Goal: Task Accomplishment & Management: Use online tool/utility

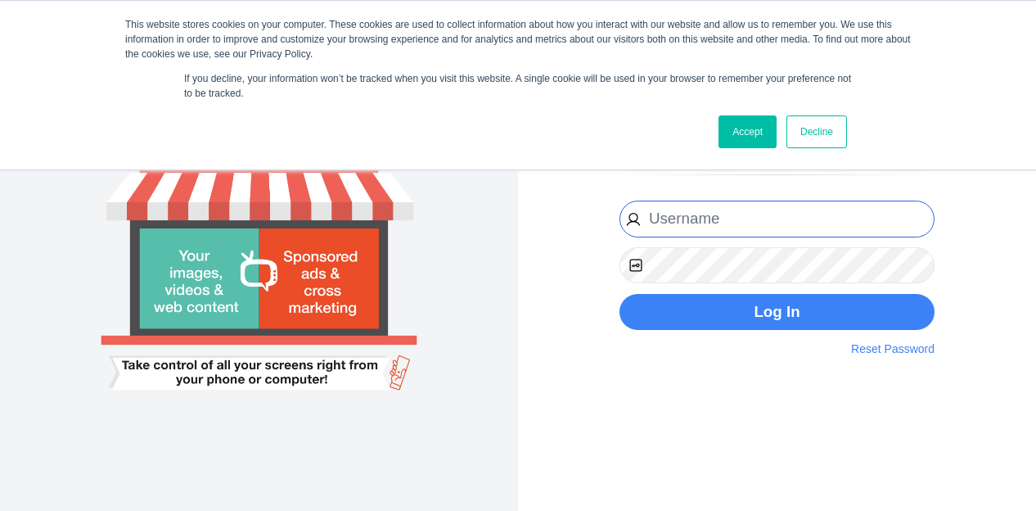
click at [719, 215] on input "email" at bounding box center [777, 219] width 315 height 37
type input "[PERSON_NAME][EMAIL_ADDRESS][PERSON_NAME][DOMAIN_NAME]"
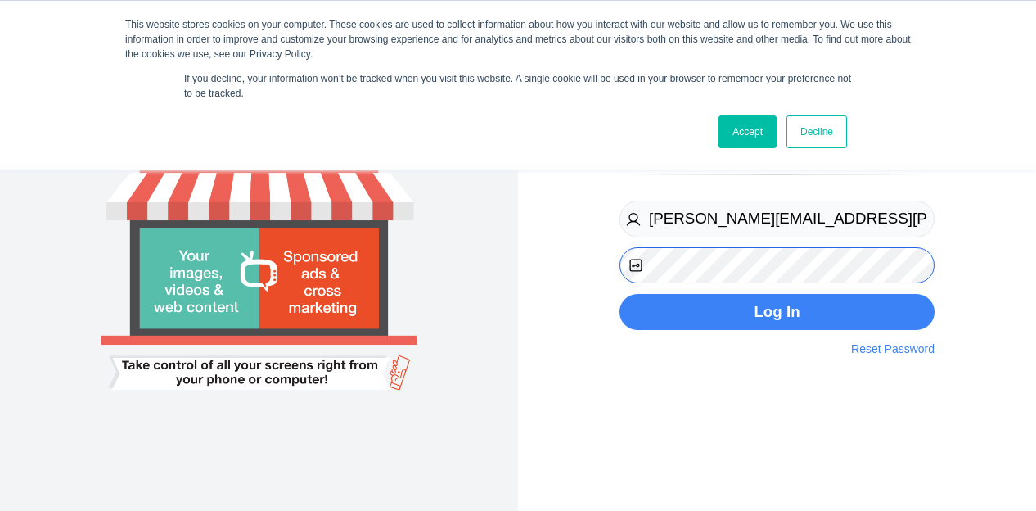
click at [620, 294] on button "Log In" at bounding box center [777, 312] width 315 height 37
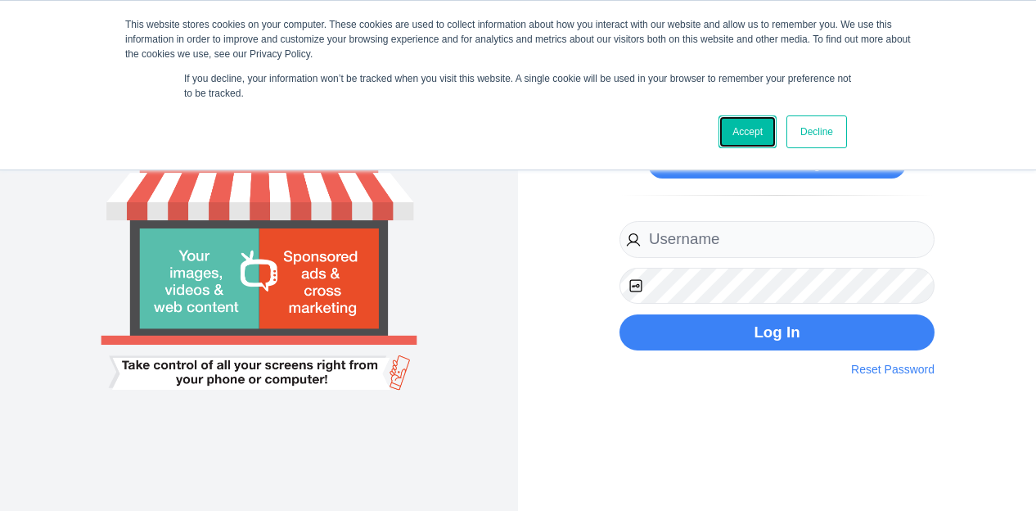
click at [748, 132] on link "Accept" at bounding box center [748, 131] width 58 height 33
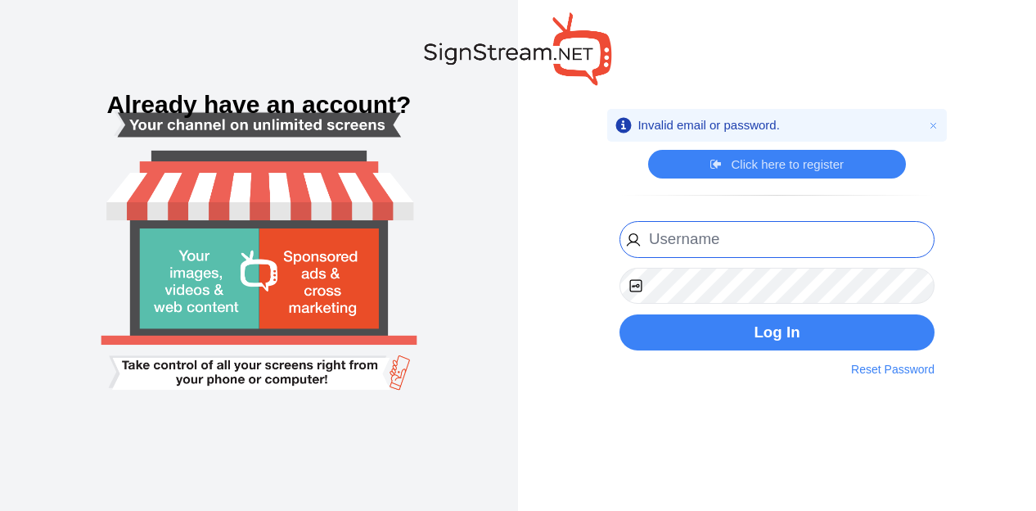
click at [788, 232] on input "email" at bounding box center [777, 239] width 315 height 37
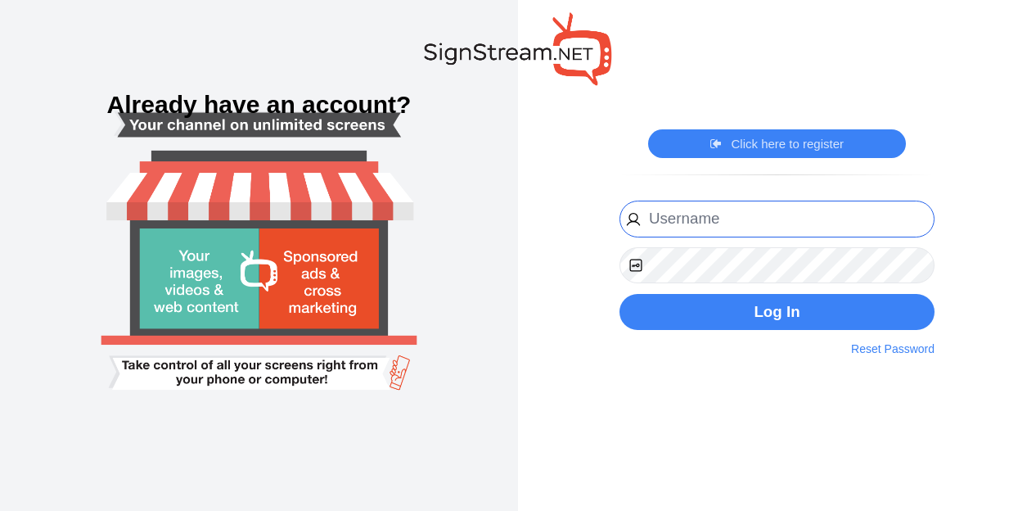
type input "[PERSON_NAME][EMAIL_ADDRESS][PERSON_NAME][DOMAIN_NAME]"
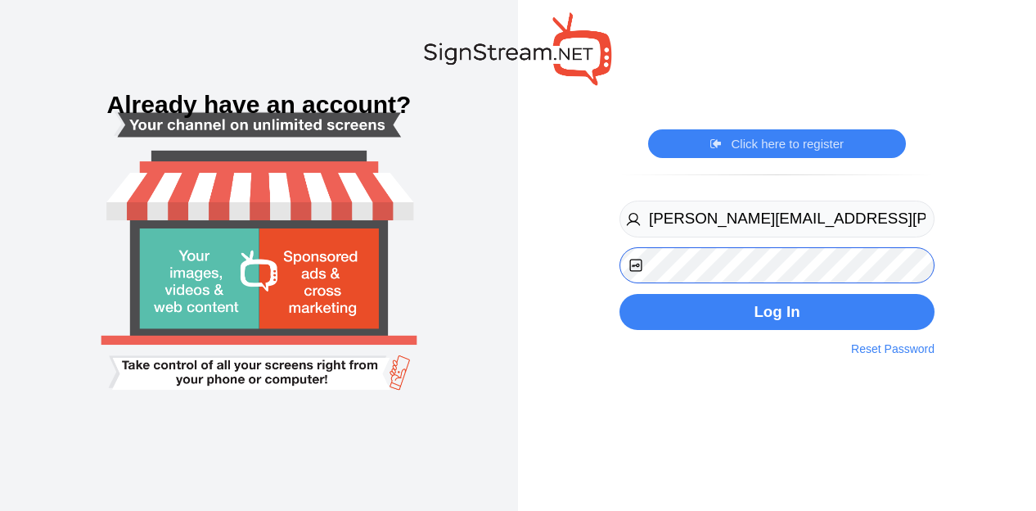
click at [620, 294] on button "Log In" at bounding box center [777, 312] width 315 height 37
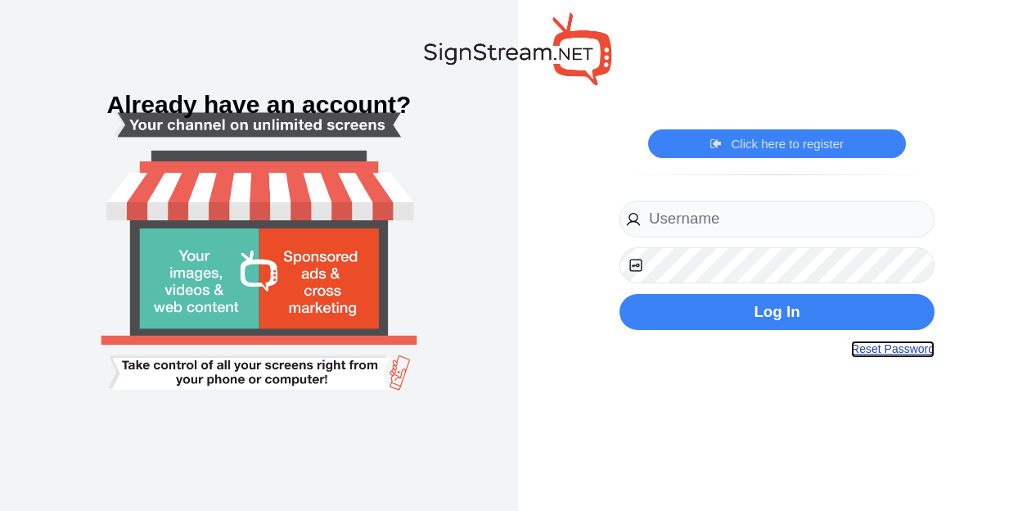
click at [920, 353] on link "Reset Password" at bounding box center [892, 348] width 83 height 17
click at [777, 225] on input "email" at bounding box center [777, 219] width 315 height 37
click at [780, 220] on input "email" at bounding box center [777, 219] width 315 height 37
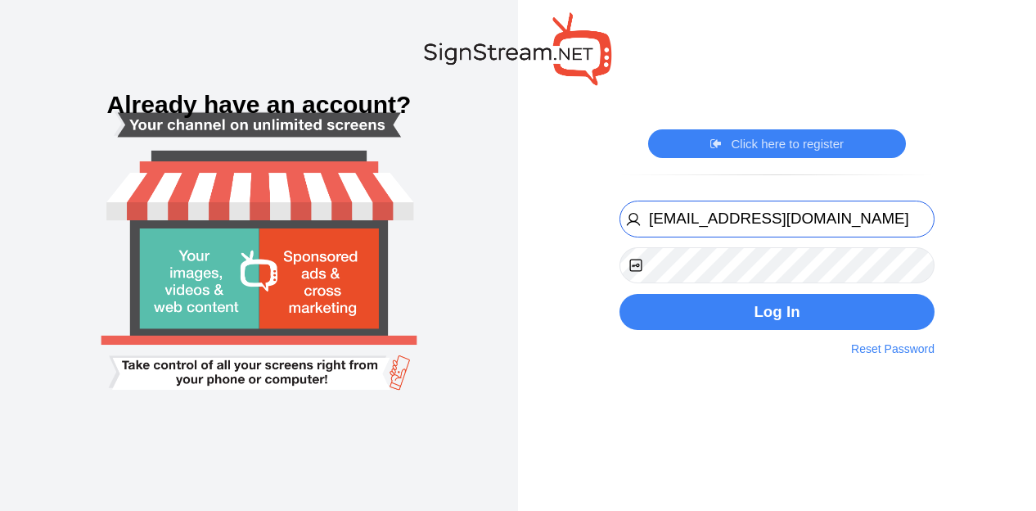
type input "michaelkuykendall@yahoo.com"
click at [620, 294] on button "Log In" at bounding box center [777, 312] width 315 height 37
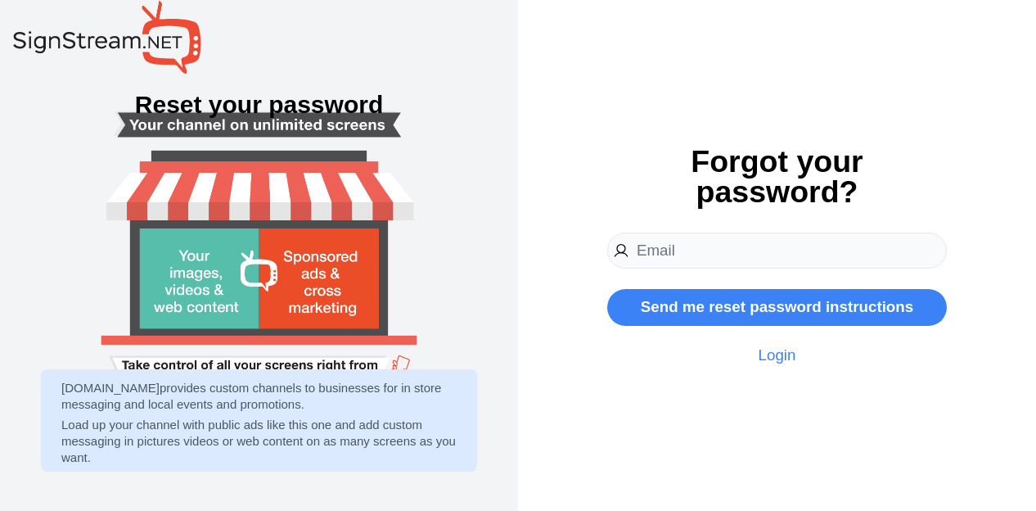
click at [810, 246] on input "email" at bounding box center [777, 250] width 340 height 37
type input "[PERSON_NAME][EMAIL_ADDRESS][PERSON_NAME][DOMAIN_NAME]"
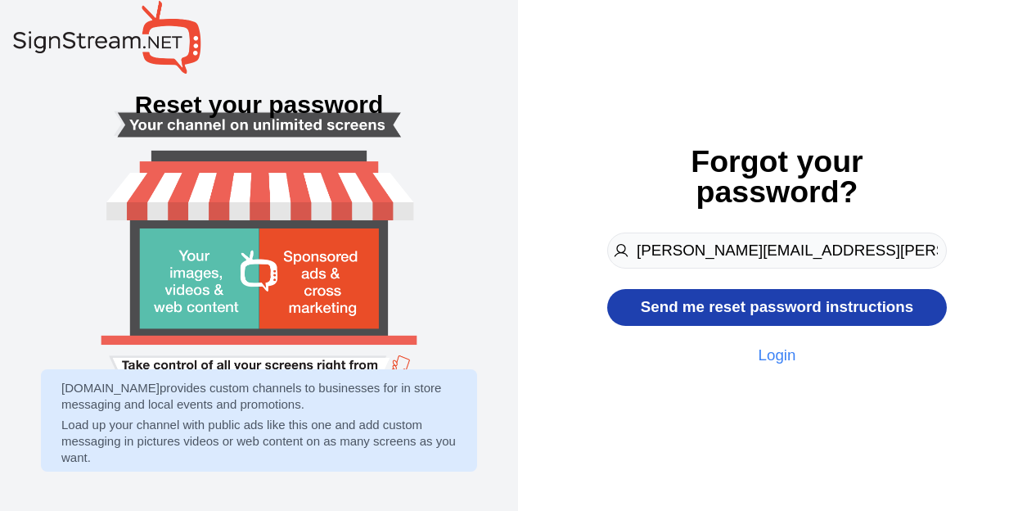
click at [786, 312] on button "Send me reset password instructions" at bounding box center [777, 307] width 340 height 37
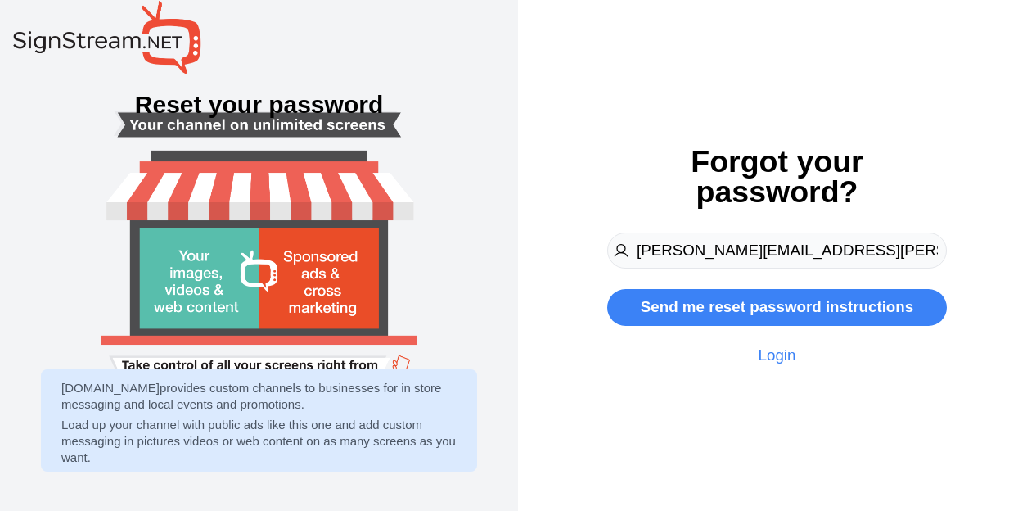
drag, startPoint x: 914, startPoint y: 245, endPoint x: 784, endPoint y: 253, distance: 130.4
click at [784, 253] on input "[PERSON_NAME][EMAIL_ADDRESS][PERSON_NAME][DOMAIN_NAME]" at bounding box center [777, 250] width 340 height 37
type input "michael.kuykendall@ecisd.school"
click at [607, 289] on button "Send me reset password instructions" at bounding box center [777, 307] width 340 height 37
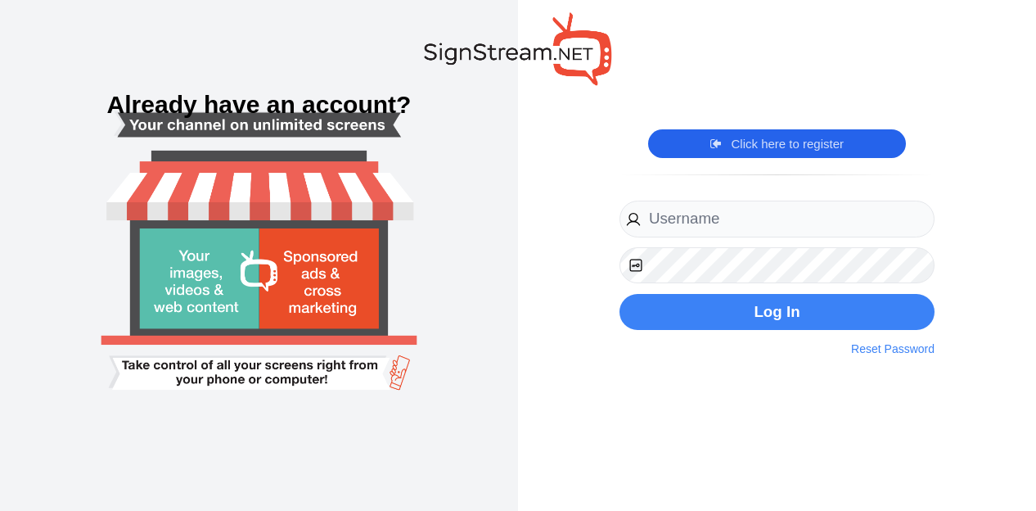
click at [816, 135] on div "Click here to register Click here to login" at bounding box center [777, 143] width 258 height 29
click at [783, 150] on link "Click here to register" at bounding box center [776, 144] width 143 height 16
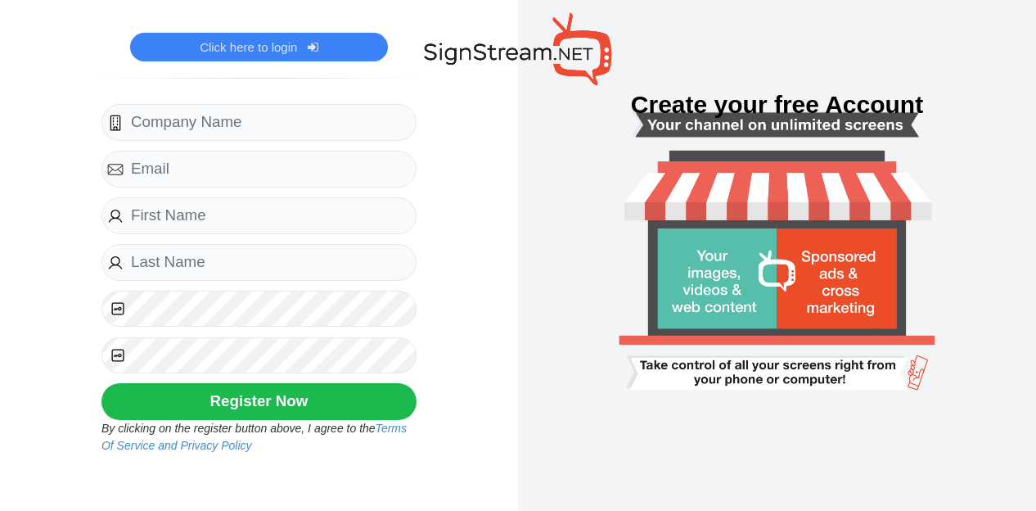
click at [235, 144] on div "Register Now By clicking on the register button above, I agree to the Terms Of …" at bounding box center [258, 278] width 315 height 349
click at [237, 104] on div "Register Now By clicking on the register button above, I agree to the Terms Of …" at bounding box center [259, 277] width 340 height 354
click at [202, 135] on input "text" at bounding box center [258, 122] width 315 height 37
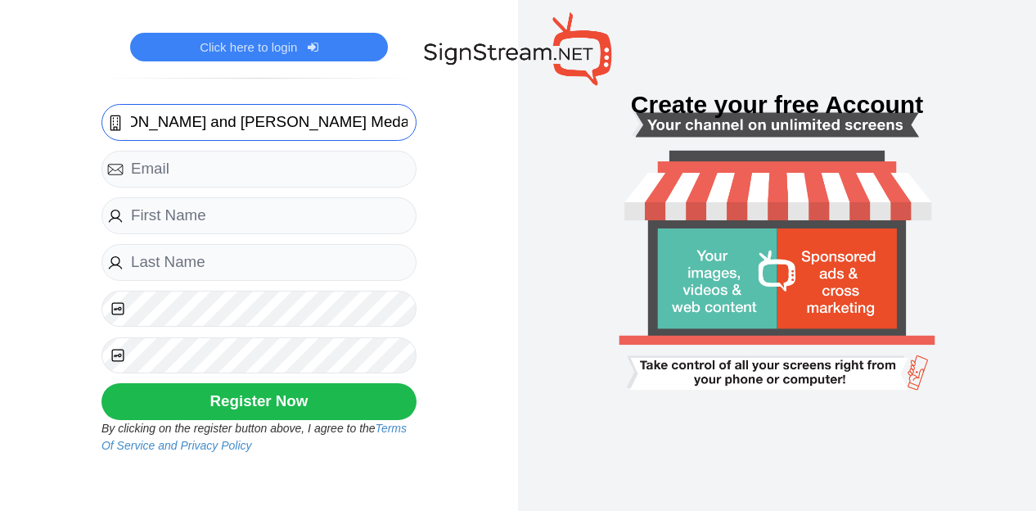
scroll to position [0, 55]
type input "Wilson and Young Medal of Honor Middle School"
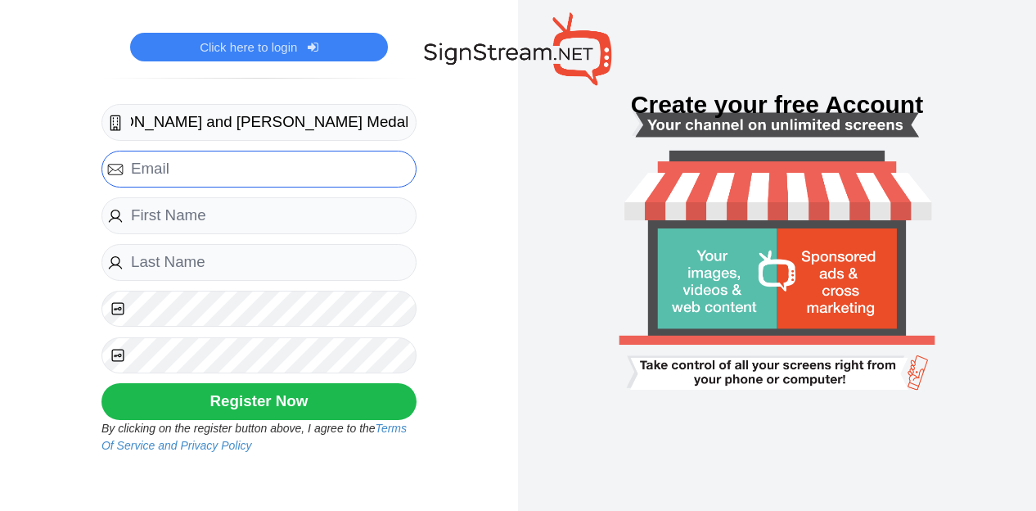
click at [260, 159] on input "email" at bounding box center [258, 169] width 315 height 37
type input "[PERSON_NAME][EMAIL_ADDRESS][PERSON_NAME][DOMAIN_NAME]"
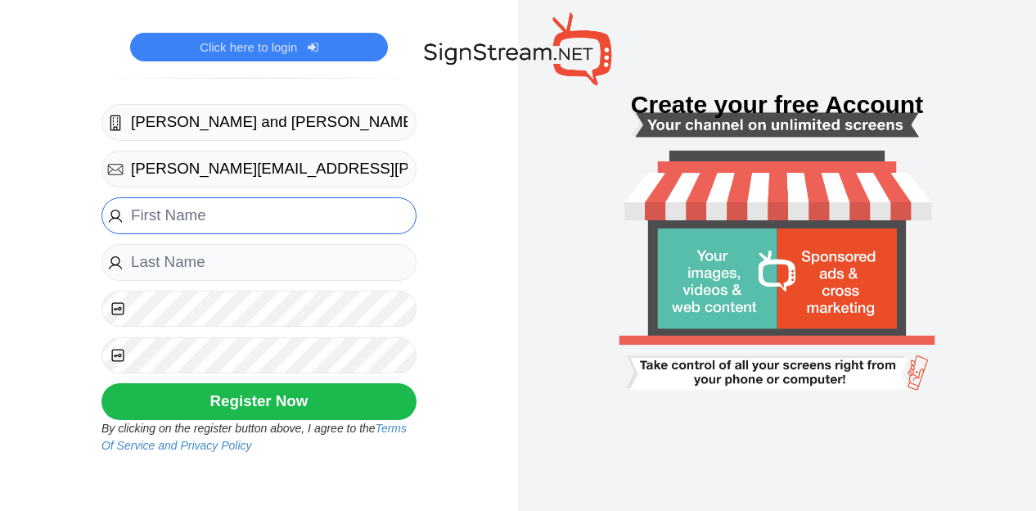
click at [268, 219] on input "text" at bounding box center [258, 215] width 315 height 37
type input "Michael"
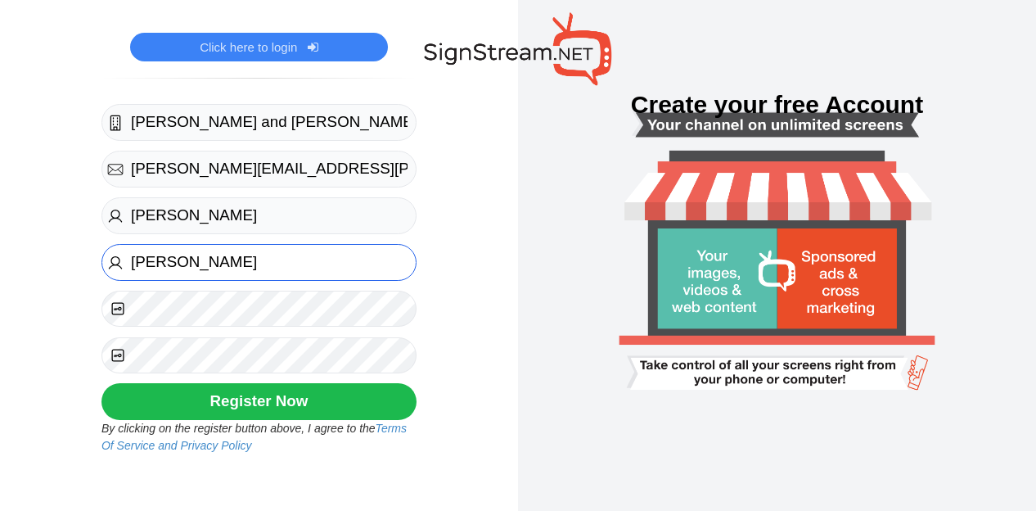
type input "Kuykendall"
click at [101, 383] on button "Register Now" at bounding box center [258, 401] width 315 height 37
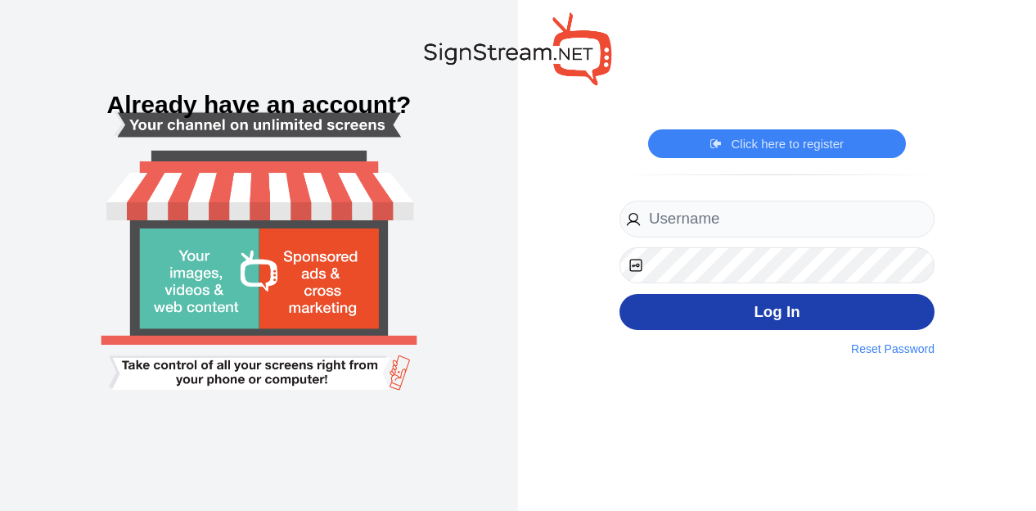
type input "[PERSON_NAME][EMAIL_ADDRESS][PERSON_NAME][DOMAIN_NAME]"
click at [787, 313] on button "Log In" at bounding box center [777, 312] width 315 height 37
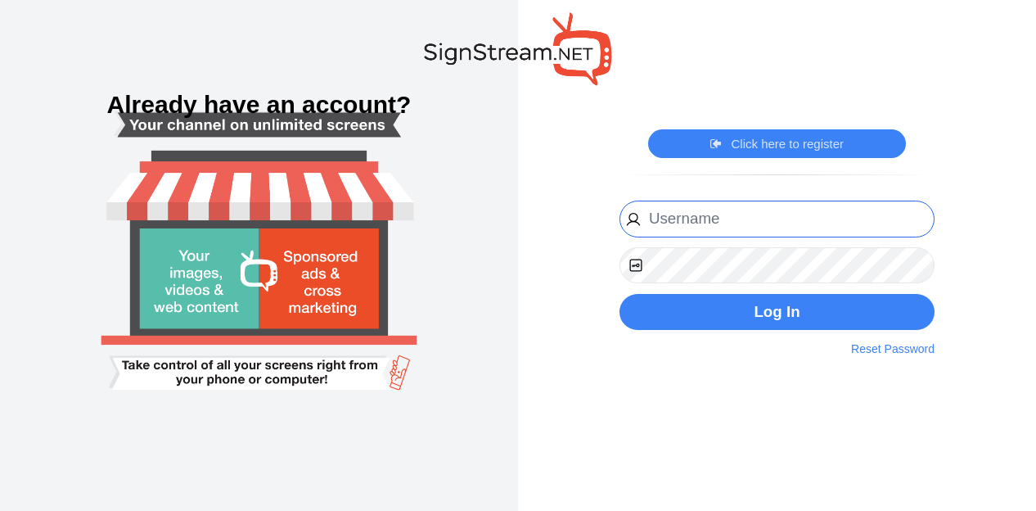
click at [723, 223] on input "email" at bounding box center [777, 219] width 315 height 37
type input "[PERSON_NAME][EMAIL_ADDRESS][PERSON_NAME][DOMAIN_NAME]"
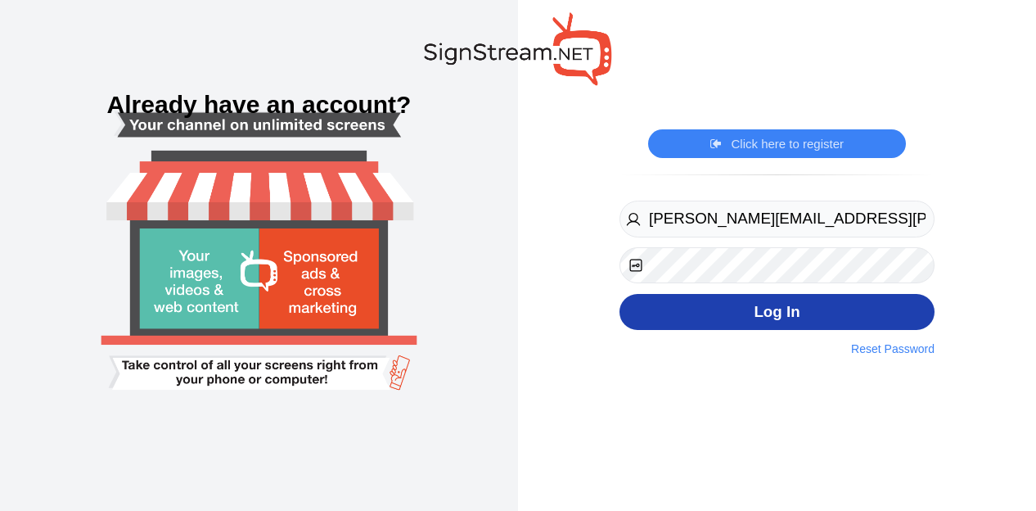
click at [754, 301] on button "Log In" at bounding box center [777, 312] width 315 height 37
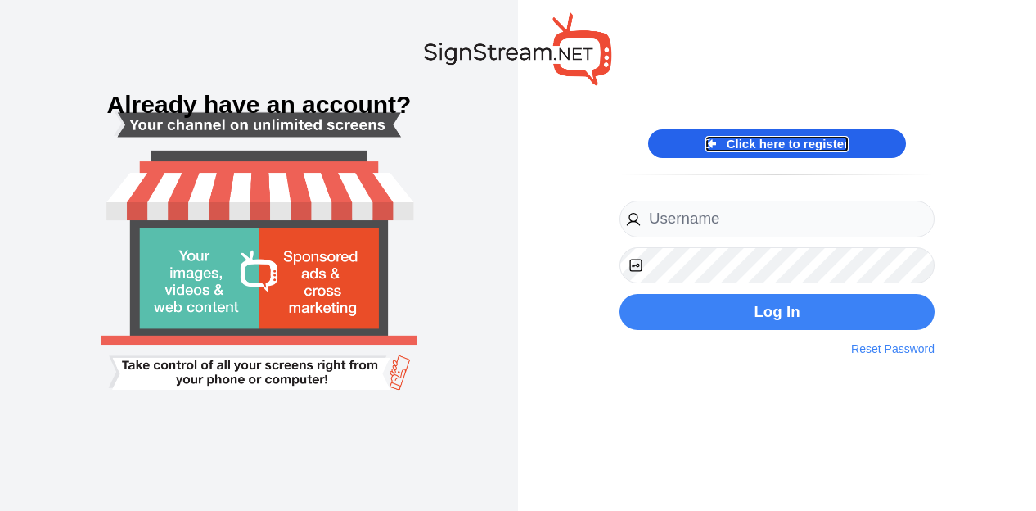
click at [794, 146] on link "Click here to register" at bounding box center [776, 144] width 143 height 16
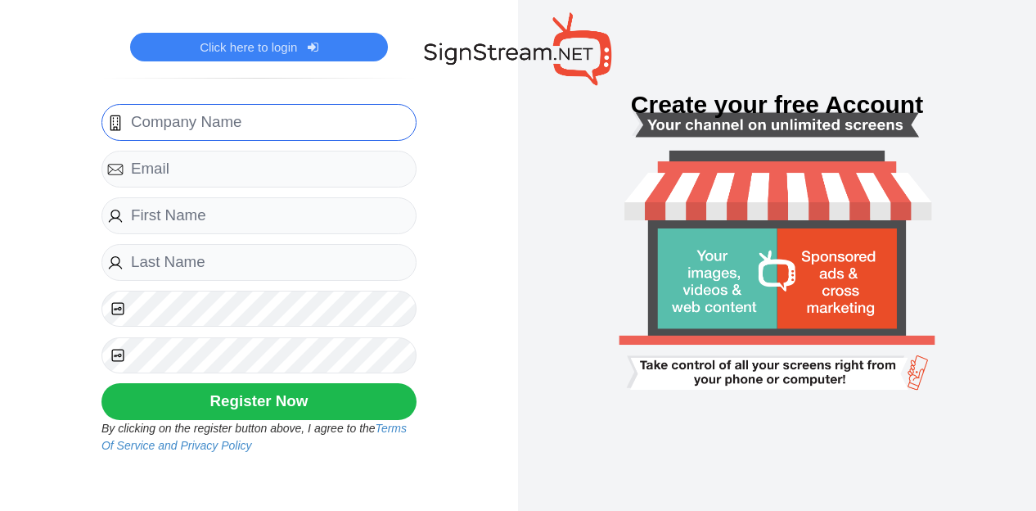
click at [270, 138] on input "text" at bounding box center [258, 122] width 315 height 37
type input "Wilson and Young Medal of Honor Middle School"
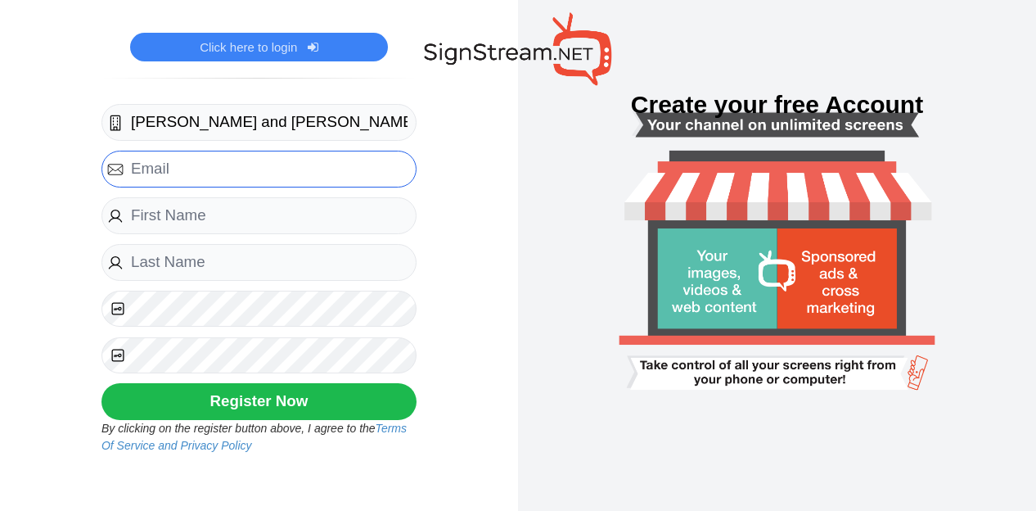
click at [267, 169] on input "email" at bounding box center [258, 169] width 315 height 37
type input "[PERSON_NAME][EMAIL_ADDRESS][PERSON_NAME][DOMAIN_NAME]"
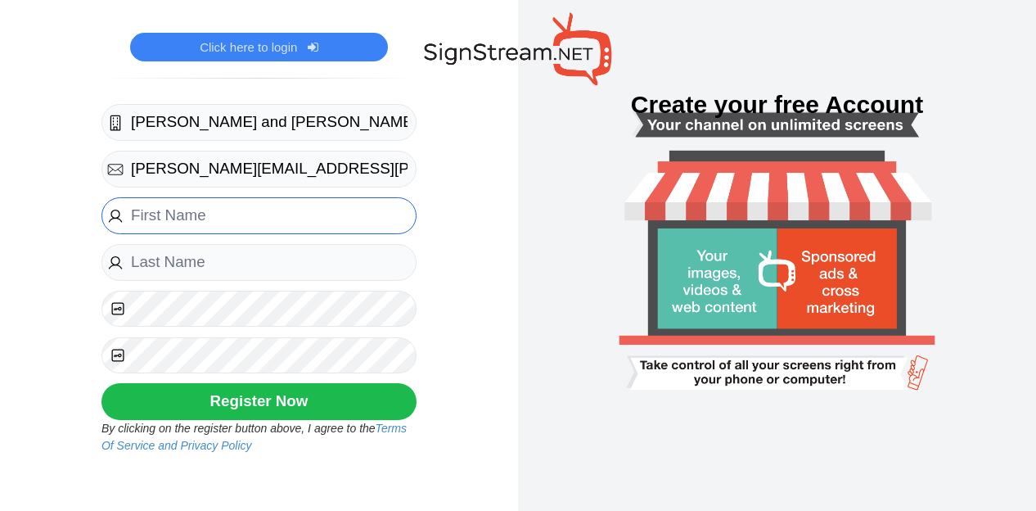
click at [247, 210] on input "text" at bounding box center [258, 215] width 315 height 37
type input "Michael"
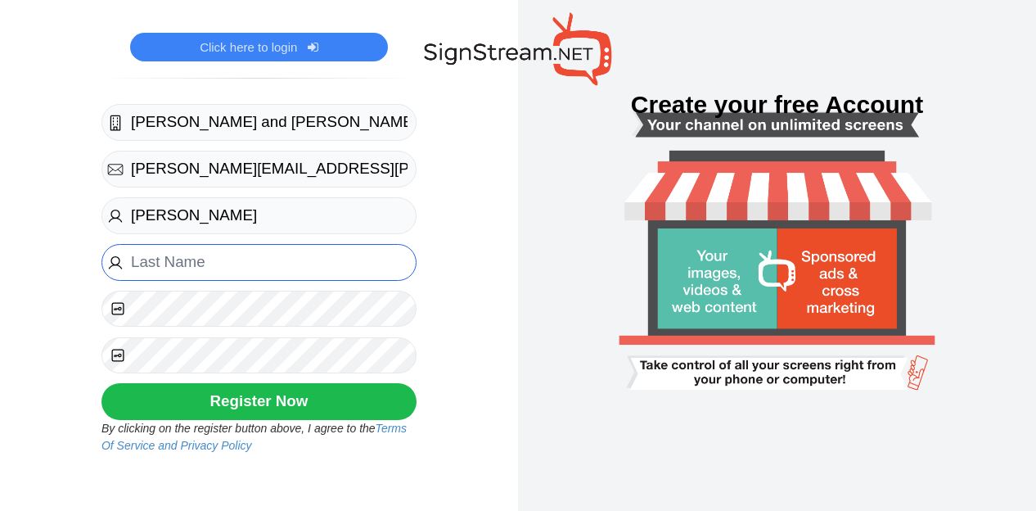
click at [216, 276] on input "text" at bounding box center [258, 262] width 315 height 37
click at [255, 259] on input "michael.kuykendall@ectorcountyisd.org" at bounding box center [258, 262] width 315 height 37
type input "k"
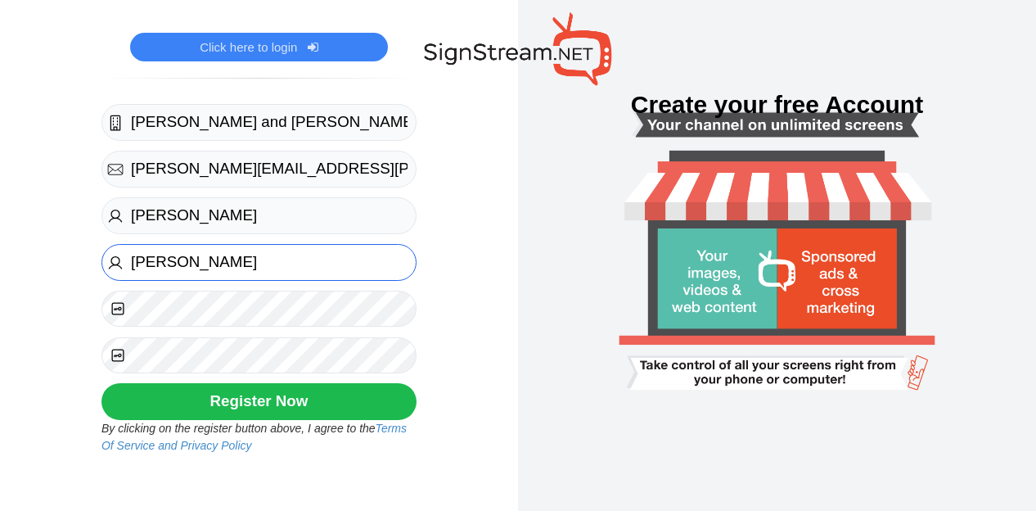
type input "Kuykendall"
click at [268, 410] on button "Register Now" at bounding box center [258, 401] width 315 height 37
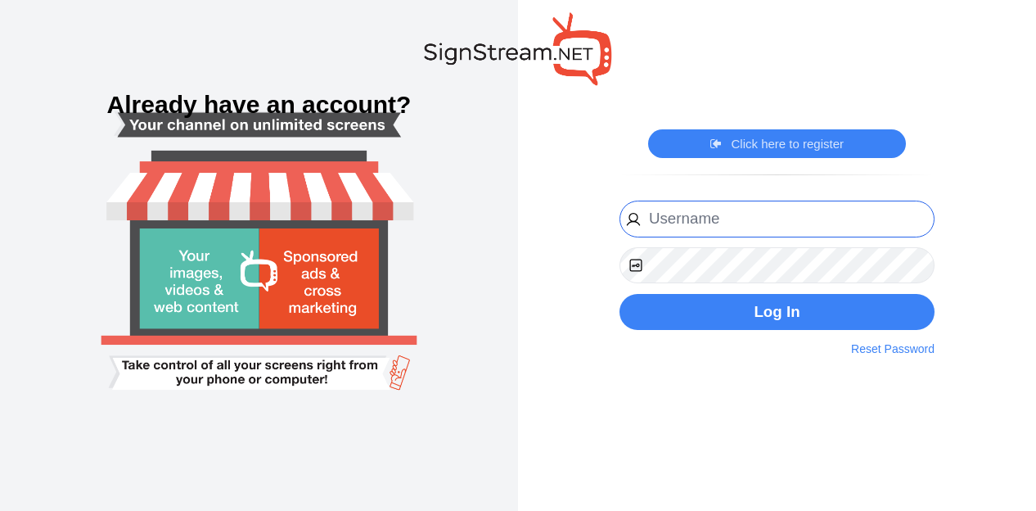
click at [698, 223] on input "email" at bounding box center [777, 219] width 315 height 37
type input "[PERSON_NAME][EMAIL_ADDRESS][PERSON_NAME][DOMAIN_NAME]"
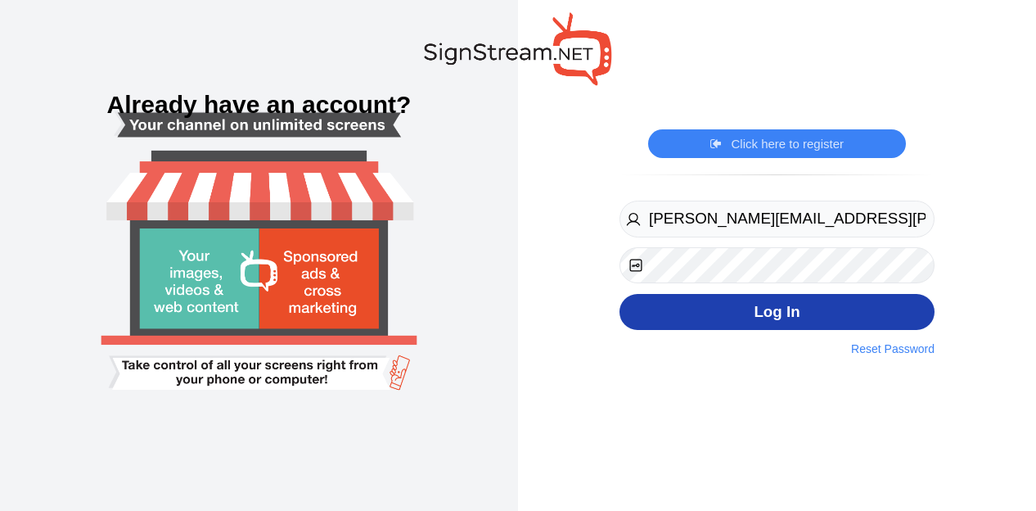
click at [741, 317] on button "Log In" at bounding box center [777, 312] width 315 height 37
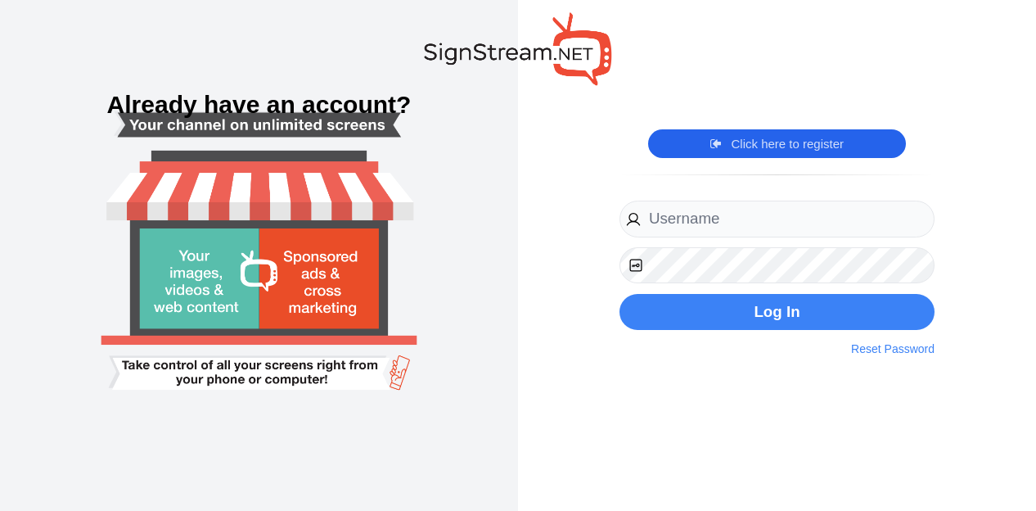
click at [777, 132] on div "Click here to register Click here to login" at bounding box center [777, 143] width 258 height 29
click at [784, 151] on link "Click here to register" at bounding box center [776, 144] width 143 height 16
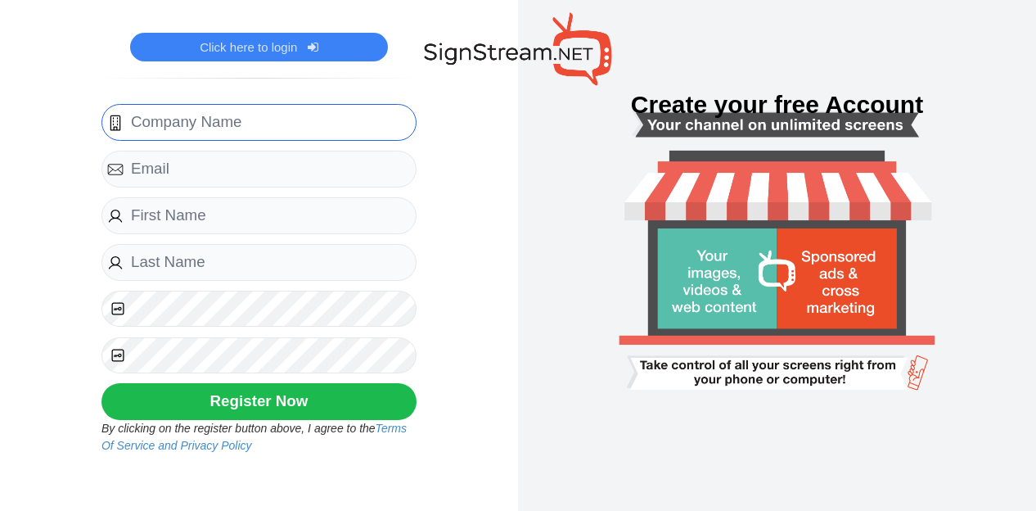
click at [306, 128] on input "text" at bounding box center [258, 122] width 315 height 37
type input "Wilson and Young Medal of Honor Middle School"
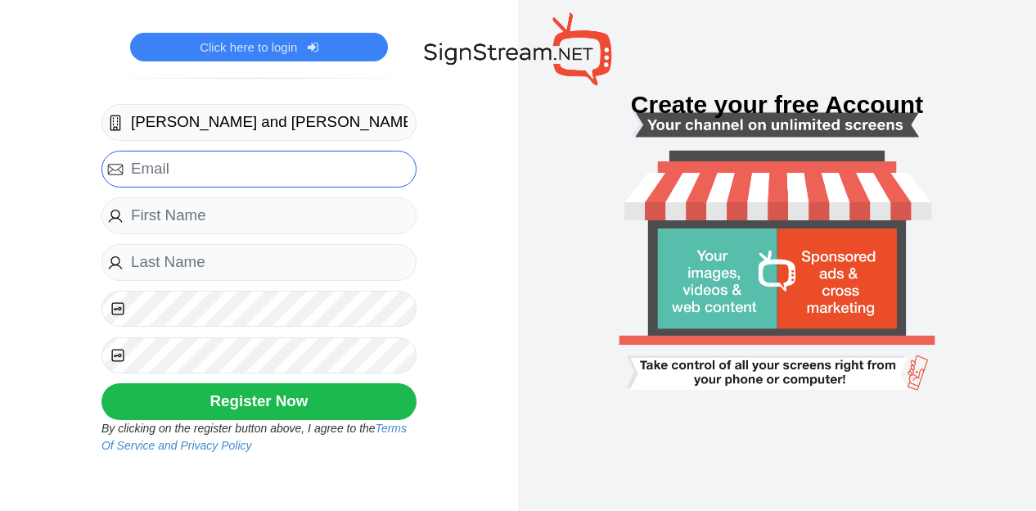
click at [260, 171] on input "email" at bounding box center [258, 169] width 315 height 37
type input "michaelkuykendall@yahoo.com"
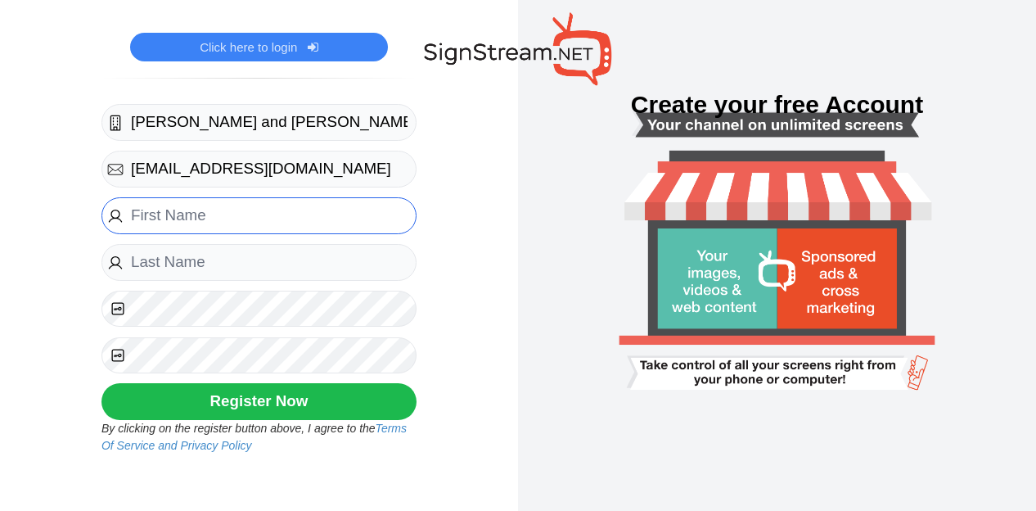
click at [211, 217] on input "text" at bounding box center [258, 215] width 315 height 37
type input "Michael"
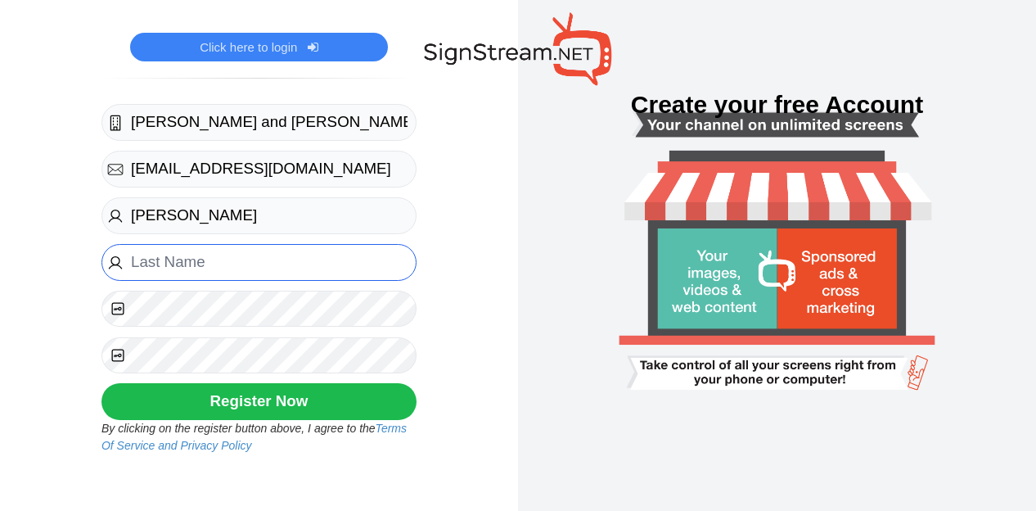
click at [183, 264] on input "text" at bounding box center [258, 262] width 315 height 37
type input "Kuykendall"
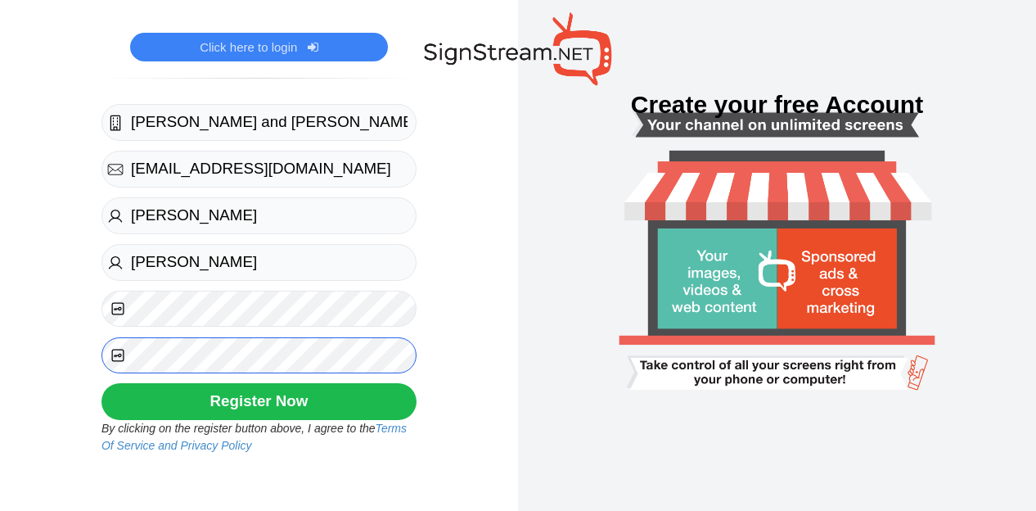
click at [101, 383] on button "Register Now" at bounding box center [258, 401] width 315 height 37
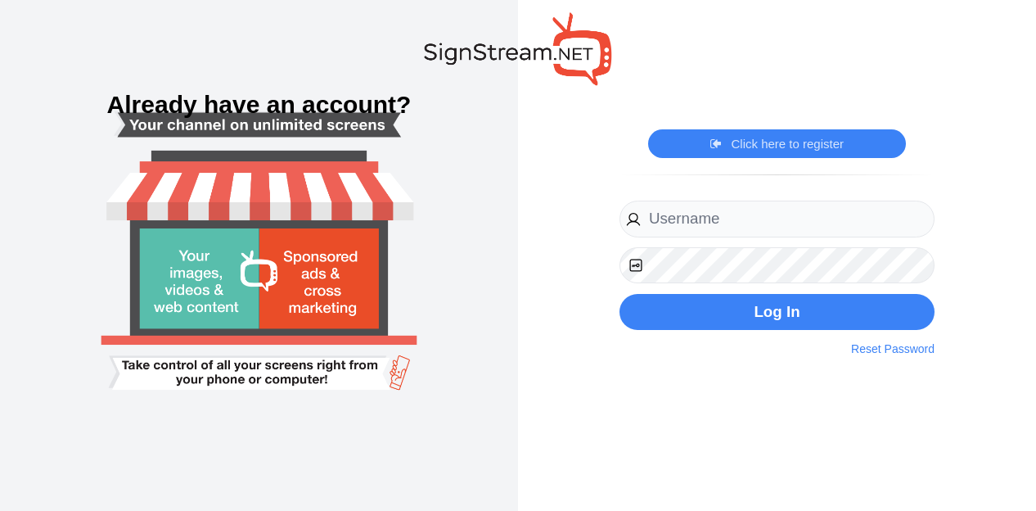
click at [931, 201] on div at bounding box center [777, 219] width 315 height 37
click at [726, 227] on input "email" at bounding box center [777, 219] width 315 height 37
type input "michaelkuykendall@yahoo.com"
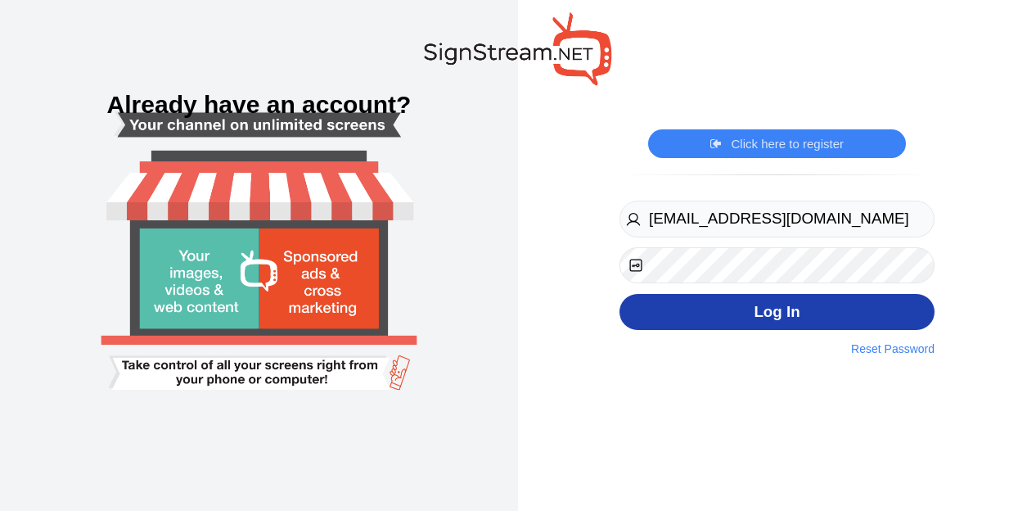
click at [717, 316] on button "Log In" at bounding box center [777, 312] width 315 height 37
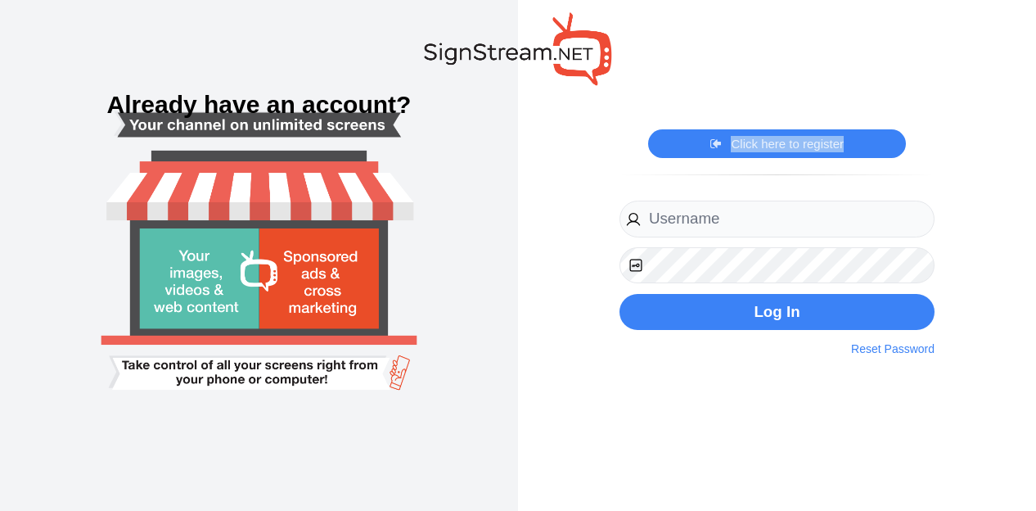
drag, startPoint x: 875, startPoint y: 58, endPoint x: 691, endPoint y: 223, distance: 246.9
click at [691, 223] on div "Click here to register Click here to login Register Now By clicking on the regi…" at bounding box center [777, 255] width 518 height 511
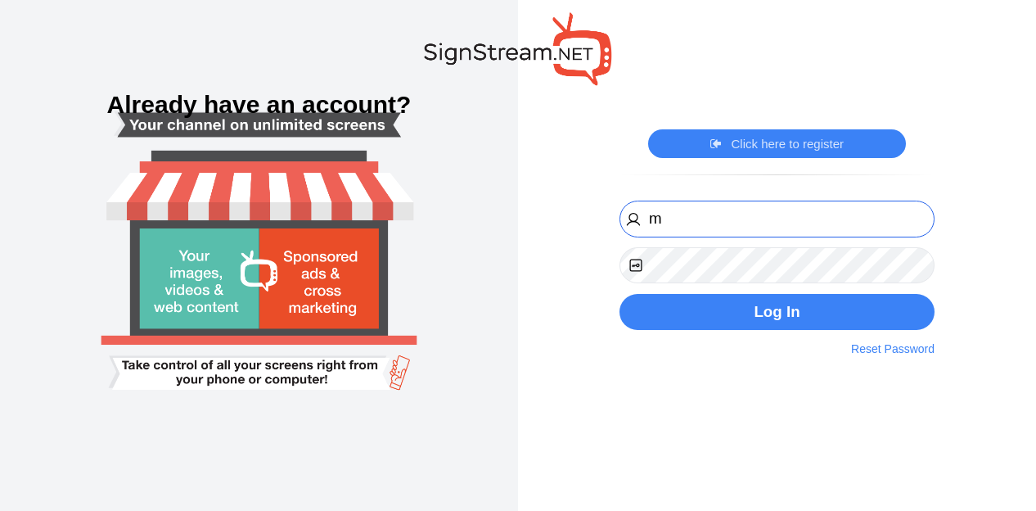
click at [691, 223] on input "m" at bounding box center [777, 219] width 315 height 37
type input "[PERSON_NAME][EMAIL_ADDRESS][PERSON_NAME][DOMAIN_NAME]"
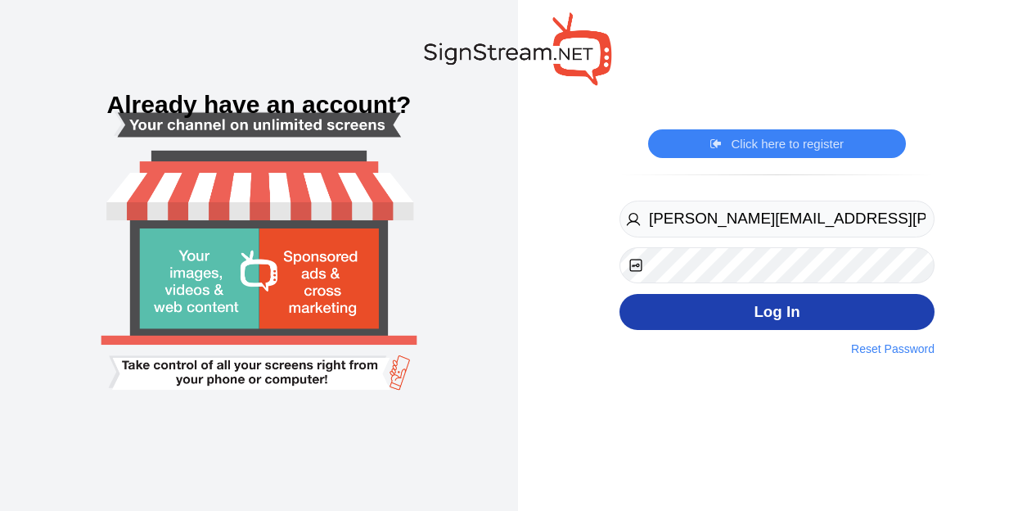
click at [813, 323] on button "Log In" at bounding box center [777, 312] width 315 height 37
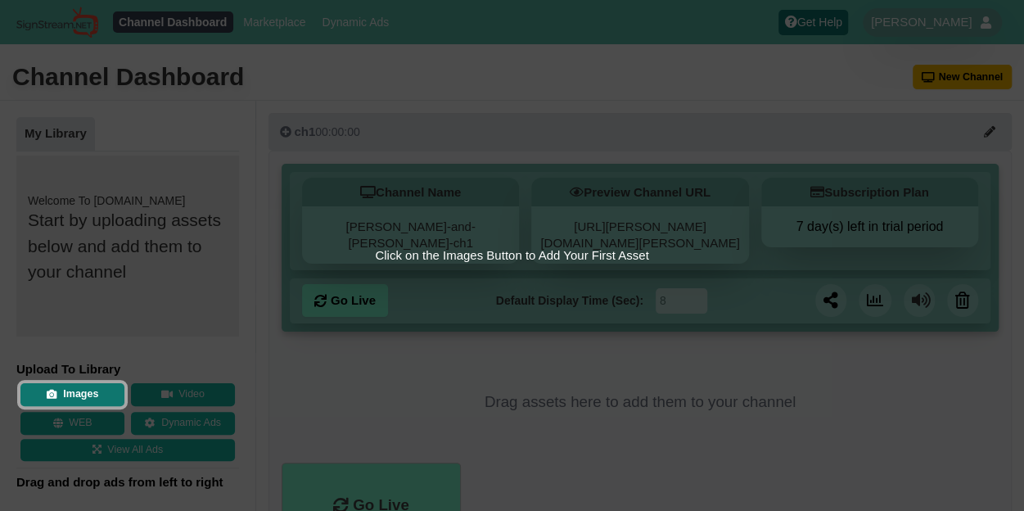
click at [72, 385] on button "Images" at bounding box center [72, 394] width 104 height 23
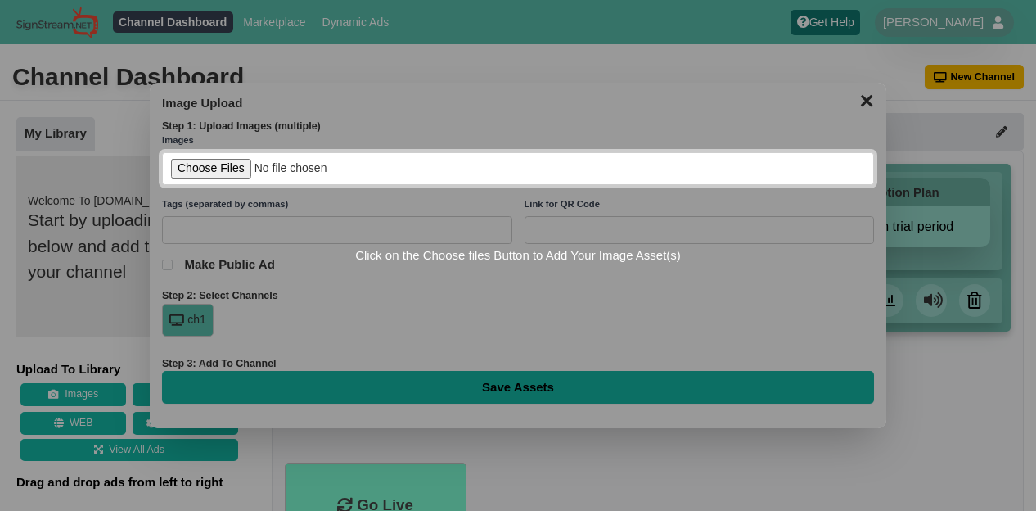
click at [205, 169] on input "file" at bounding box center [518, 169] width 712 height 34
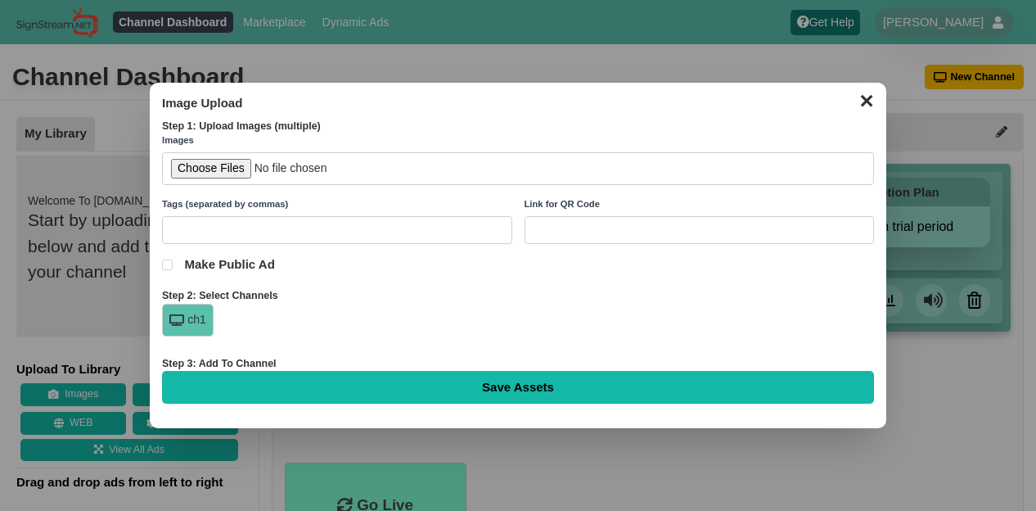
type input "C:\fakepath\Updated Uniform Quick Check 25-26.pdf"
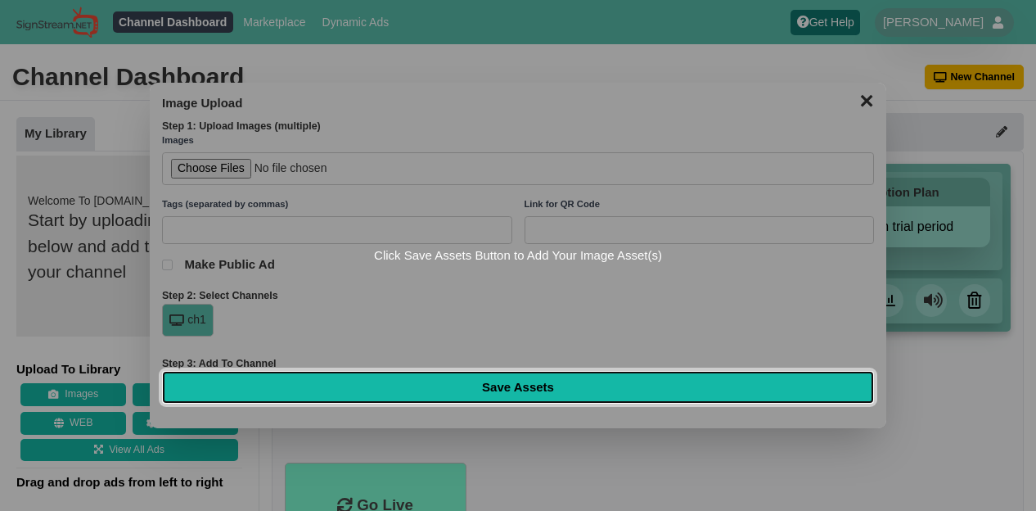
click at [543, 390] on input "Save Assets" at bounding box center [518, 387] width 712 height 33
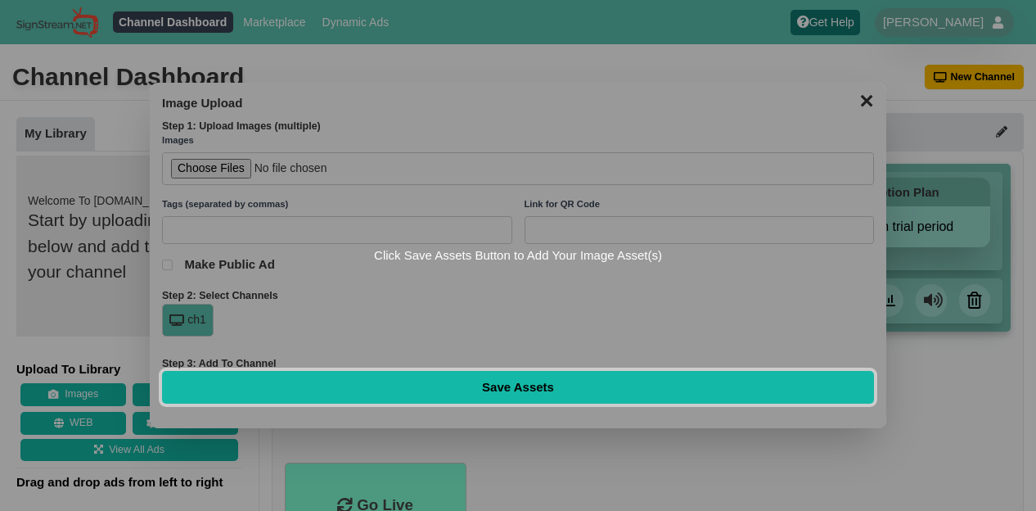
type input "Saving..."
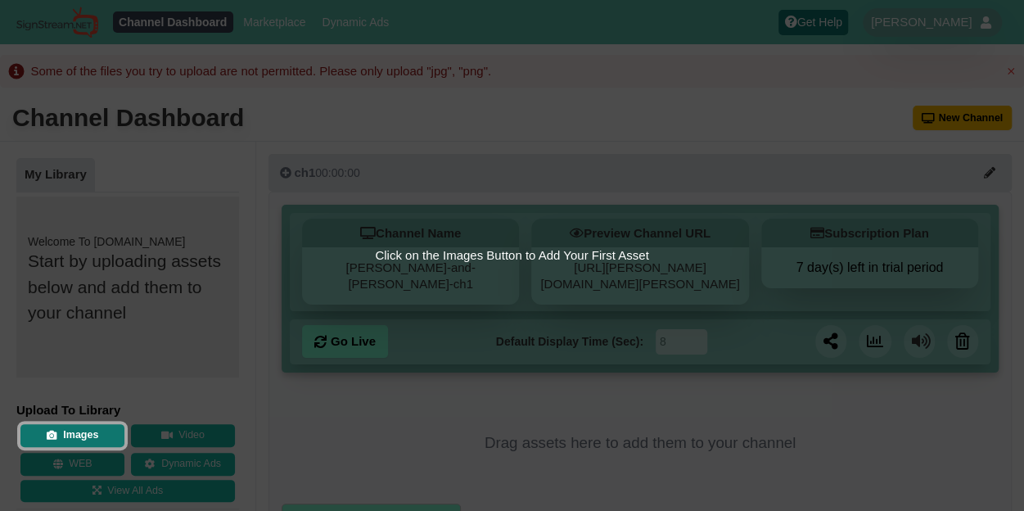
click at [70, 440] on button "Images" at bounding box center [72, 435] width 104 height 23
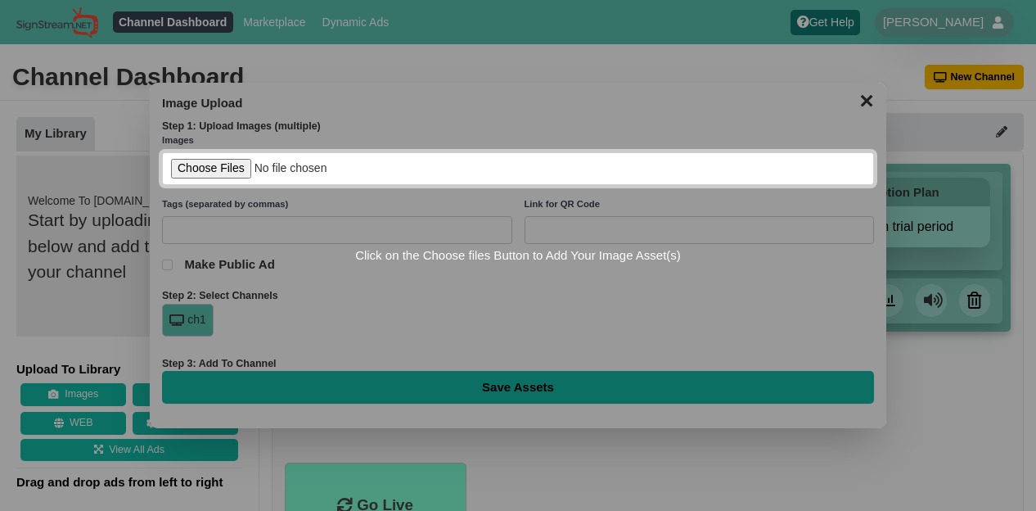
click at [863, 99] on div "Click on the Choose files Button to Add Your Image Asset(s)" at bounding box center [518, 256] width 737 height 346
click at [187, 173] on input "file" at bounding box center [518, 169] width 712 height 34
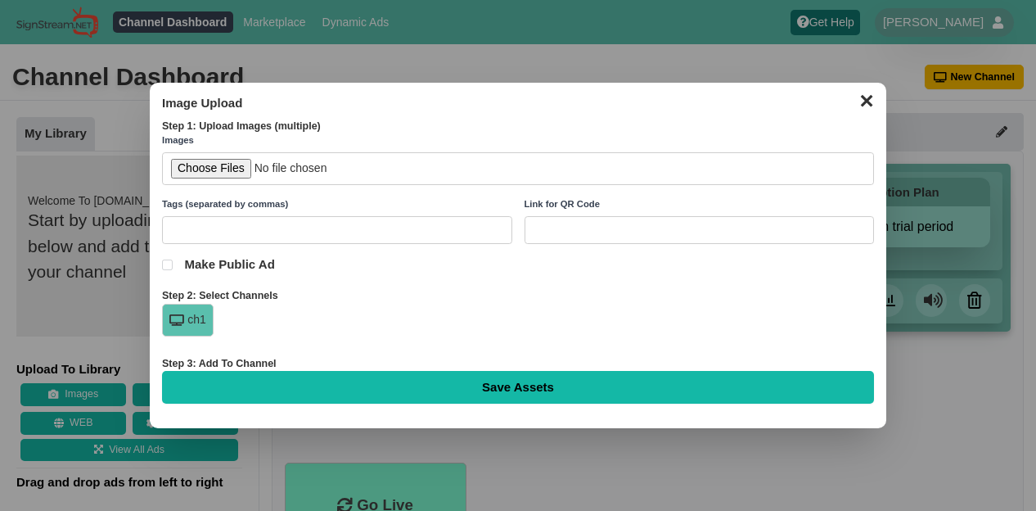
click at [872, 104] on button "✕" at bounding box center [866, 99] width 32 height 25
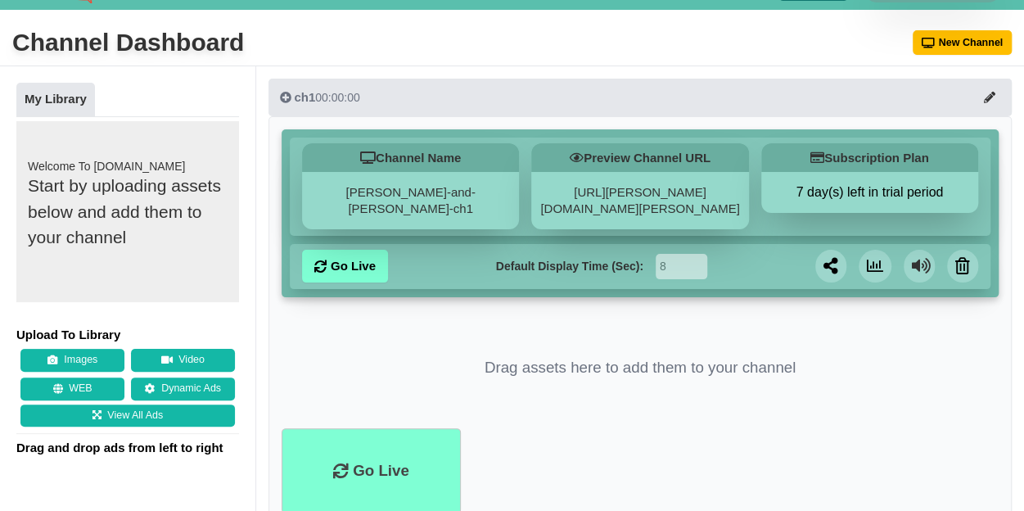
scroll to position [35, 0]
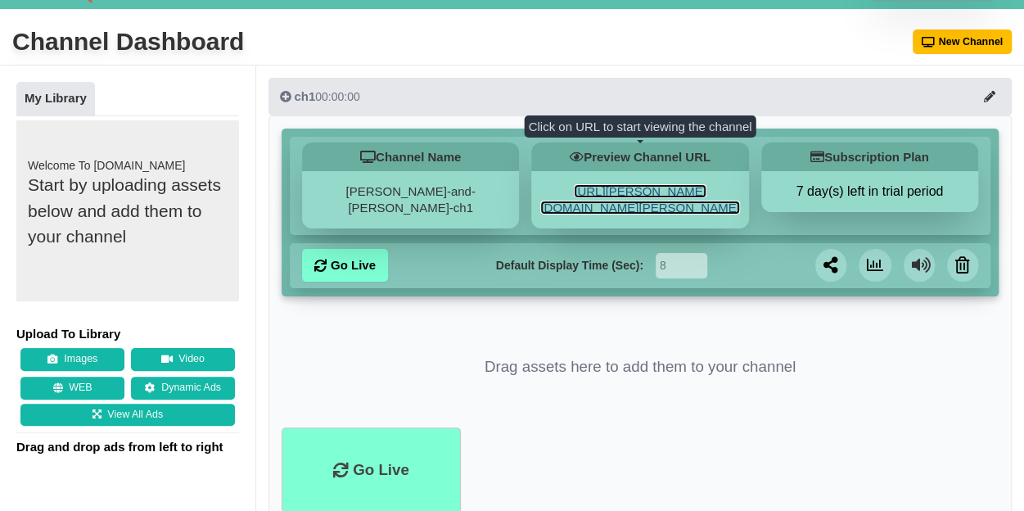
click at [665, 205] on link "[URL][PERSON_NAME][DOMAIN_NAME][PERSON_NAME]" at bounding box center [639, 199] width 199 height 30
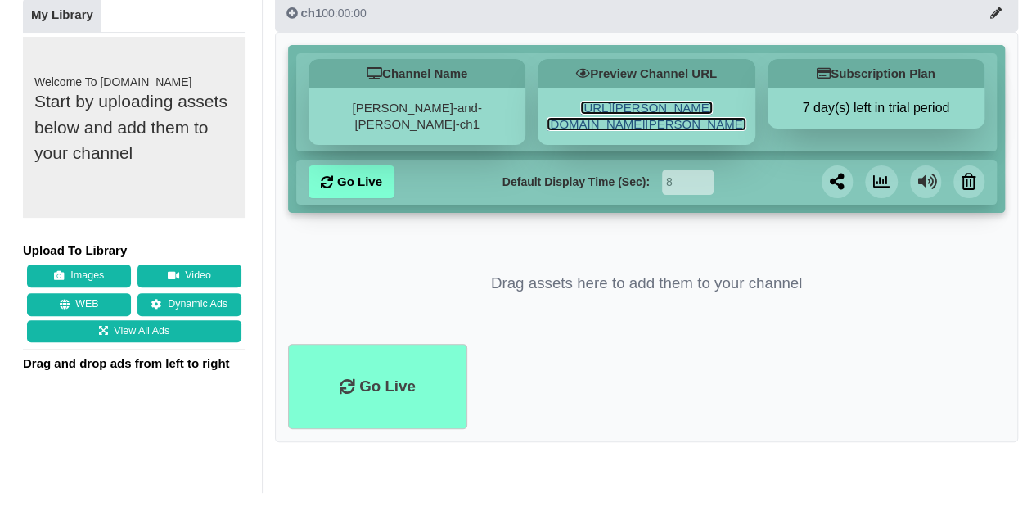
scroll to position [0, 0]
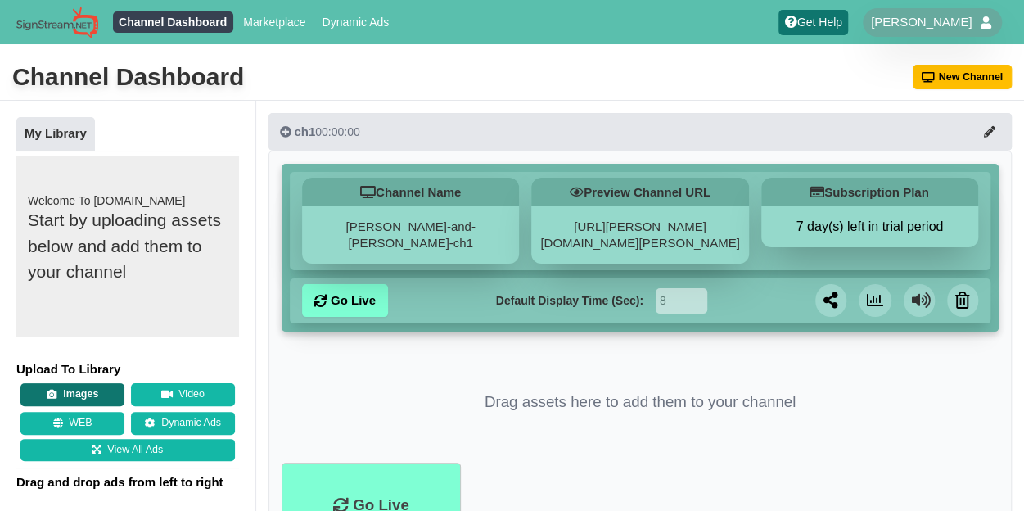
click at [100, 389] on button "Images" at bounding box center [72, 394] width 104 height 23
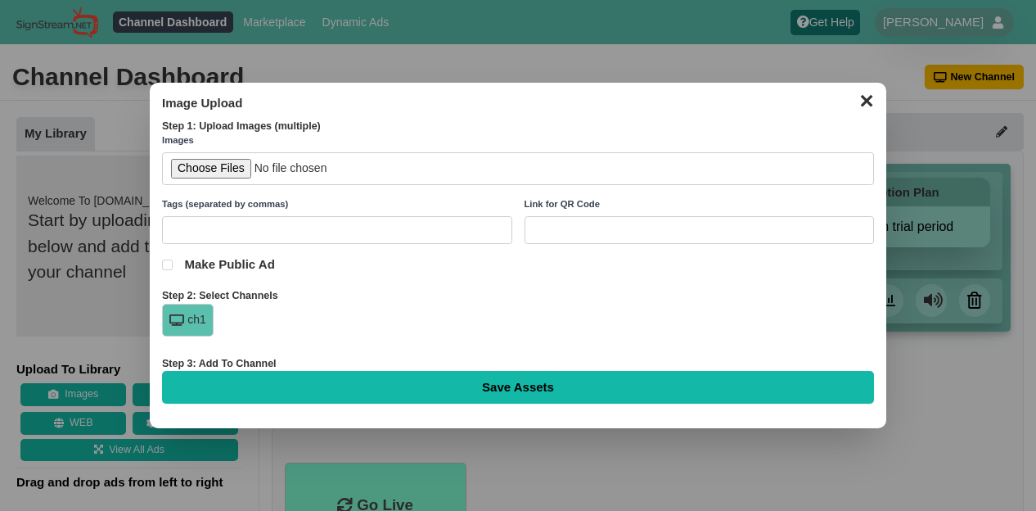
click at [221, 171] on input "file" at bounding box center [518, 169] width 712 height 34
type input "C:\fakepath\Updated Uniform Quick Check 25-26.pdf"
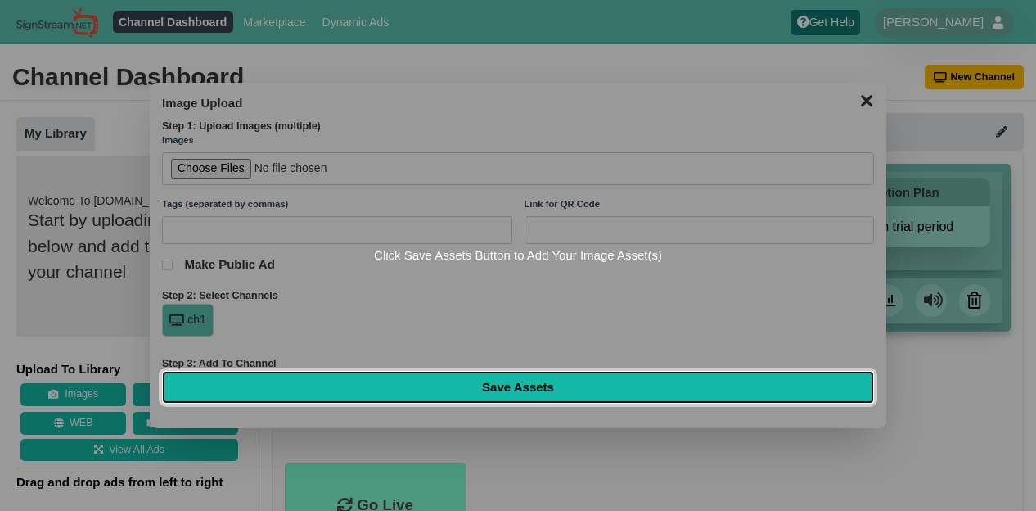
click at [511, 384] on input "Save Assets" at bounding box center [518, 387] width 712 height 33
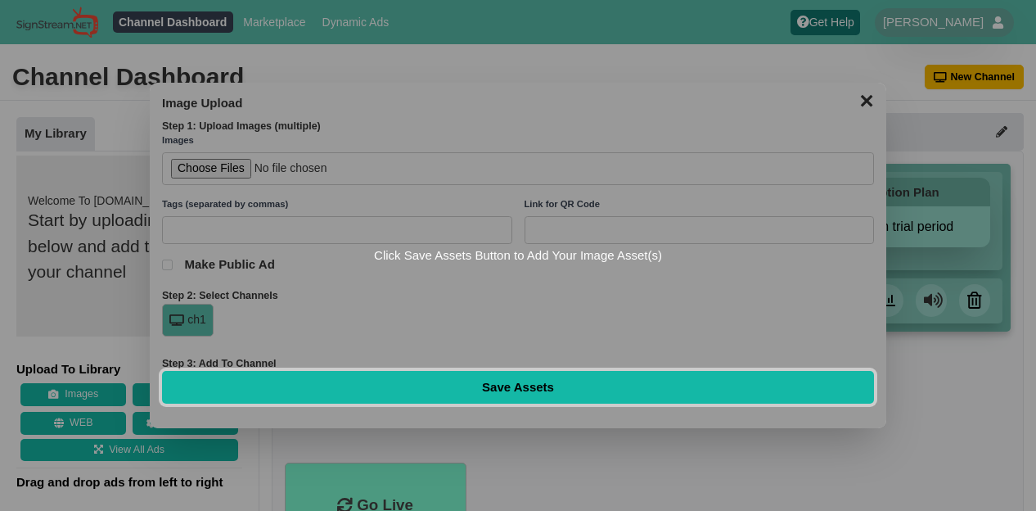
type input "Saving..."
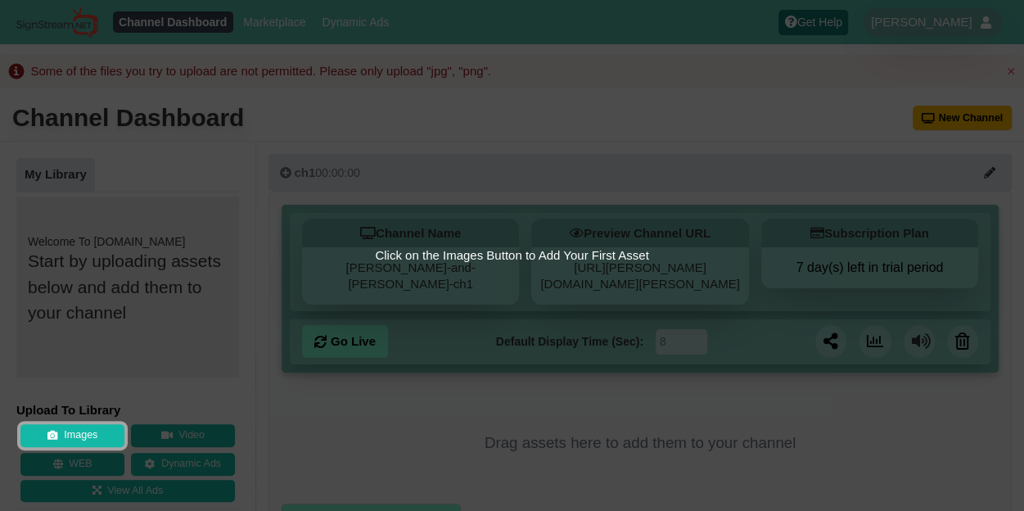
click at [473, 418] on div "Click on the Images Button to Add Your First Asset" at bounding box center [512, 255] width 1024 height 511
click at [100, 440] on button "Images" at bounding box center [72, 435] width 104 height 23
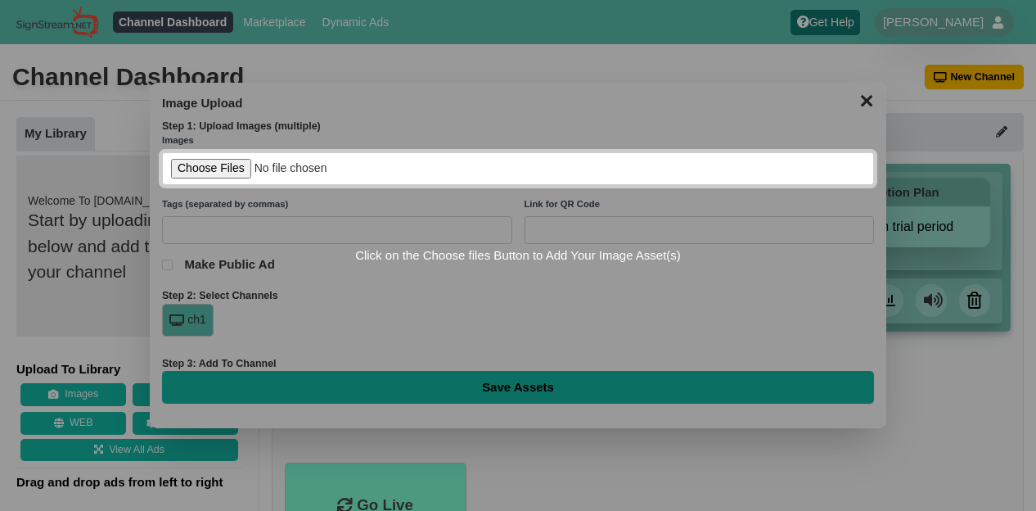
click at [858, 86] on div "Click on the Choose files Button to Add Your Image Asset(s)" at bounding box center [518, 256] width 737 height 346
click at [216, 158] on input "file" at bounding box center [518, 169] width 712 height 34
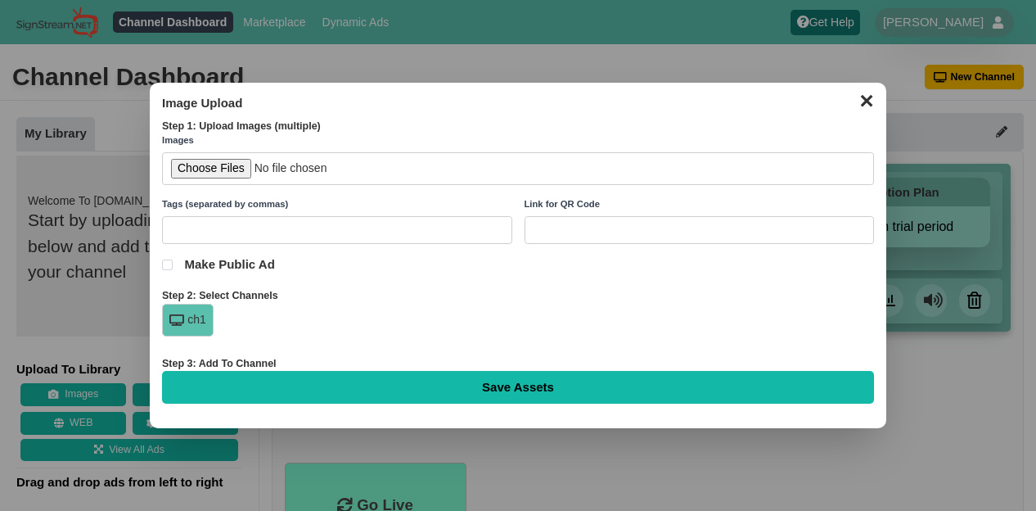
click at [864, 99] on button "✕" at bounding box center [866, 99] width 32 height 25
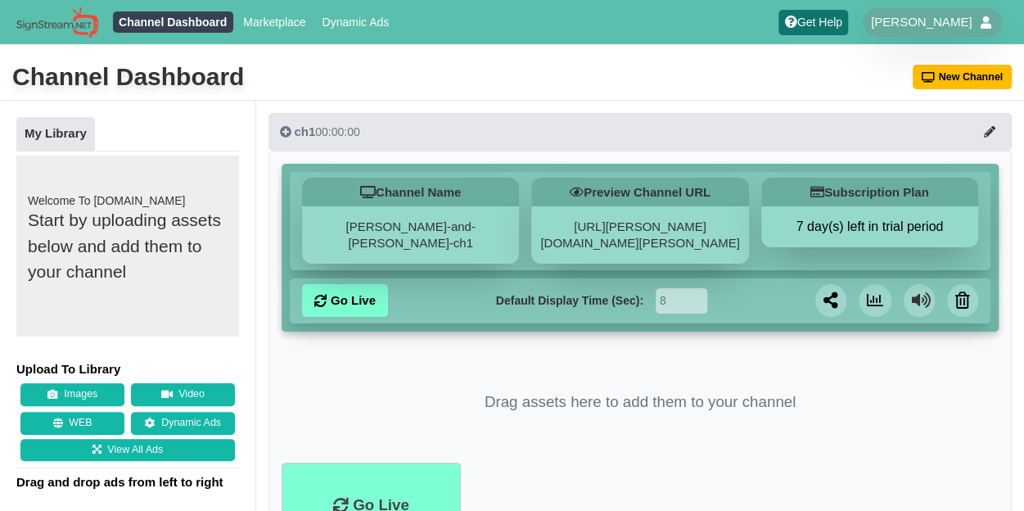
scroll to position [120, 0]
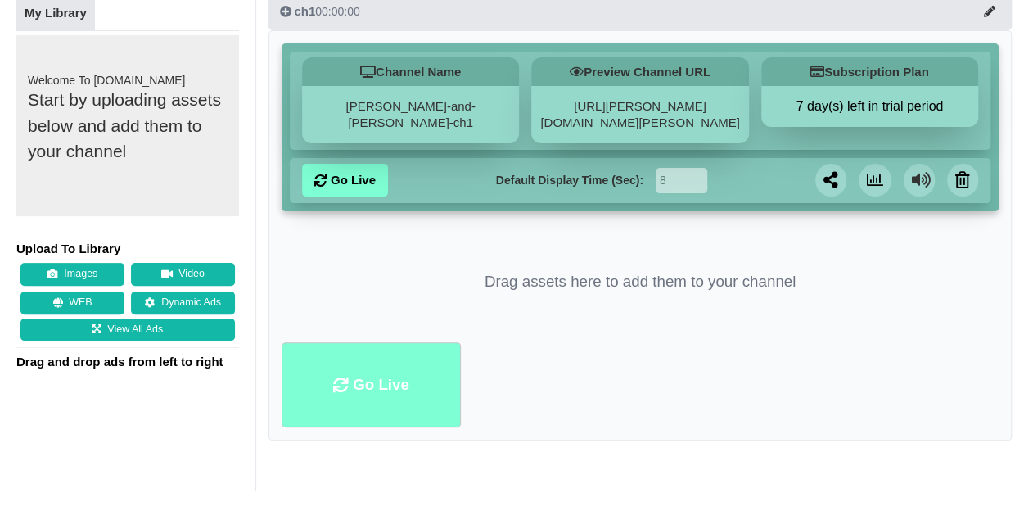
click at [342, 410] on li "Go Live" at bounding box center [371, 385] width 179 height 86
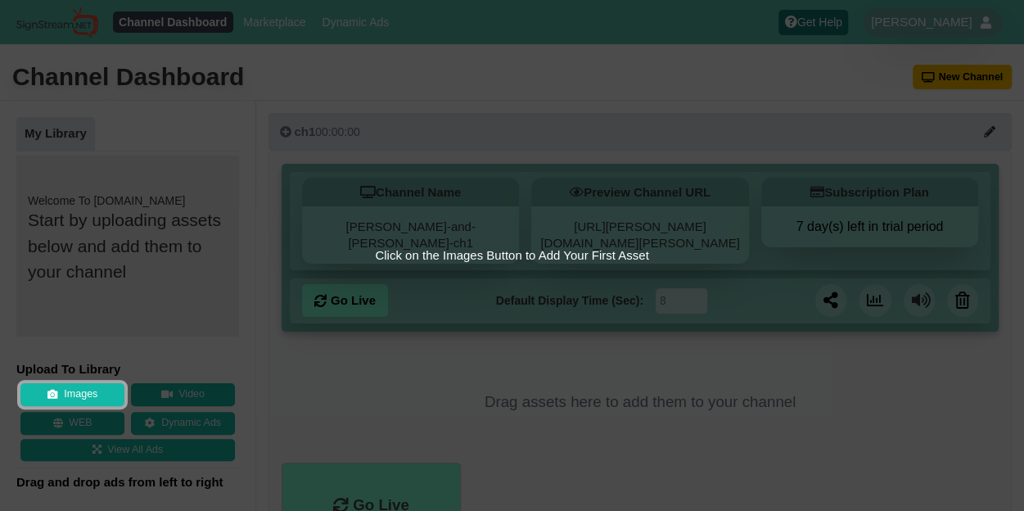
click at [65, 381] on div "Click on the Images Button to Add Your First Asset" at bounding box center [512, 255] width 1024 height 511
click at [72, 388] on button "Images" at bounding box center [72, 394] width 104 height 23
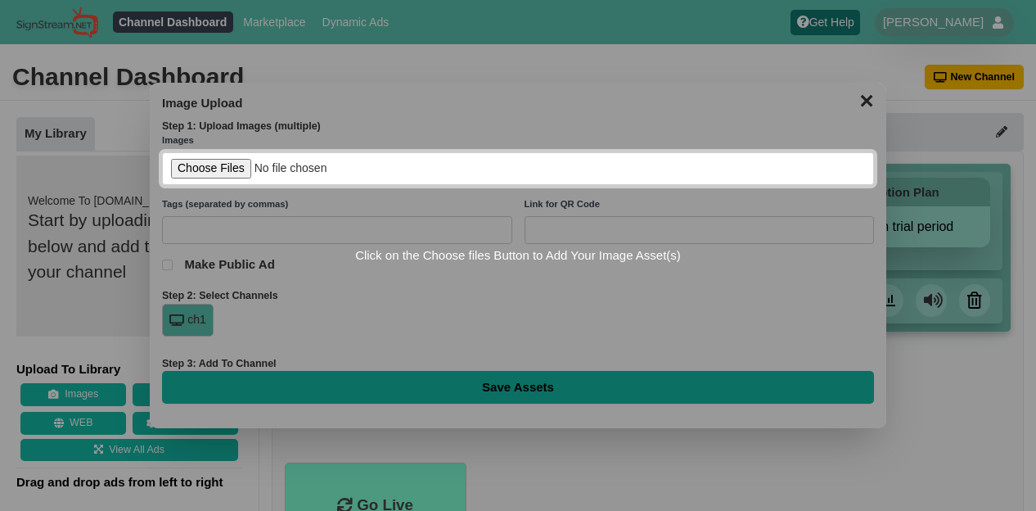
click at [203, 175] on input "file" at bounding box center [518, 169] width 712 height 34
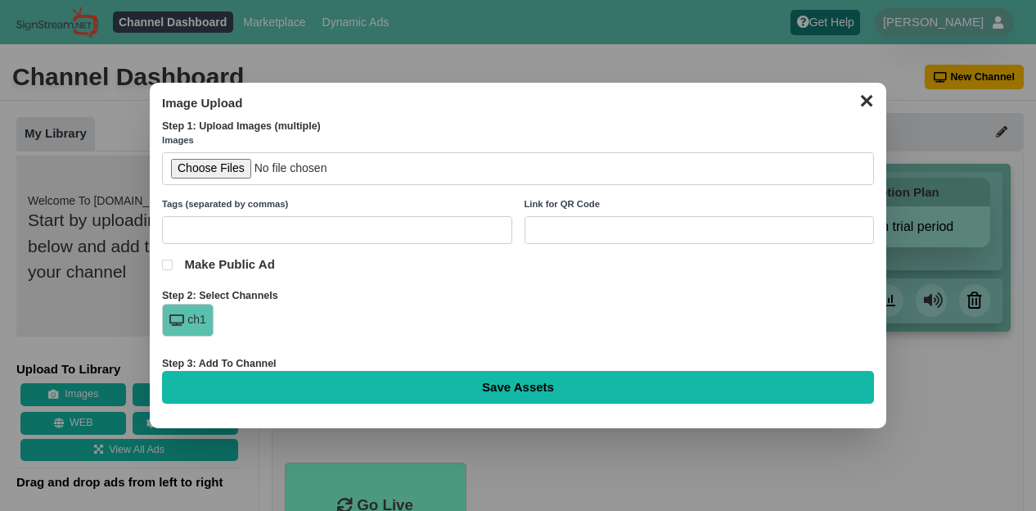
click at [203, 313] on div "ch1" at bounding box center [188, 320] width 52 height 33
click at [200, 319] on div "ch1" at bounding box center [188, 320] width 52 height 33
click at [868, 96] on button "✕" at bounding box center [866, 99] width 32 height 25
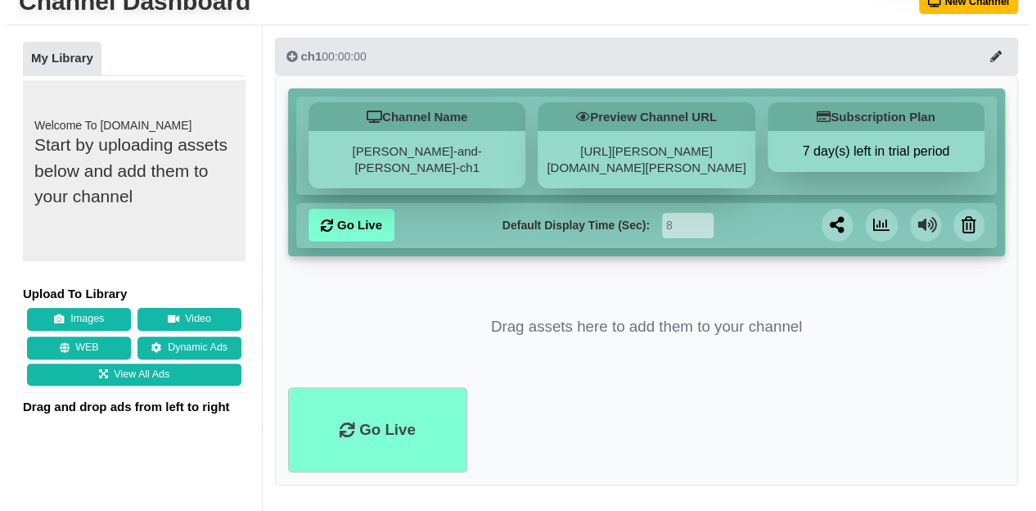
scroll to position [77, 0]
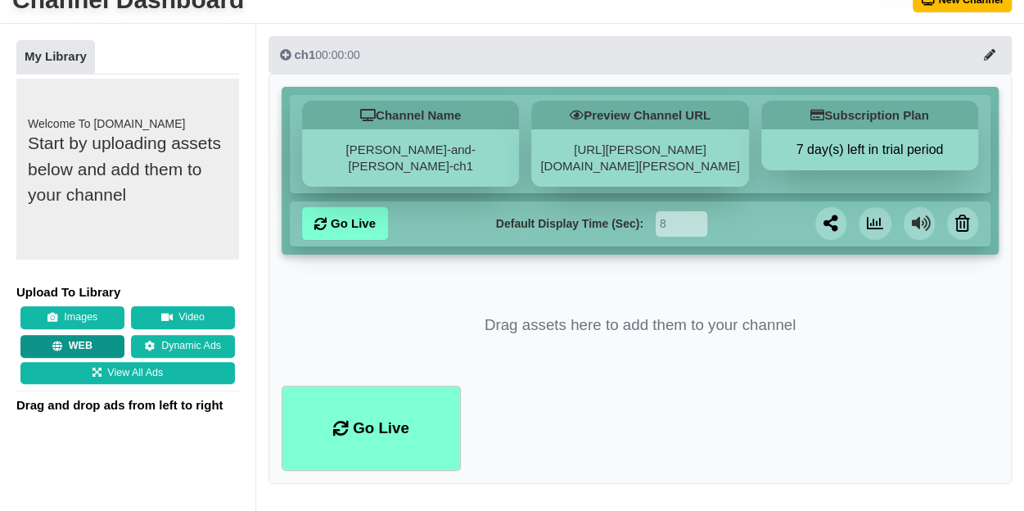
click at [75, 345] on button "WEB" at bounding box center [72, 346] width 104 height 23
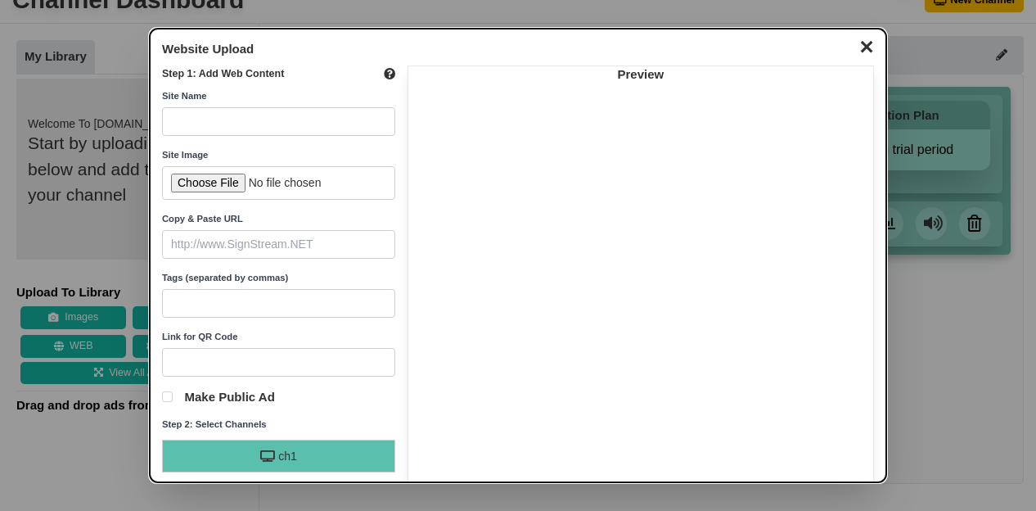
click at [282, 117] on input "text" at bounding box center [278, 121] width 233 height 29
type input "Weather"
click at [230, 250] on input "text" at bounding box center [278, 244] width 233 height 29
paste input "https://www.wunderground.com/weather/us/tx/odessa/KTXODESS30?utm_source=HomeCar…"
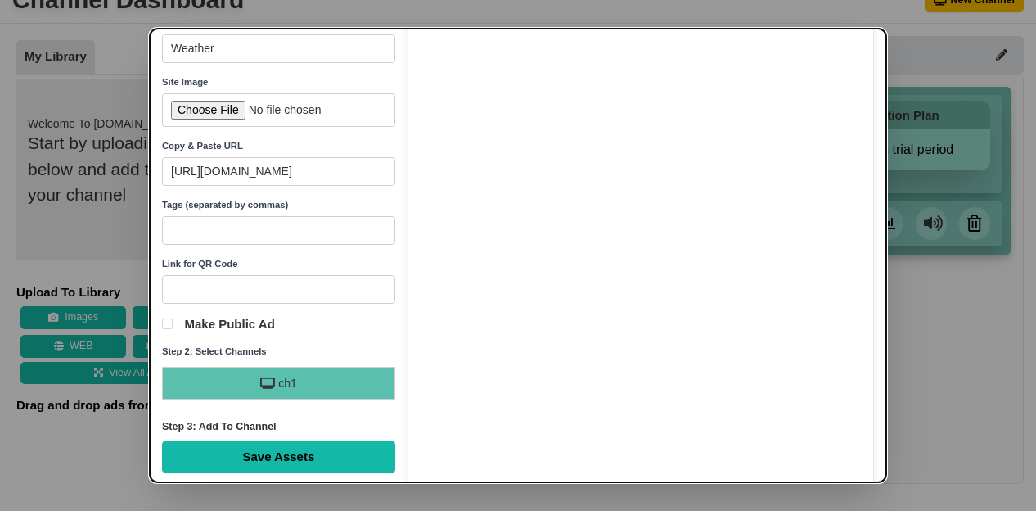
scroll to position [78, 0]
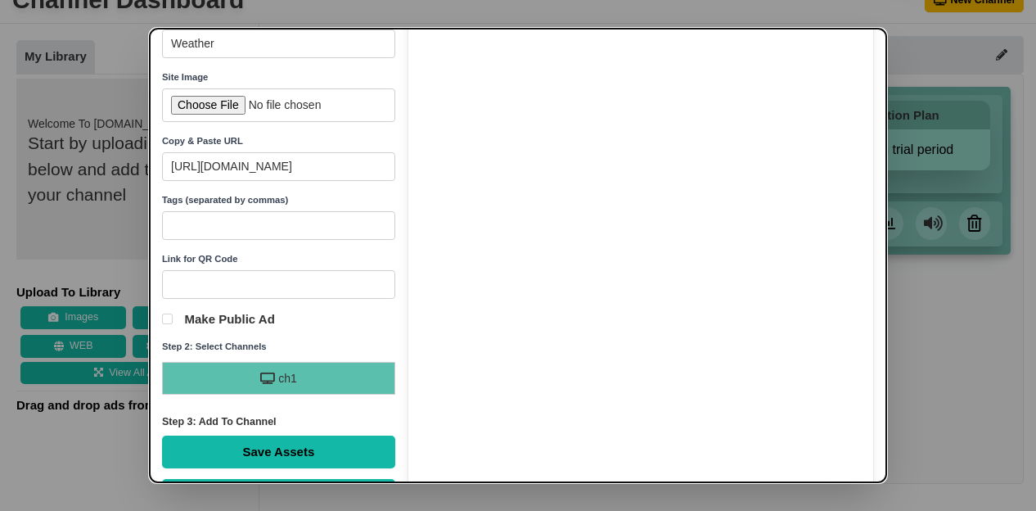
type input "https://www.wunderground.com/weather/us/tx/odessa/KTXODESS30?utm_source=HomeCar…"
click at [285, 378] on div "ch1" at bounding box center [278, 378] width 233 height 33
click at [291, 368] on div "ch1" at bounding box center [278, 378] width 233 height 33
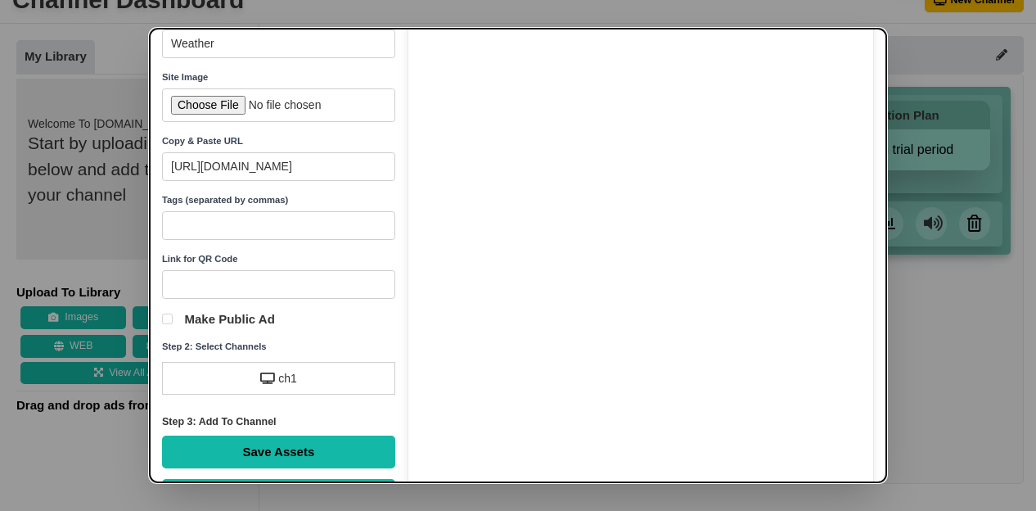
click at [306, 372] on div "ch1" at bounding box center [278, 378] width 233 height 33
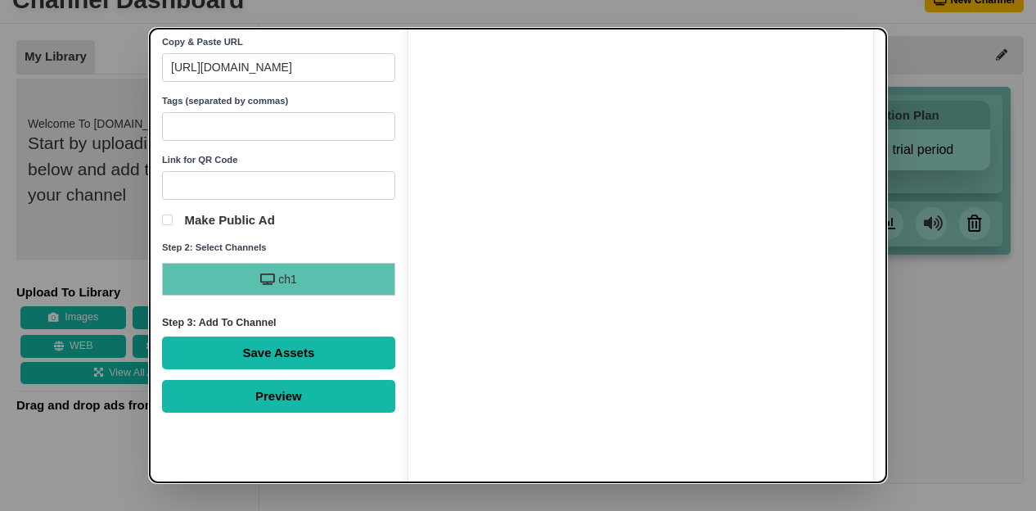
scroll to position [178, 0]
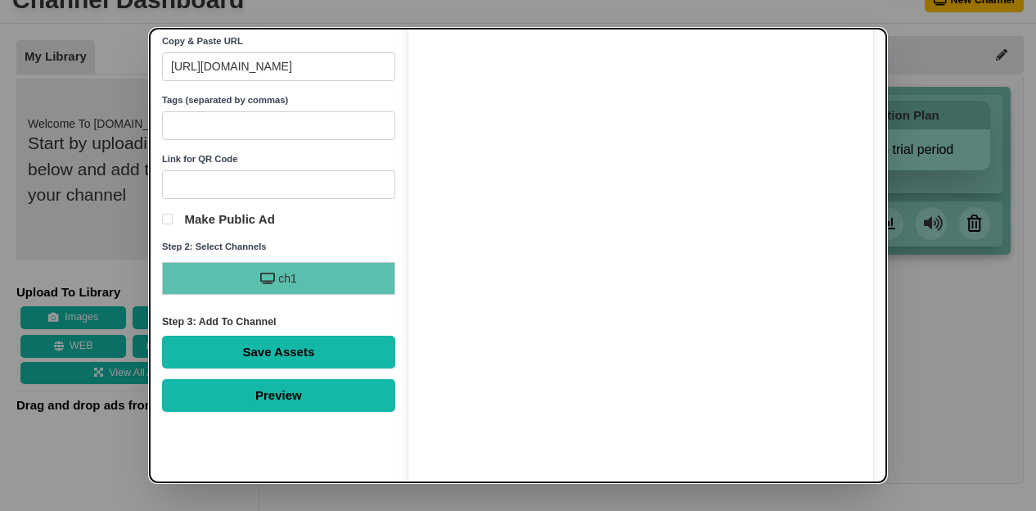
click at [310, 386] on div "Preview" at bounding box center [278, 395] width 233 height 33
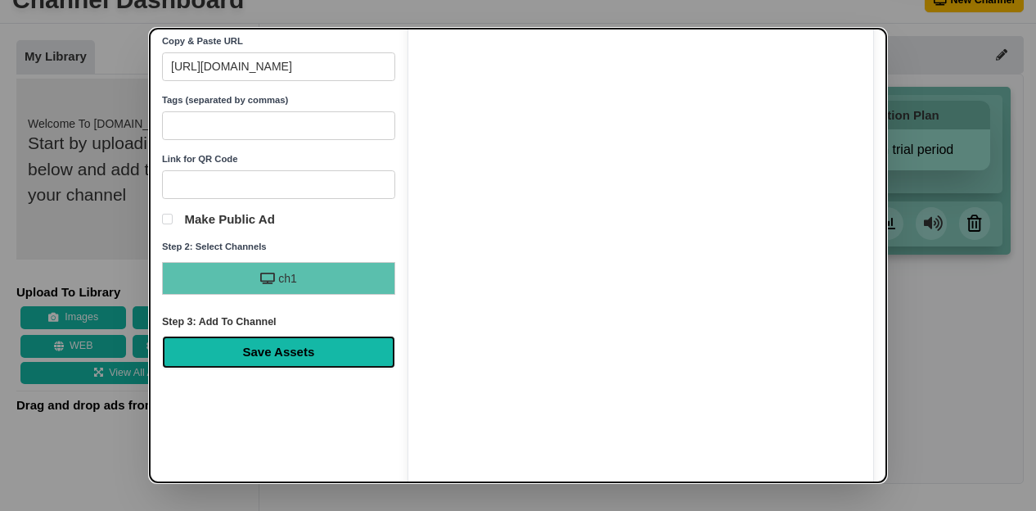
click at [254, 354] on input "Save Assets" at bounding box center [278, 352] width 233 height 33
type input "Saving..."
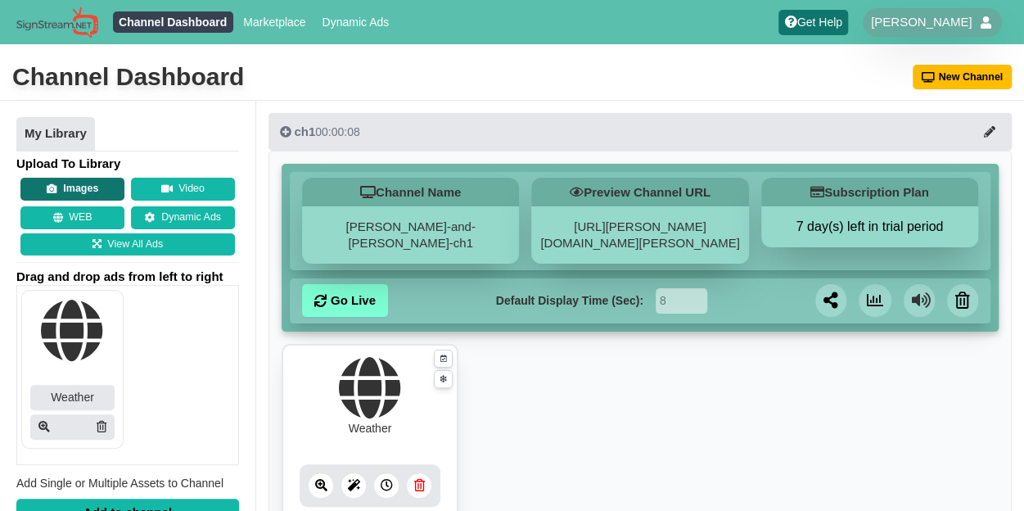
click at [79, 181] on button "Images" at bounding box center [72, 189] width 104 height 23
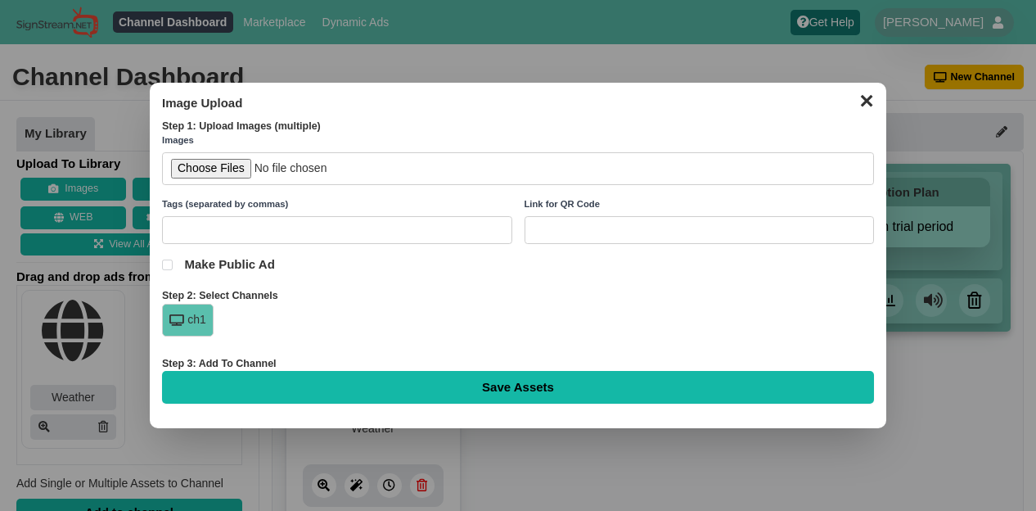
click at [229, 174] on input "file" at bounding box center [518, 169] width 712 height 34
type input "C:\fakepath\Updated Uniform Quick Check 25-26.jpg"
click at [264, 232] on input "text" at bounding box center [337, 230] width 350 height 29
type input "Rules and Notices"
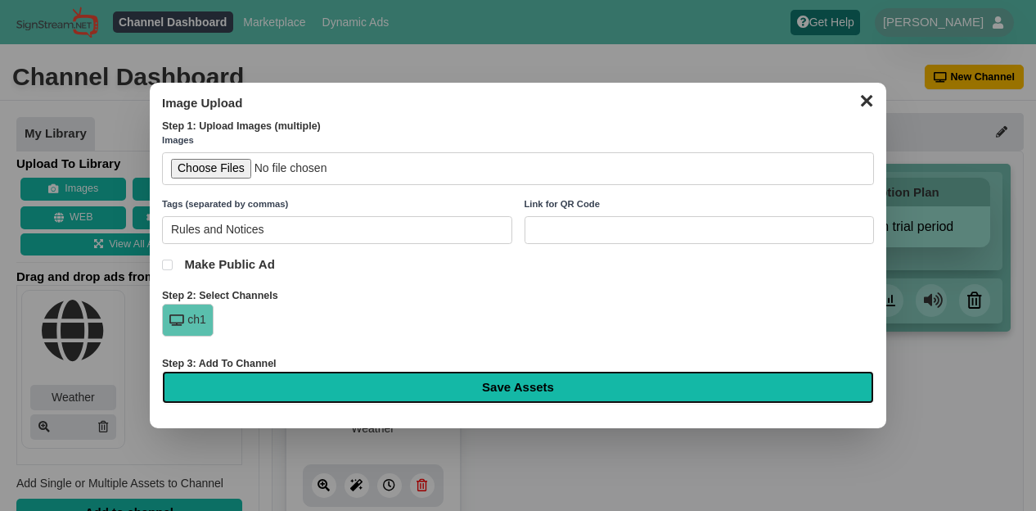
click at [458, 394] on input "Save Assets" at bounding box center [518, 387] width 712 height 33
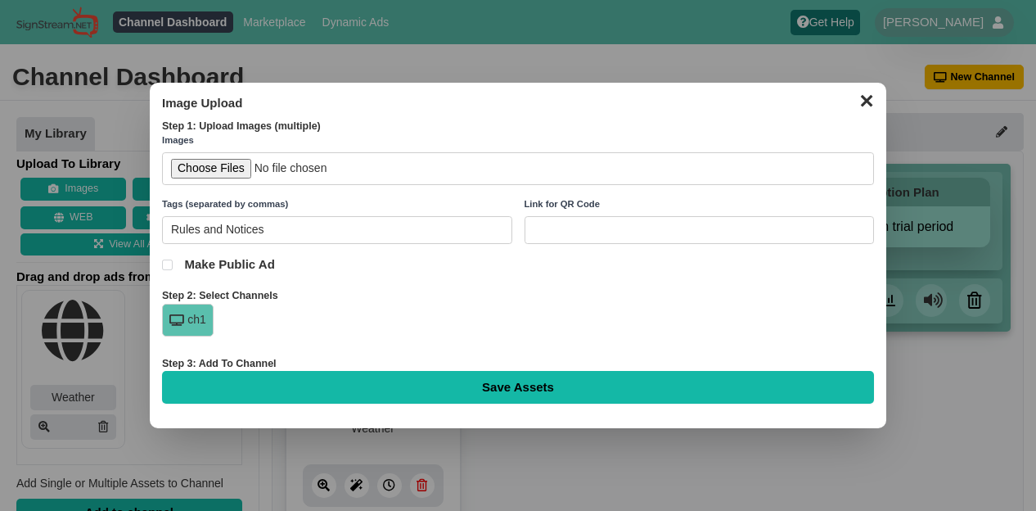
type input "Saving..."
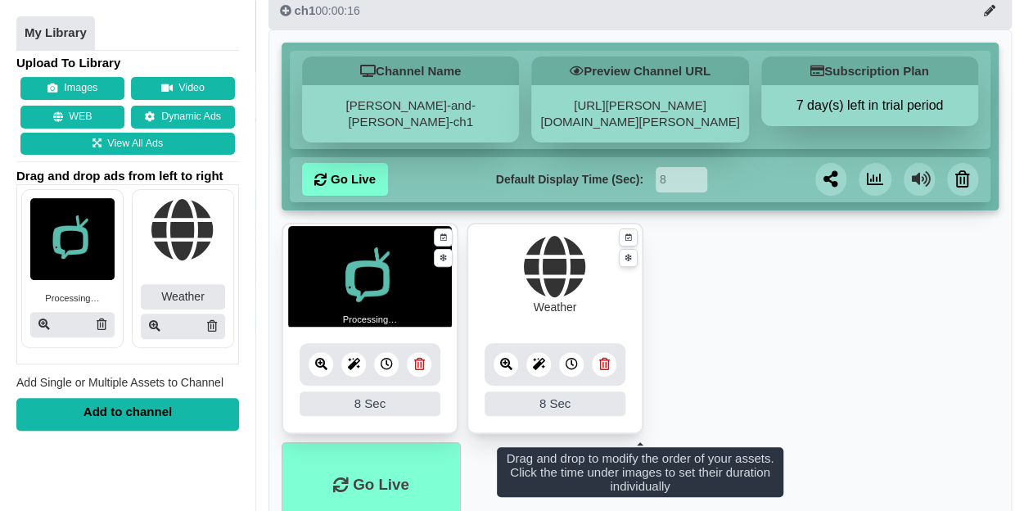
scroll to position [188, 0]
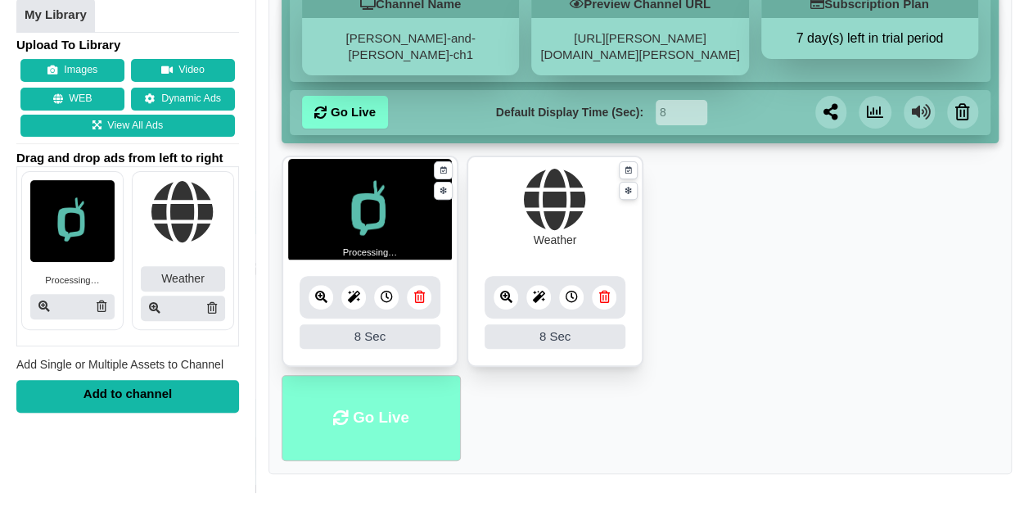
click at [394, 408] on li "Go Live" at bounding box center [371, 418] width 179 height 86
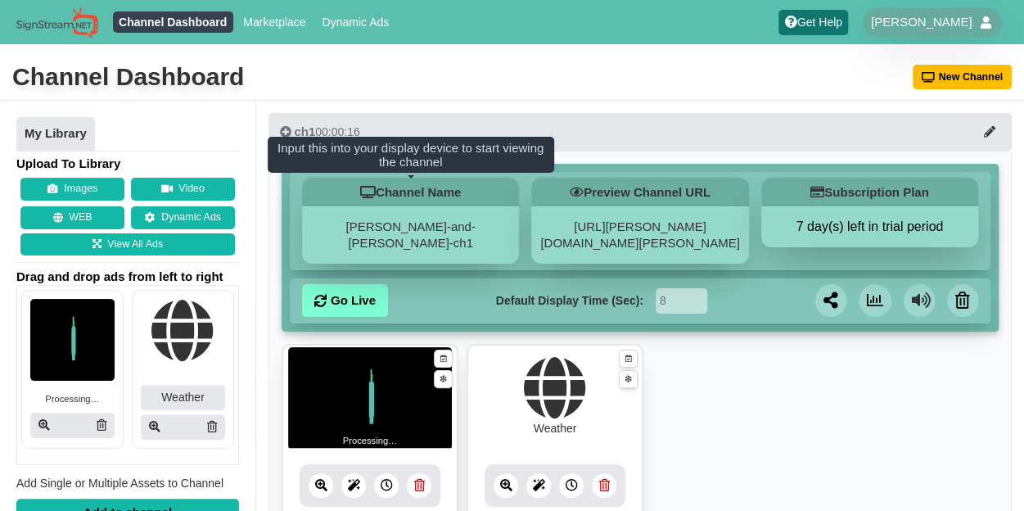
scroll to position [188, 0]
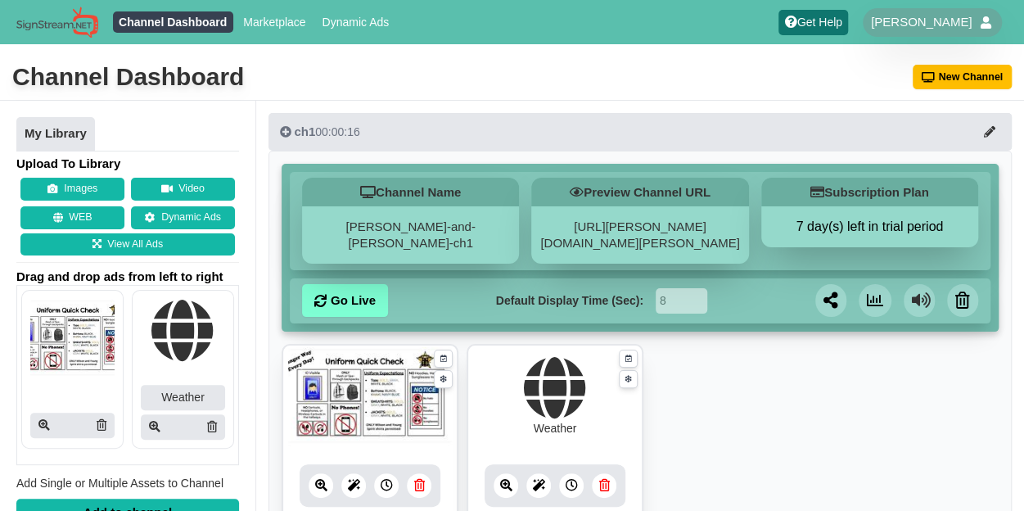
scroll to position [188, 0]
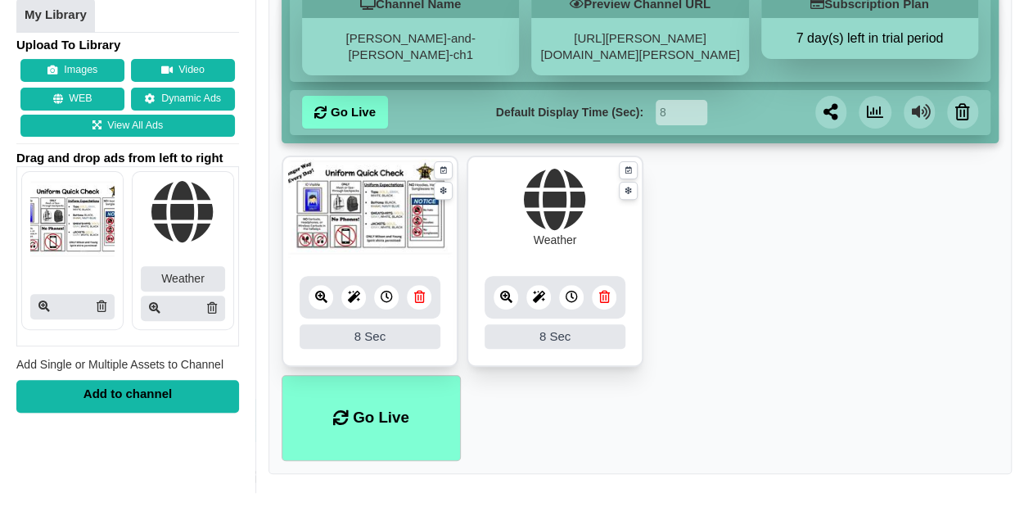
click at [313, 472] on div "ch1 00:00:16 Channel Name wilson-and-young-ch1 Preview Channel URL https://wils…" at bounding box center [640, 203] width 768 height 556
click at [368, 408] on li "Go Live" at bounding box center [371, 418] width 179 height 86
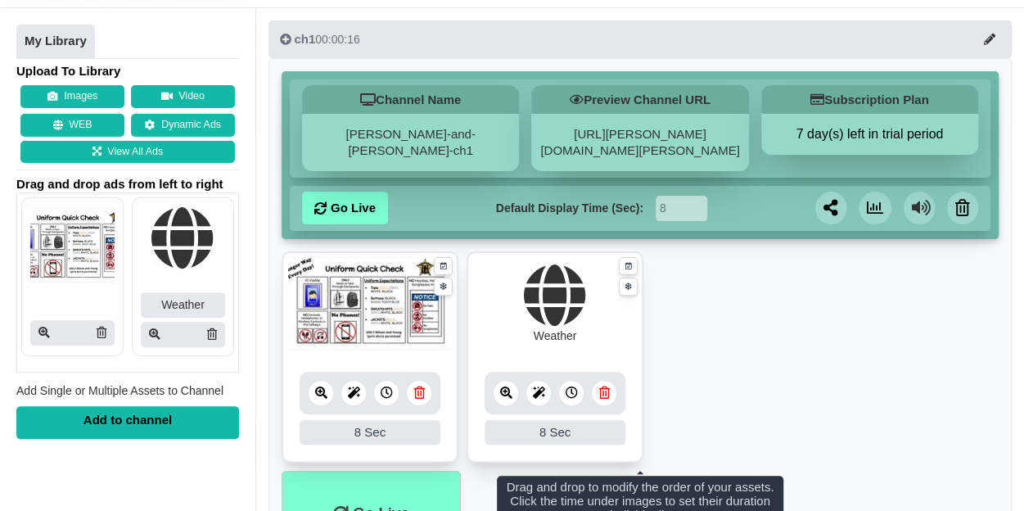
scroll to position [99, 0]
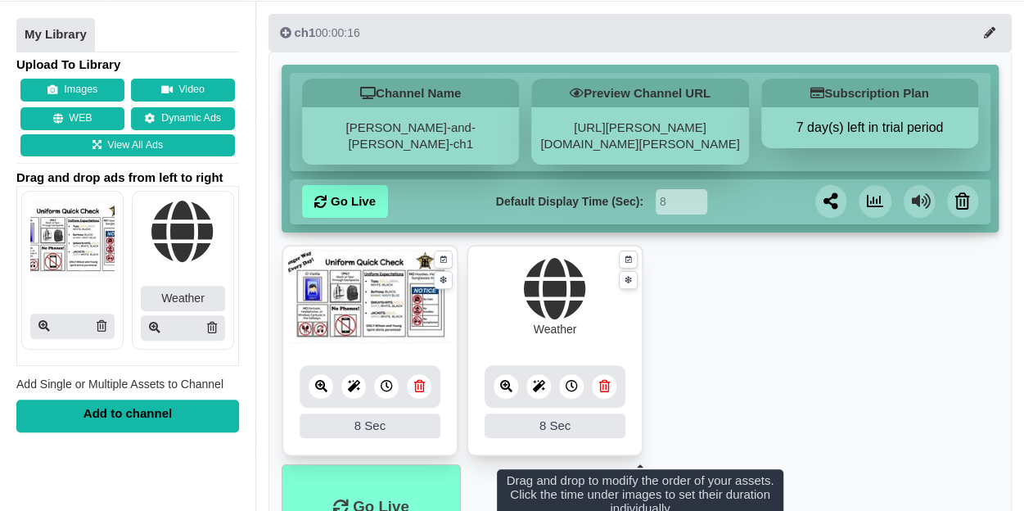
click at [575, 423] on div "8 Sec" at bounding box center [554, 425] width 141 height 25
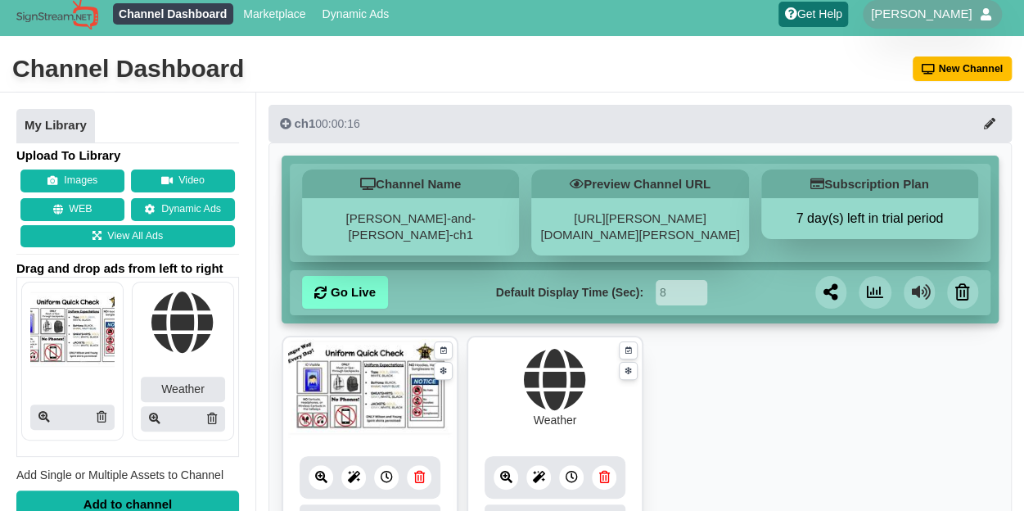
scroll to position [9, 0]
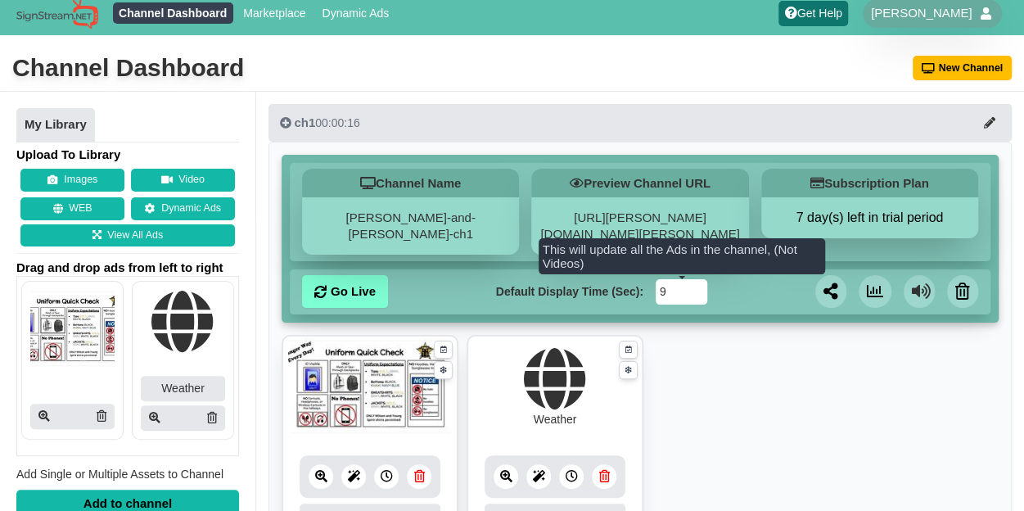
click at [697, 283] on input "9" at bounding box center [682, 291] width 52 height 25
click at [696, 300] on input "9" at bounding box center [682, 291] width 52 height 25
click at [698, 294] on input "8" at bounding box center [682, 291] width 52 height 25
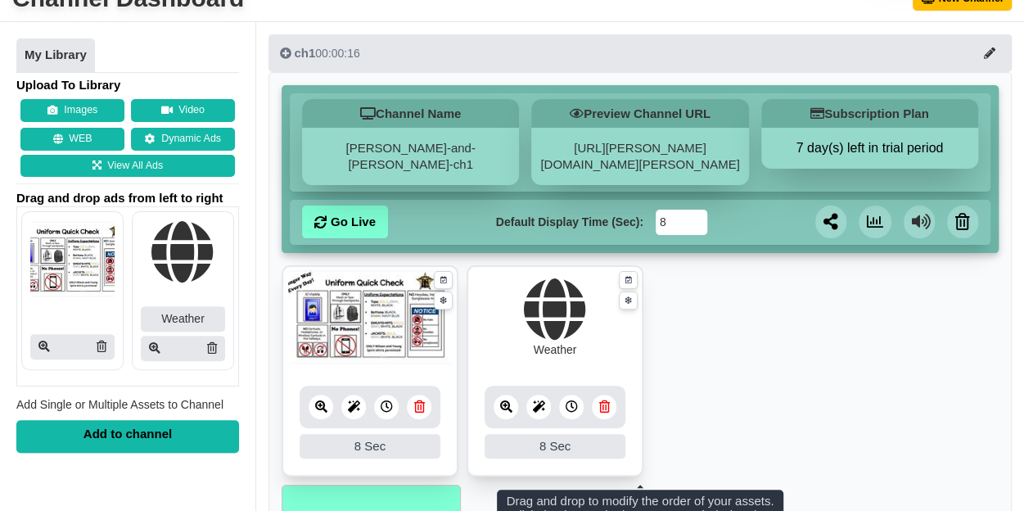
scroll to position [76, 0]
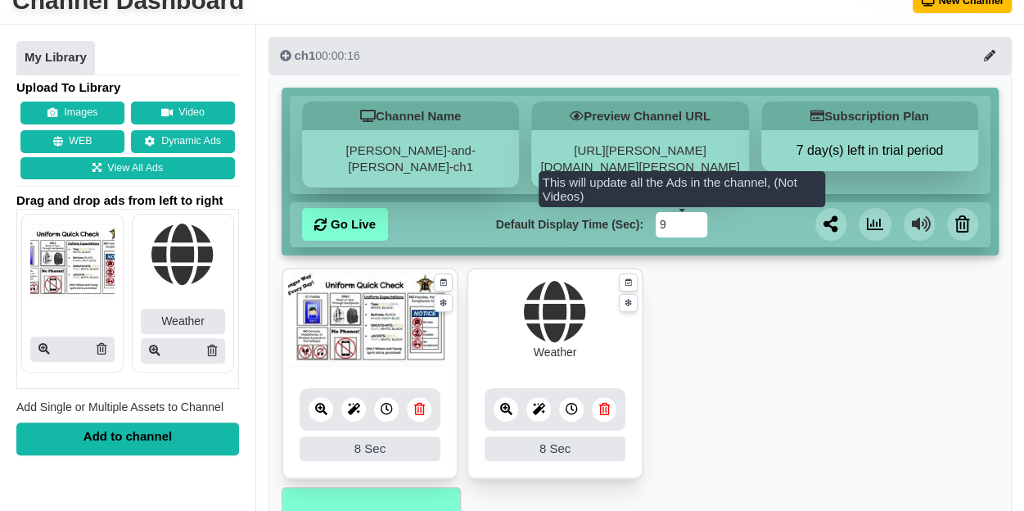
click at [699, 219] on input "9" at bounding box center [682, 224] width 52 height 25
click at [699, 219] on input "10" at bounding box center [682, 224] width 52 height 25
click at [699, 219] on input "11" at bounding box center [682, 224] width 52 height 25
click at [699, 219] on input "12" at bounding box center [682, 224] width 52 height 25
click at [699, 219] on input "13" at bounding box center [682, 224] width 52 height 25
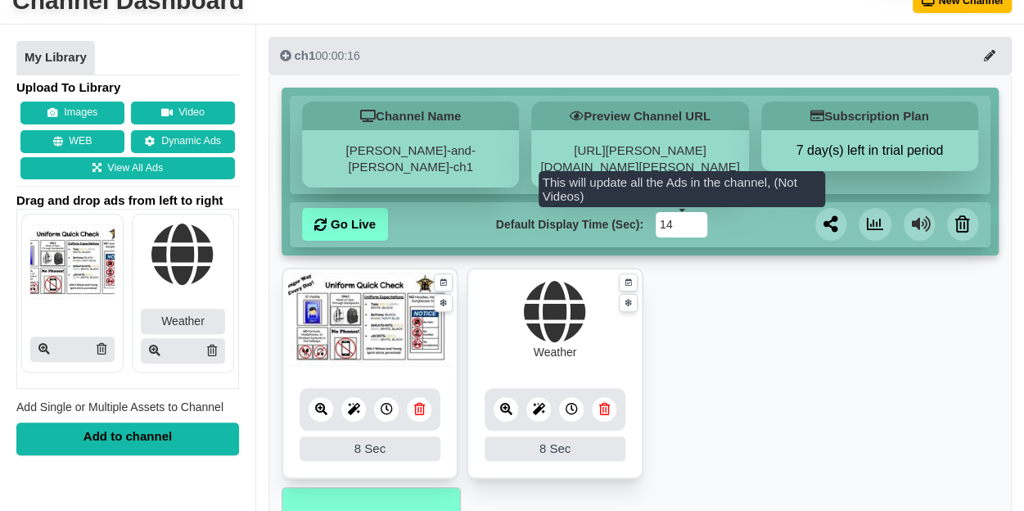
click at [699, 219] on input "14" at bounding box center [682, 224] width 52 height 25
type input "15"
click at [699, 219] on input "15" at bounding box center [682, 224] width 52 height 25
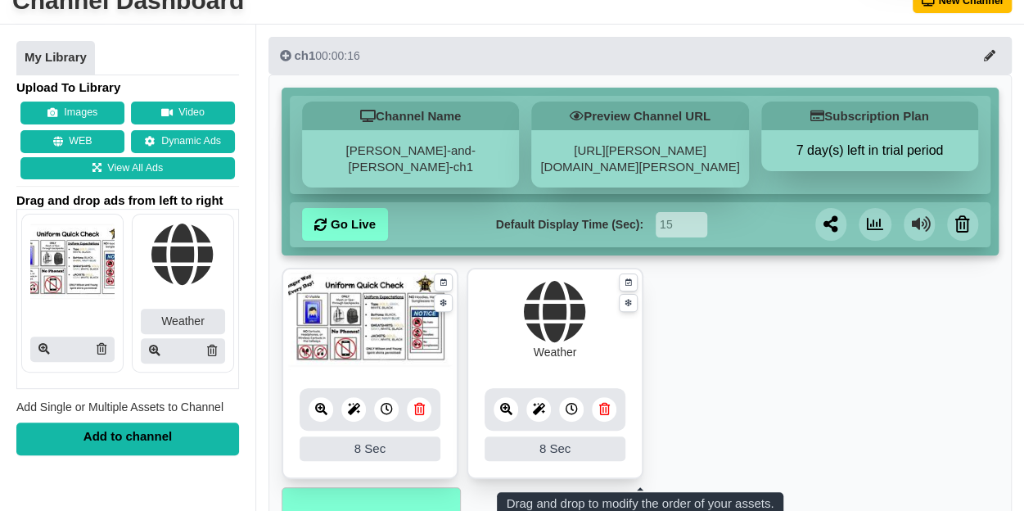
click at [711, 299] on ul "8 8 Sec Fade In Scale In Swirl In Slide In Slide Elliptic Roll In Swing In Save…" at bounding box center [640, 378] width 717 height 220
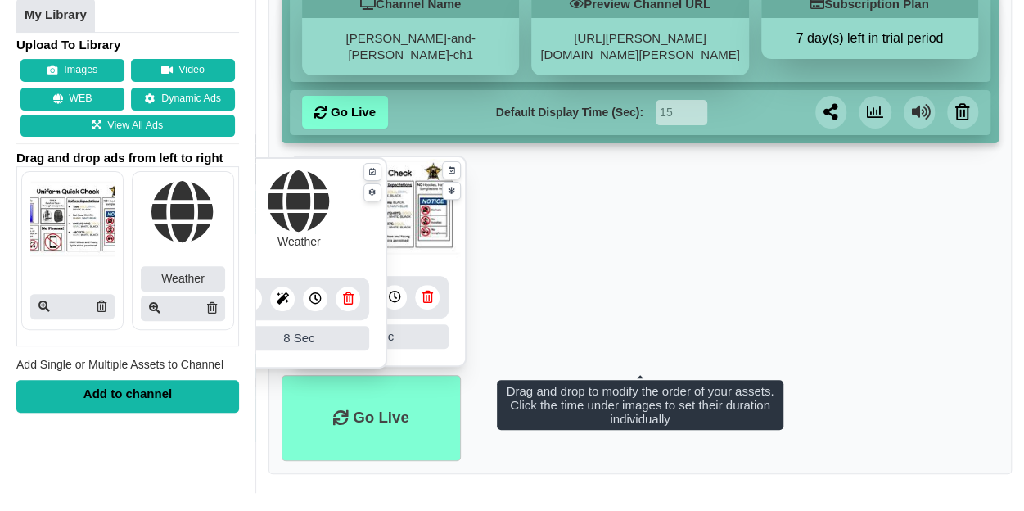
drag, startPoint x: 579, startPoint y: 235, endPoint x: 331, endPoint y: 237, distance: 248.8
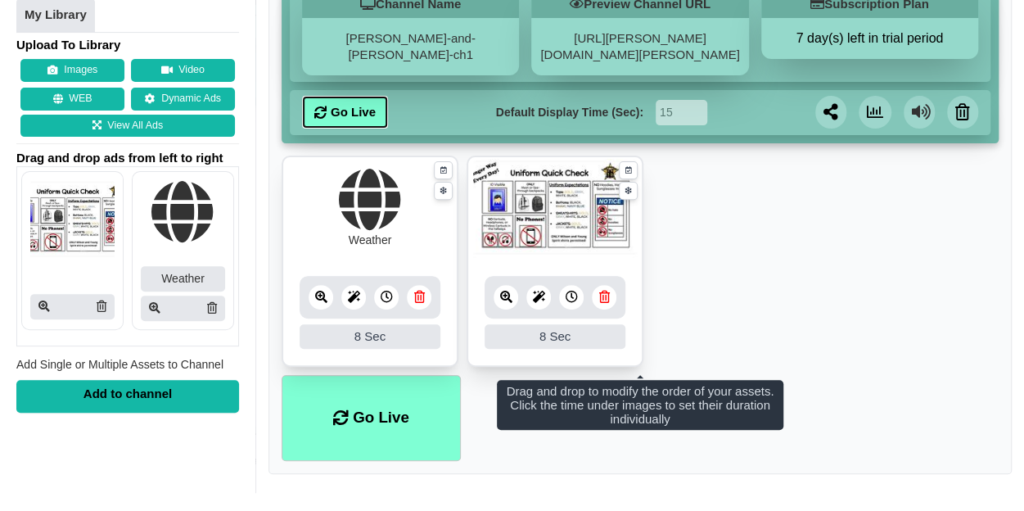
click at [365, 97] on link "Go Live" at bounding box center [345, 112] width 86 height 33
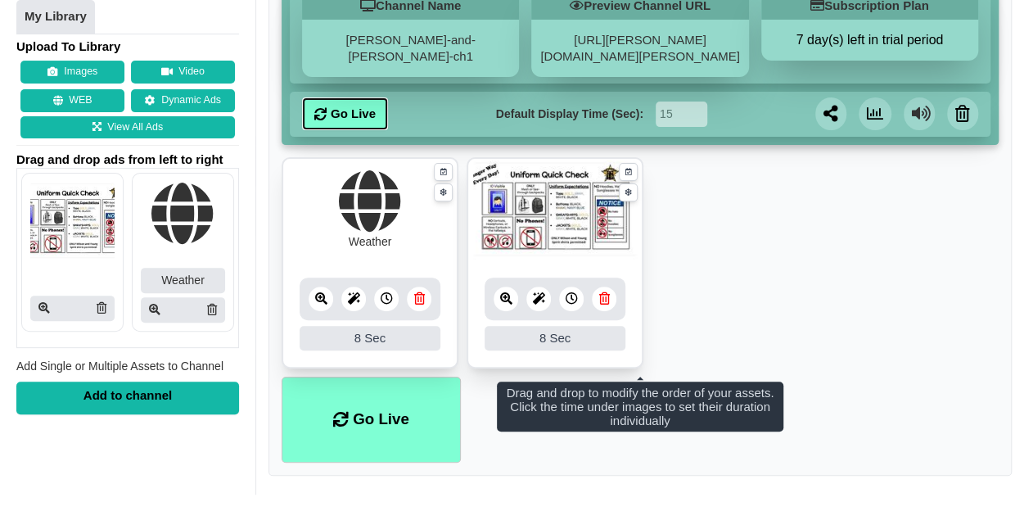
scroll to position [187, 0]
click at [560, 334] on div "8 Sec" at bounding box center [554, 338] width 141 height 25
click at [363, 347] on div "8 Sec" at bounding box center [370, 338] width 141 height 25
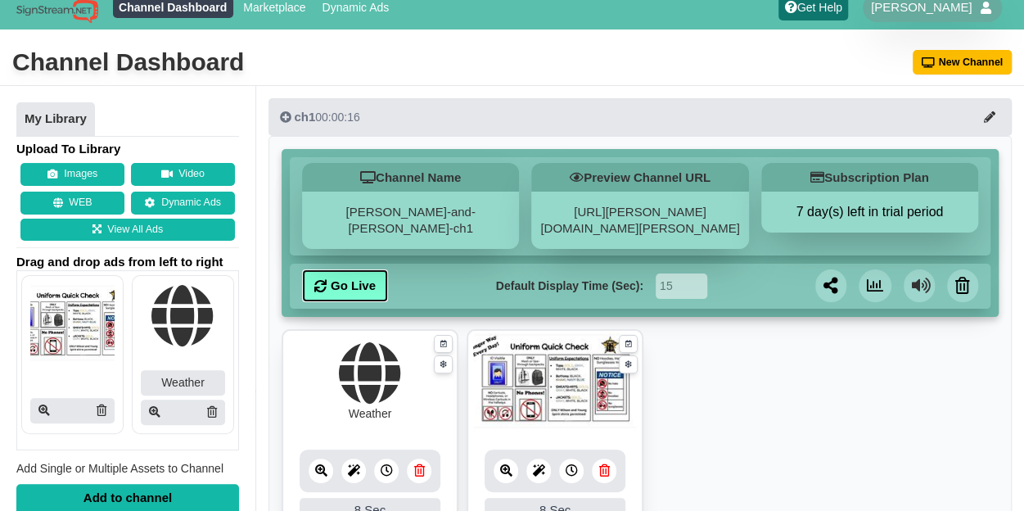
scroll to position [0, 0]
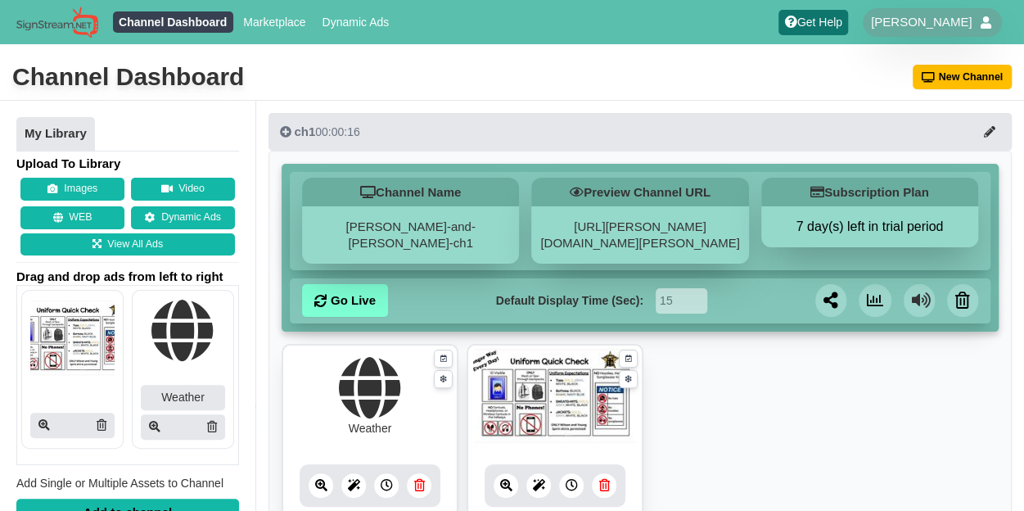
click at [262, 10] on ul "Channel Dashboard Marketplace Dynamic Ads" at bounding box center [254, 22] width 291 height 25
click at [262, 21] on link "Marketplace" at bounding box center [274, 21] width 74 height 21
click at [929, 27] on span "[PERSON_NAME]" at bounding box center [921, 22] width 101 height 16
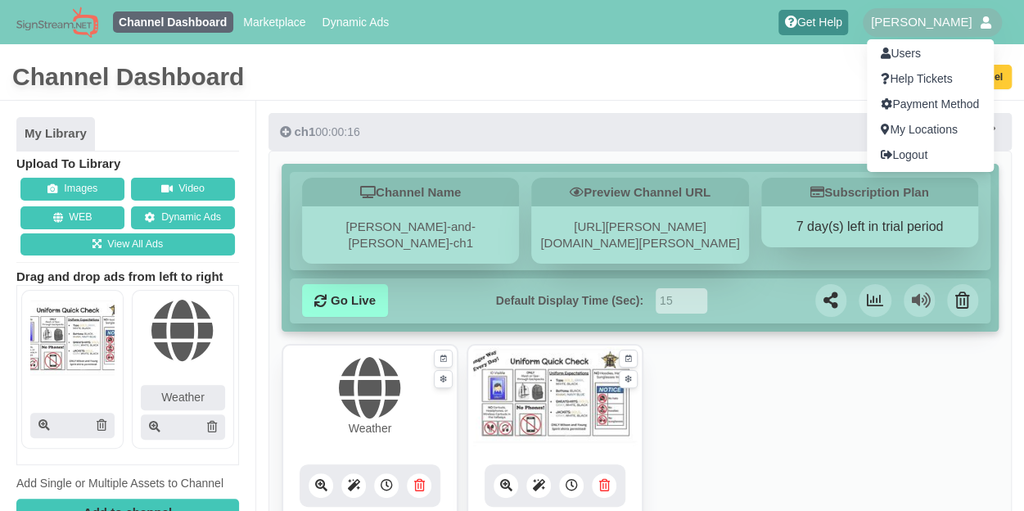
click at [787, 70] on div at bounding box center [512, 255] width 1024 height 511
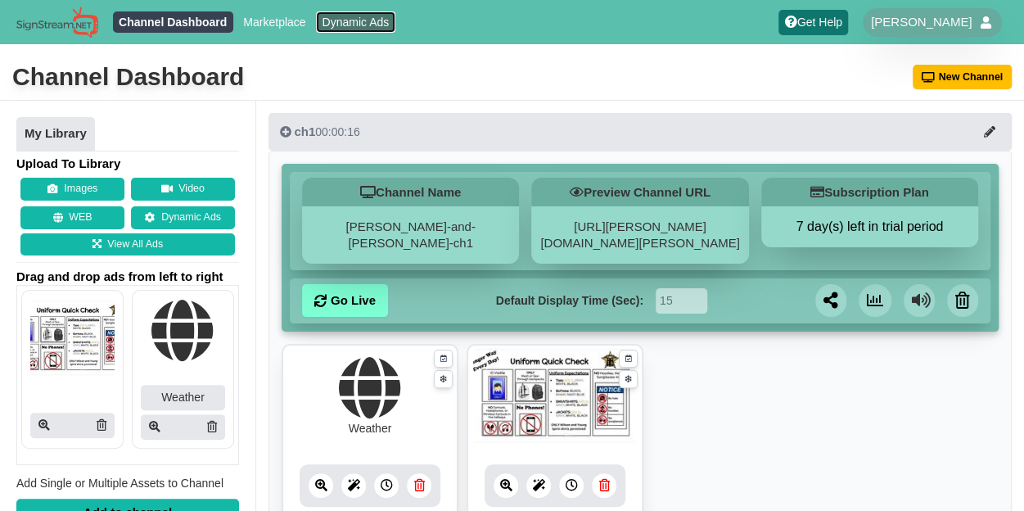
click at [342, 18] on link "Dynamic Ads" at bounding box center [355, 21] width 79 height 21
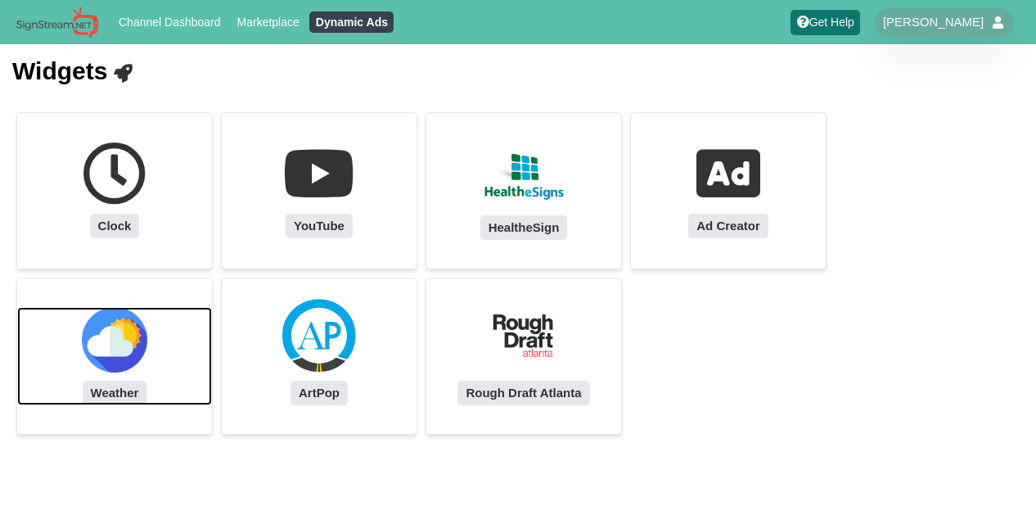
click at [110, 394] on div "Weather" at bounding box center [115, 393] width 65 height 25
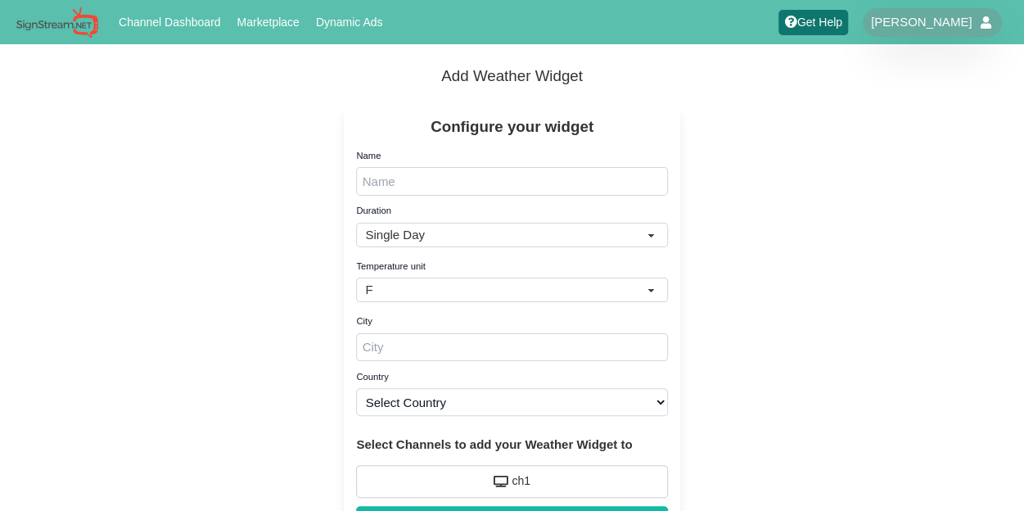
click at [408, 178] on input "Name" at bounding box center [511, 181] width 311 height 29
type input "Weather"
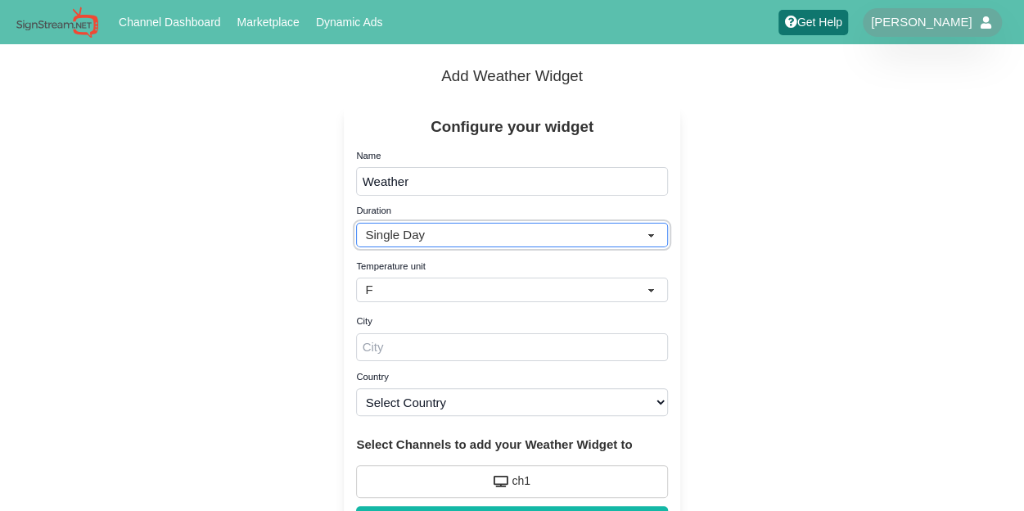
click at [408, 240] on select "Single Day Multiple Days" at bounding box center [511, 235] width 311 height 25
click at [408, 236] on select "Single Day Multiple Days" at bounding box center [511, 235] width 311 height 25
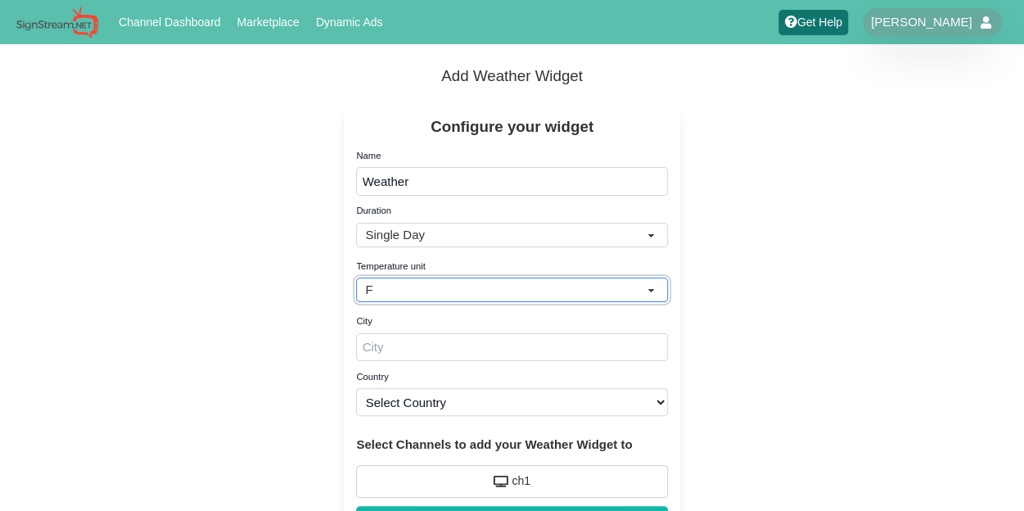
click at [414, 291] on select "C F" at bounding box center [511, 289] width 311 height 25
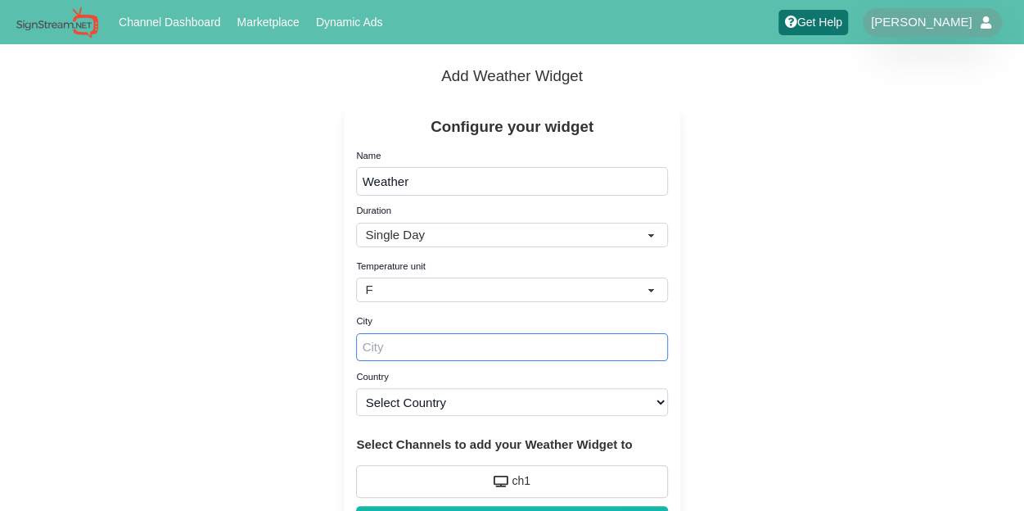
click at [410, 340] on input "City" at bounding box center [511, 347] width 311 height 29
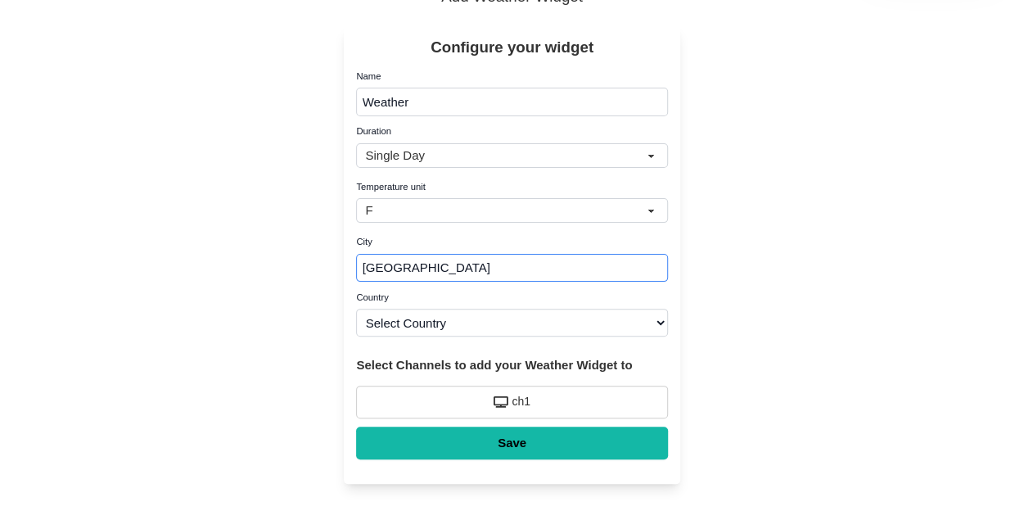
type input "Odessa"
click at [440, 327] on select "Select Country Afghanistan Åland Islands Albania Algeria American Samoa Andorra…" at bounding box center [511, 323] width 311 height 28
select select "US"
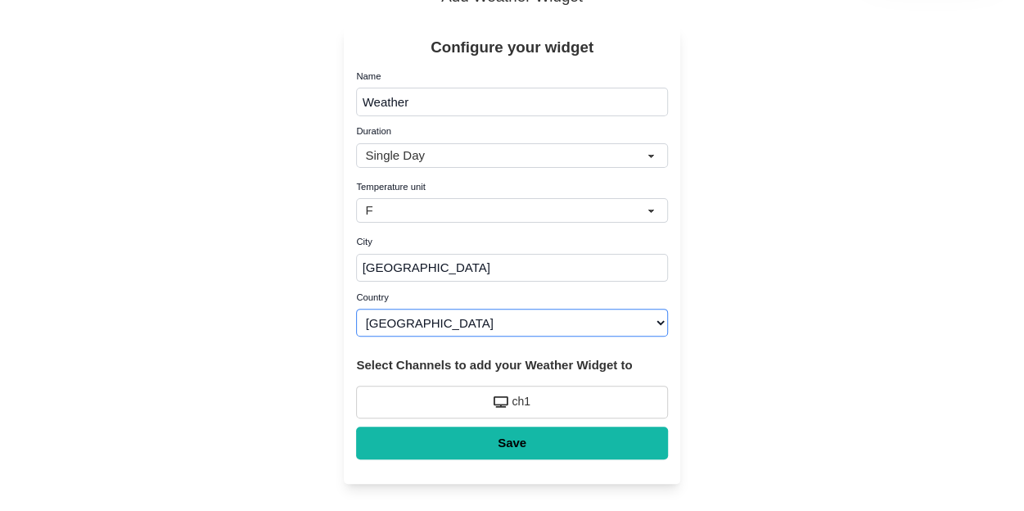
click at [356, 309] on select "Select Country Afghanistan Åland Islands Albania Algeria American Samoa Andorra…" at bounding box center [511, 323] width 311 height 28
click at [457, 274] on input "Odessa" at bounding box center [511, 268] width 311 height 29
click at [496, 397] on icon at bounding box center [501, 401] width 15 height 11
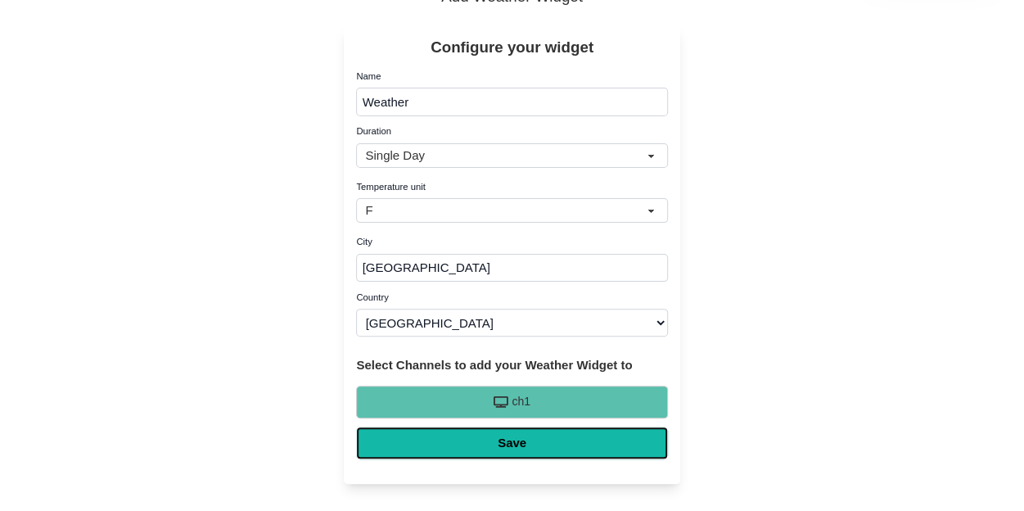
click at [522, 433] on input "Save" at bounding box center [511, 442] width 311 height 33
type input "Saving..."
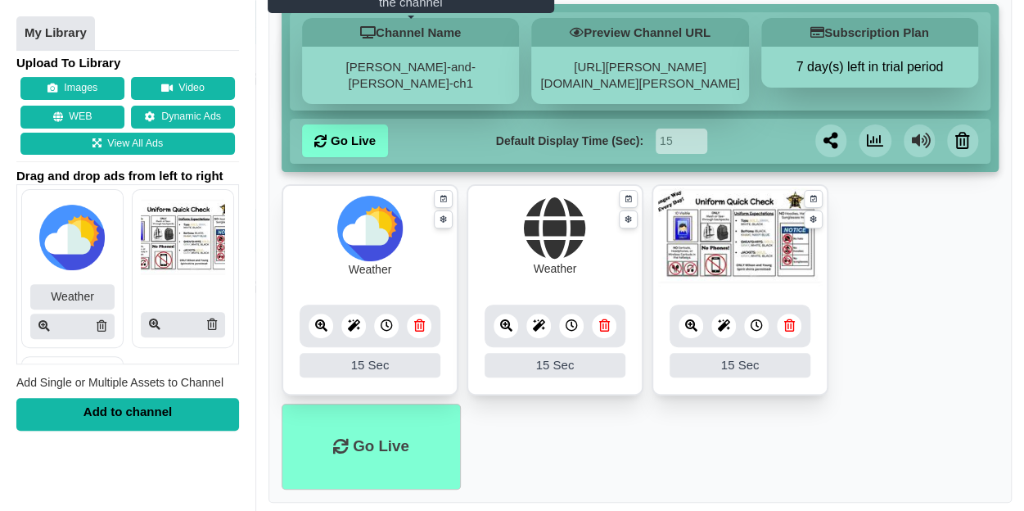
scroll to position [159, 0]
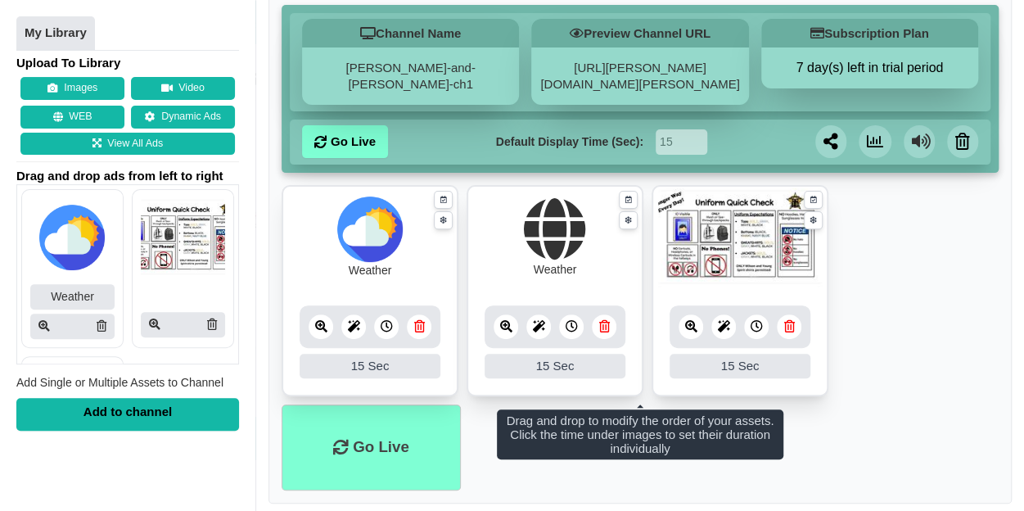
click at [599, 324] on icon at bounding box center [603, 326] width 11 height 12
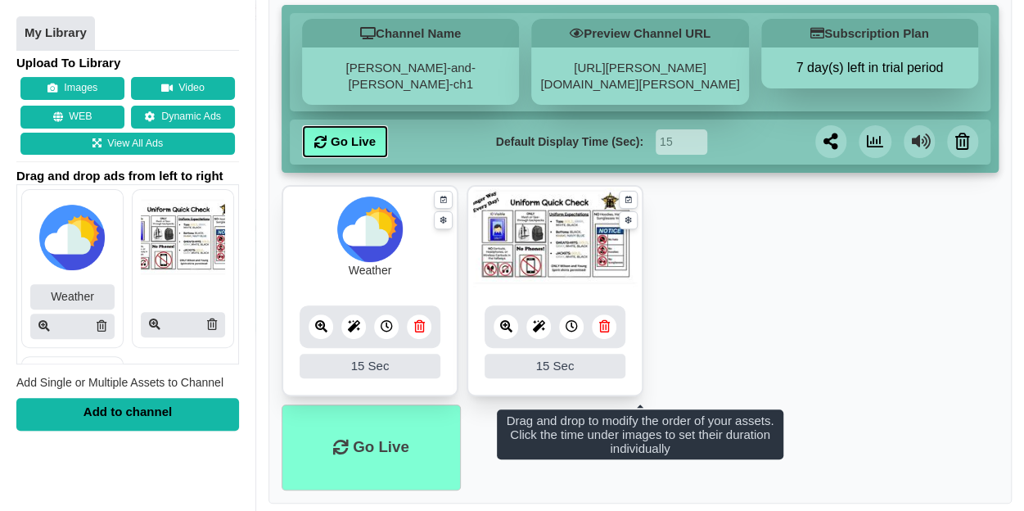
click at [358, 150] on link "Go Live" at bounding box center [345, 141] width 86 height 33
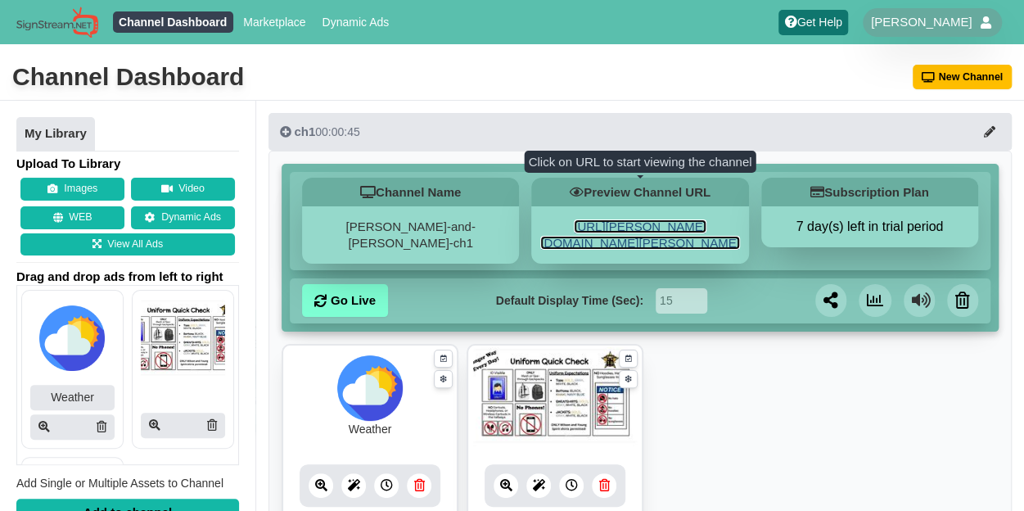
click at [606, 230] on link "[URL][PERSON_NAME][DOMAIN_NAME][PERSON_NAME]" at bounding box center [639, 234] width 199 height 30
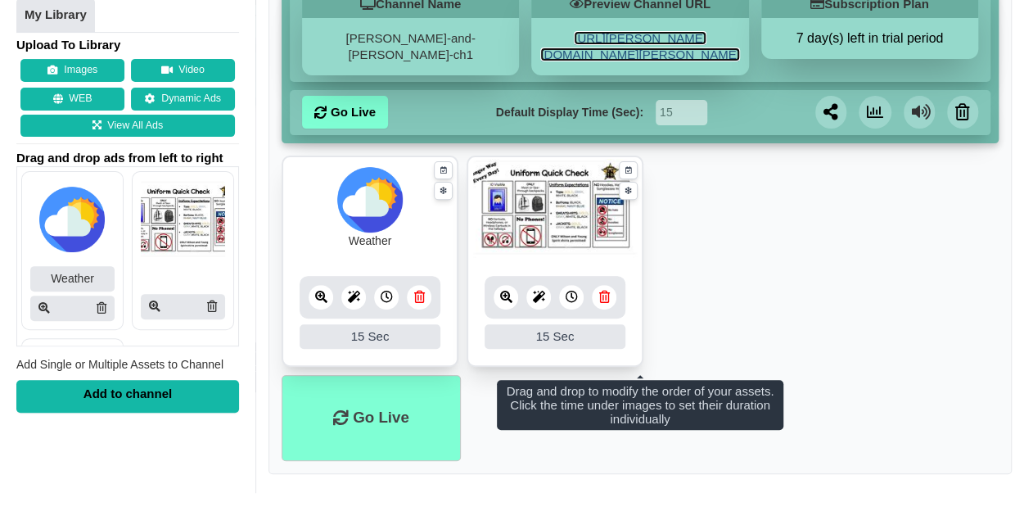
scroll to position [188, 0]
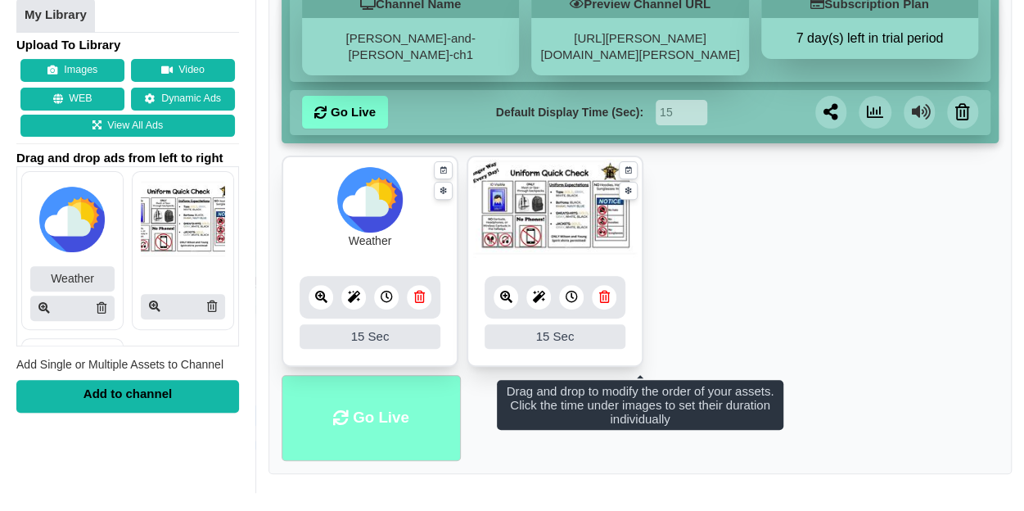
click at [363, 430] on li "Go Live" at bounding box center [371, 418] width 179 height 86
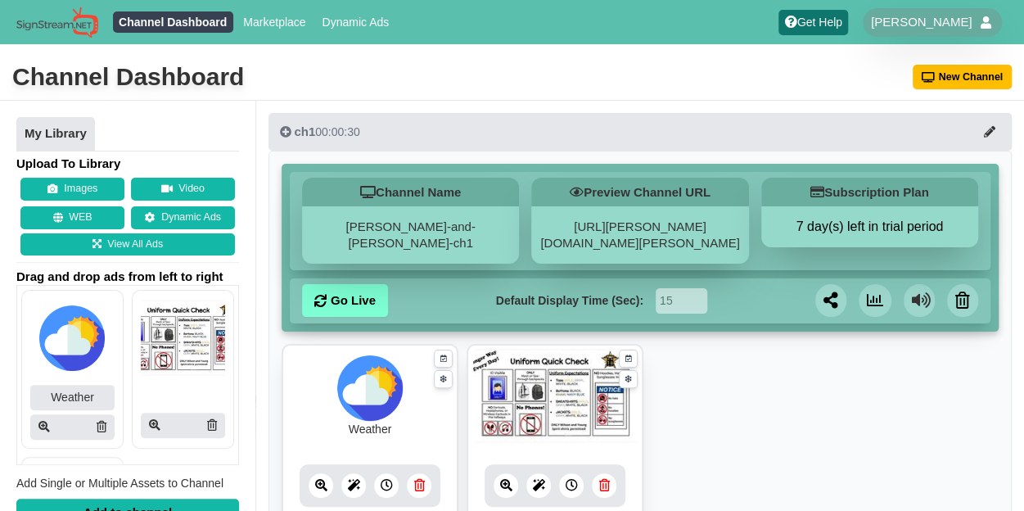
click at [985, 132] on icon at bounding box center [989, 131] width 11 height 11
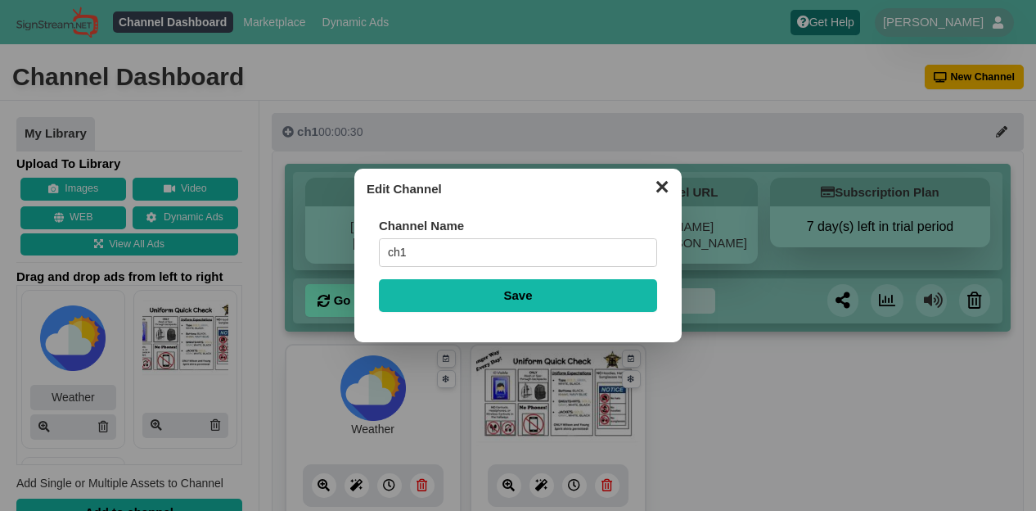
click at [524, 256] on input "ch1" at bounding box center [518, 252] width 278 height 29
click at [412, 255] on input "MainChanne" at bounding box center [518, 252] width 278 height 29
click at [439, 254] on input "Channe" at bounding box center [518, 252] width 278 height 29
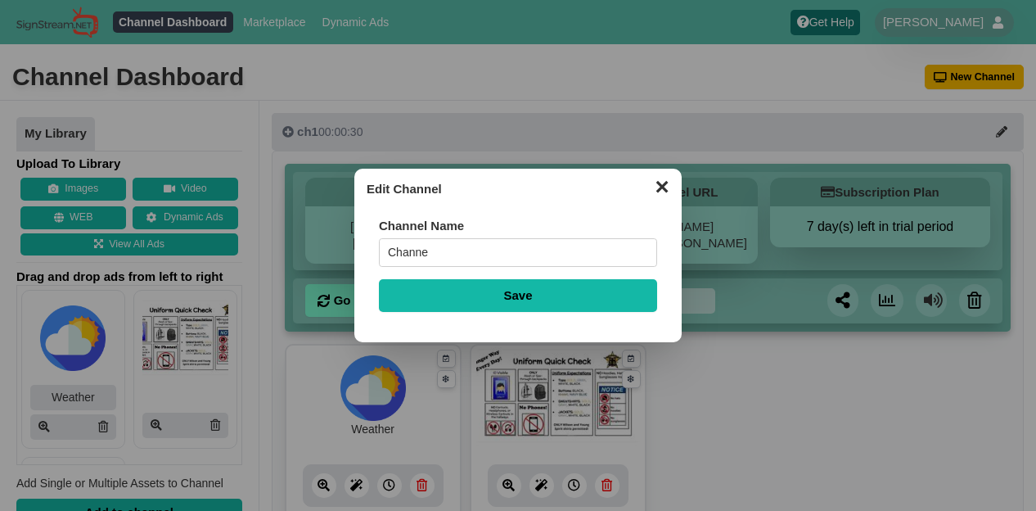
click at [439, 254] on input "Channe" at bounding box center [518, 252] width 278 height 29
type input "Hallway"
click at [453, 322] on div "Channel Name Hallway Save" at bounding box center [518, 267] width 303 height 124
click at [453, 313] on div "Channel Name Hallway Save" at bounding box center [518, 267] width 303 height 124
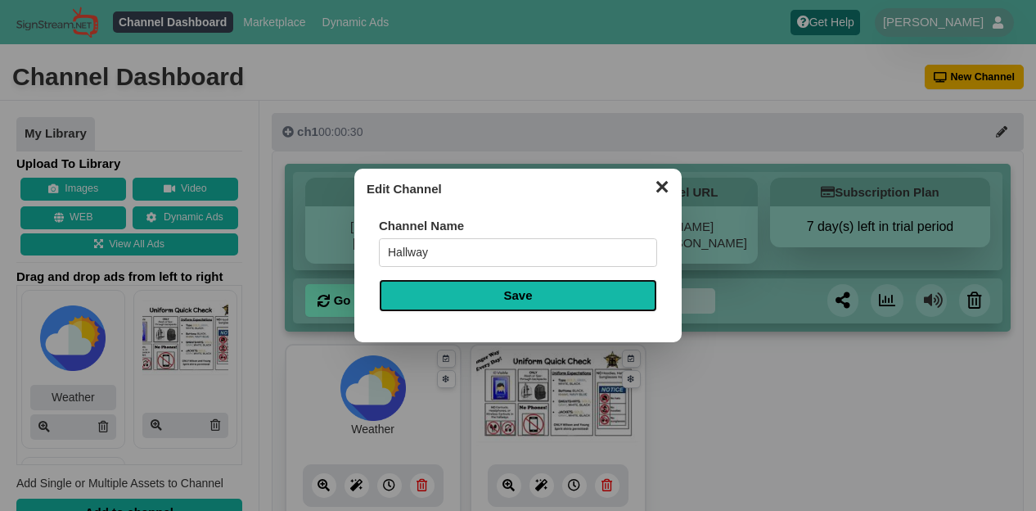
click at [468, 297] on input "Save" at bounding box center [518, 295] width 278 height 33
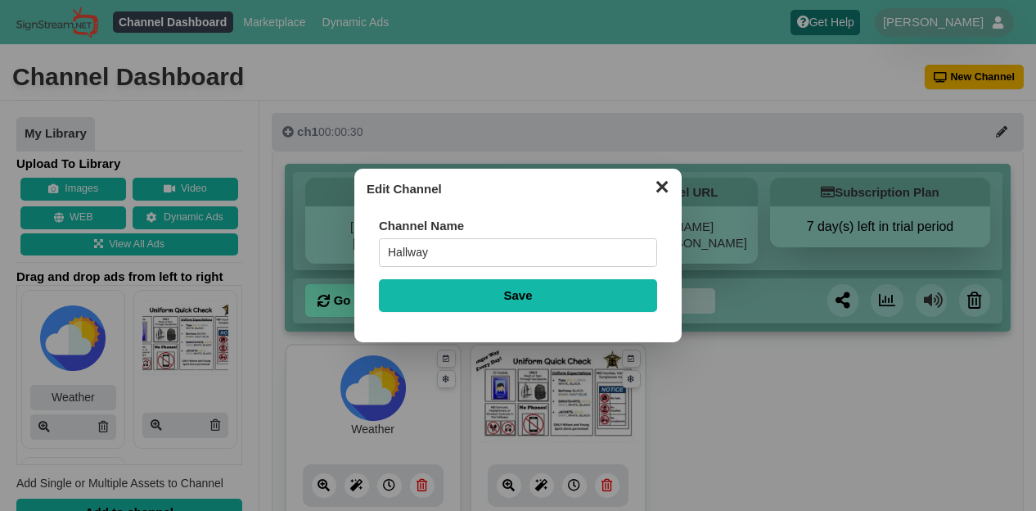
type input "Saving..."
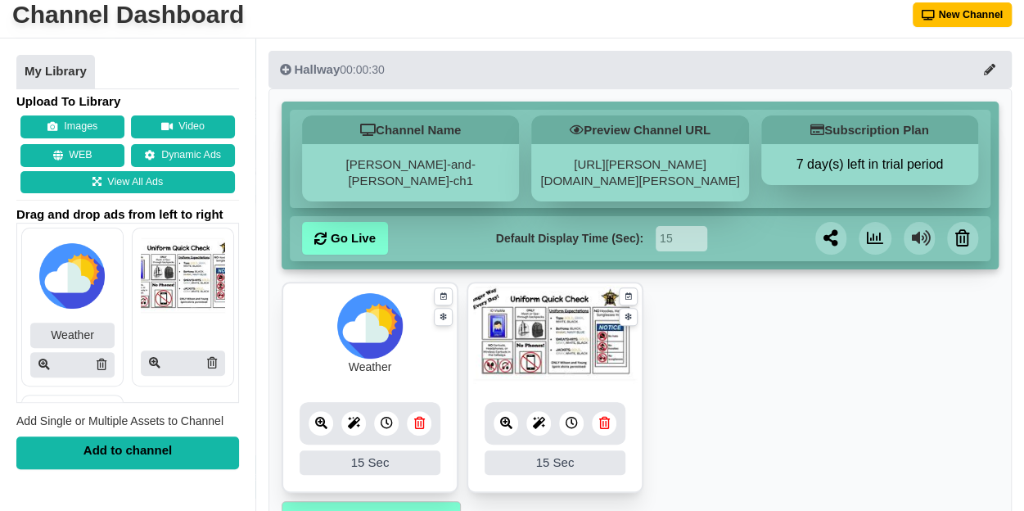
scroll to position [109, 0]
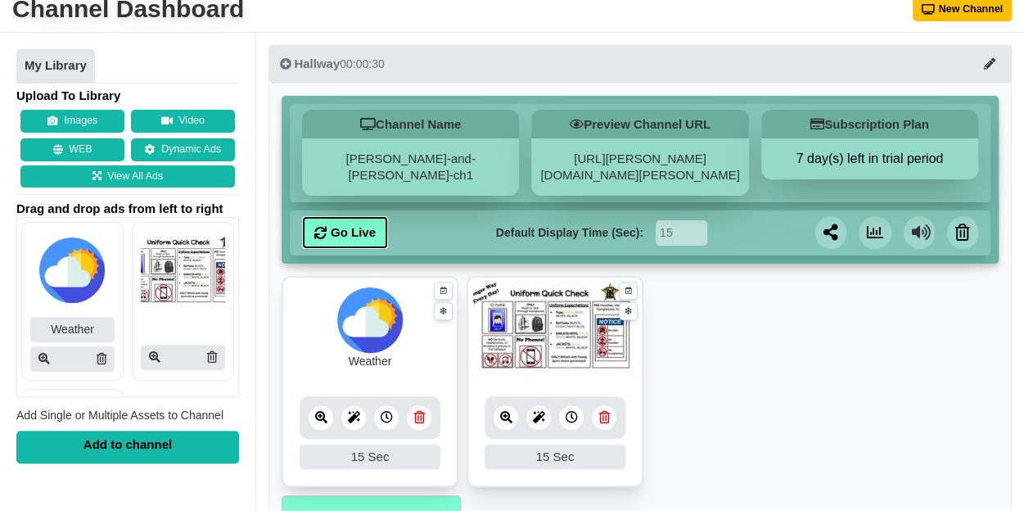
click at [350, 237] on link "Go Live" at bounding box center [345, 232] width 86 height 33
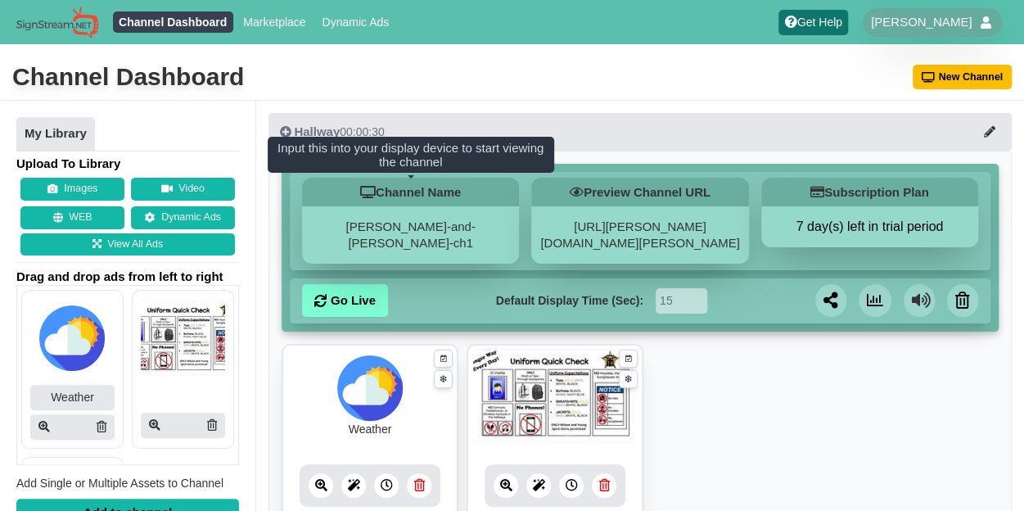
click at [391, 223] on div "[PERSON_NAME]-and-[PERSON_NAME]-ch1" at bounding box center [410, 234] width 217 height 57
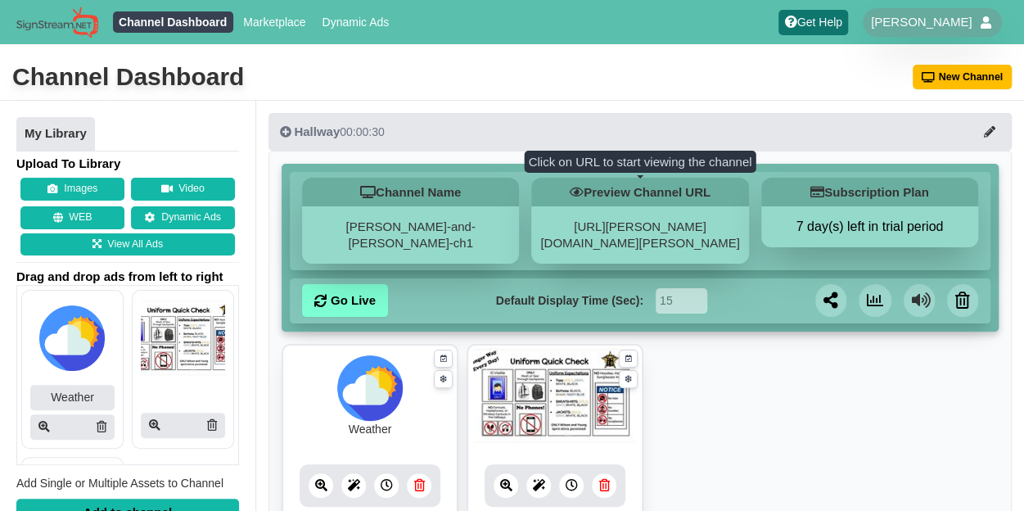
click at [654, 216] on div "[URL][PERSON_NAME][DOMAIN_NAME][PERSON_NAME]" at bounding box center [639, 234] width 217 height 57
click at [653, 246] on link "[URL][PERSON_NAME][DOMAIN_NAME][PERSON_NAME]" at bounding box center [639, 234] width 199 height 30
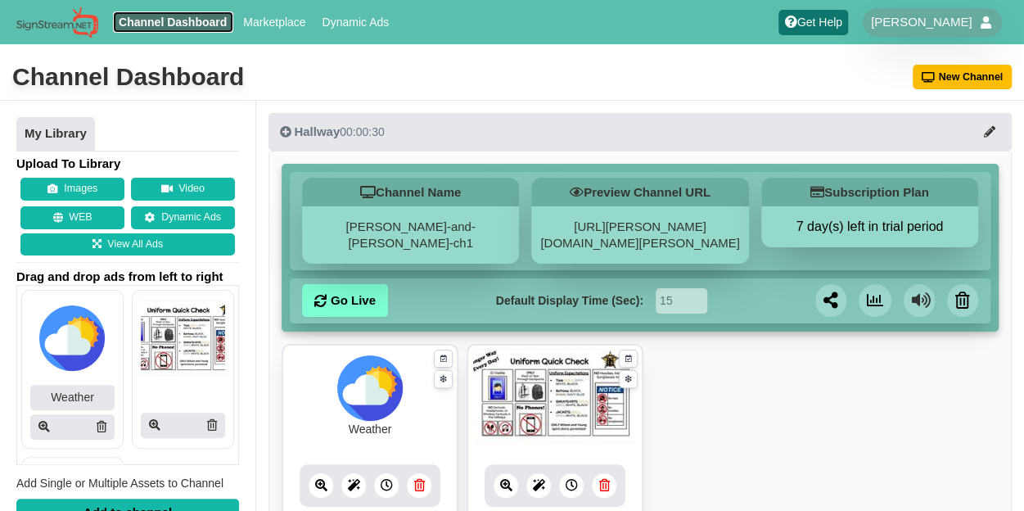
click at [161, 18] on link "Channel Dashboard" at bounding box center [173, 21] width 120 height 21
click at [82, 25] on img at bounding box center [57, 23] width 82 height 32
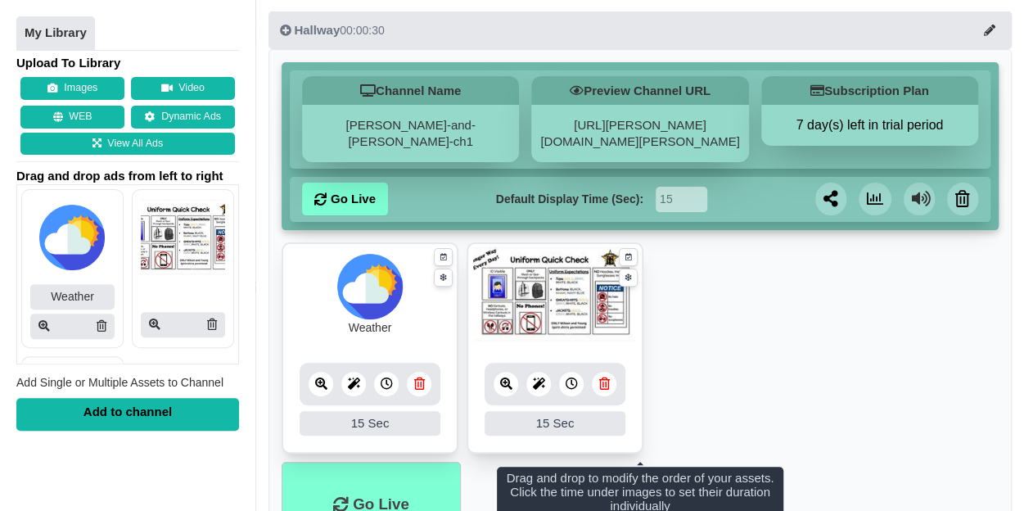
drag, startPoint x: 821, startPoint y: 263, endPoint x: 823, endPoint y: 241, distance: 21.4
click at [823, 242] on ul "Weather 15 15 Sec Fade In Scale In Swirl In Slide In Slide Elliptic Roll In Swi…" at bounding box center [640, 352] width 717 height 220
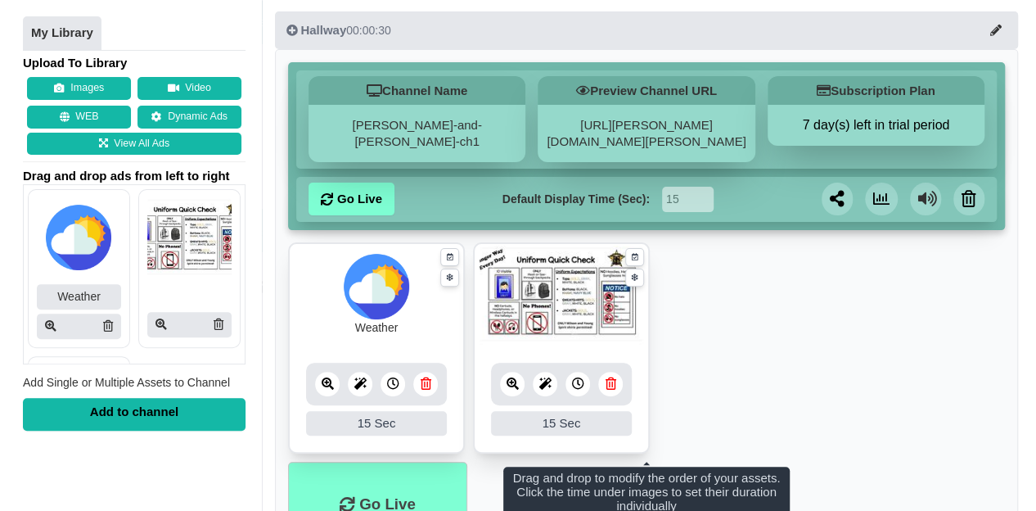
scroll to position [188, 0]
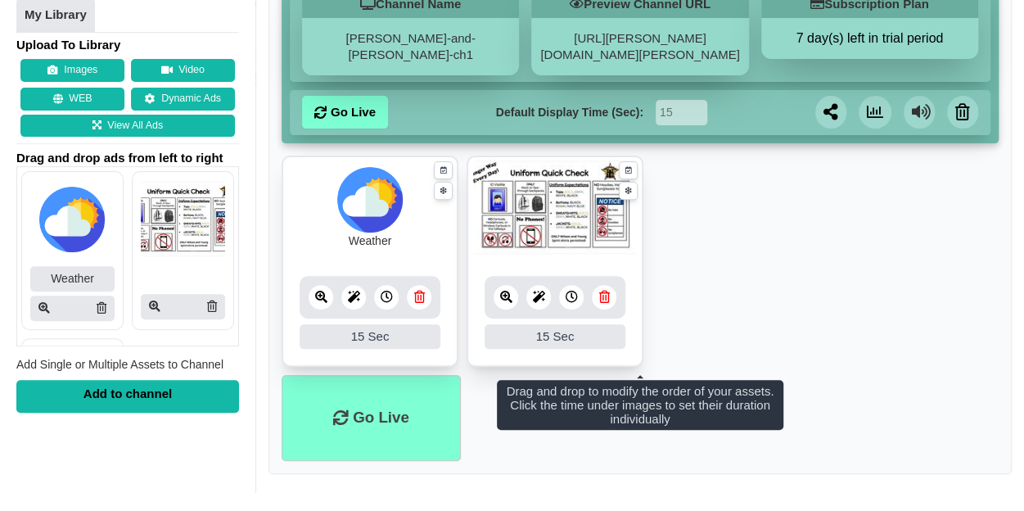
click at [555, 330] on div "15 Sec" at bounding box center [554, 336] width 141 height 25
click at [543, 297] on icon at bounding box center [538, 297] width 12 height 12
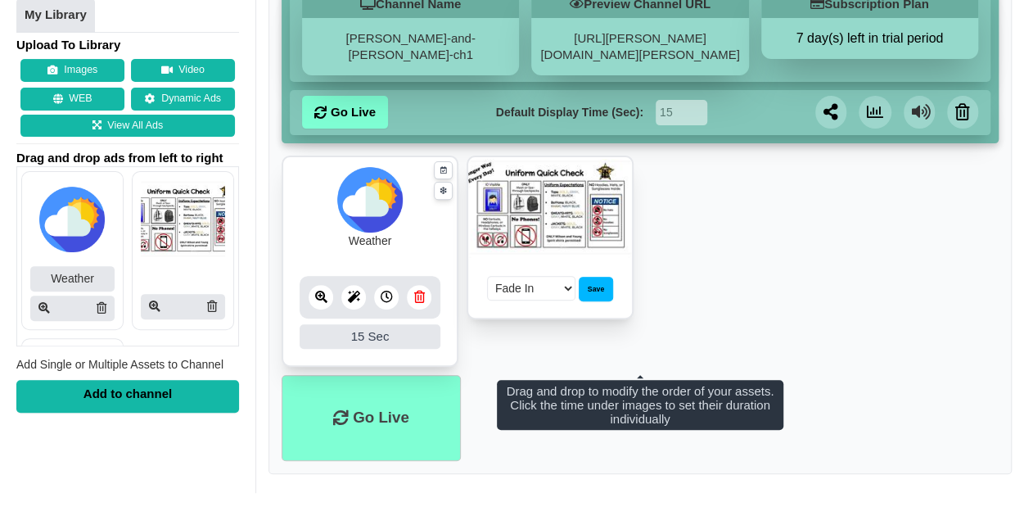
click at [542, 283] on select "Fade In Scale In Swirl In Slide In Slide Elliptic Roll In Swing In" at bounding box center [531, 288] width 88 height 25
click at [542, 282] on select "Fade In Scale In Swirl In Slide In Slide Elliptic Roll In Swing In" at bounding box center [531, 288] width 88 height 25
click at [593, 283] on div "Save" at bounding box center [596, 289] width 34 height 25
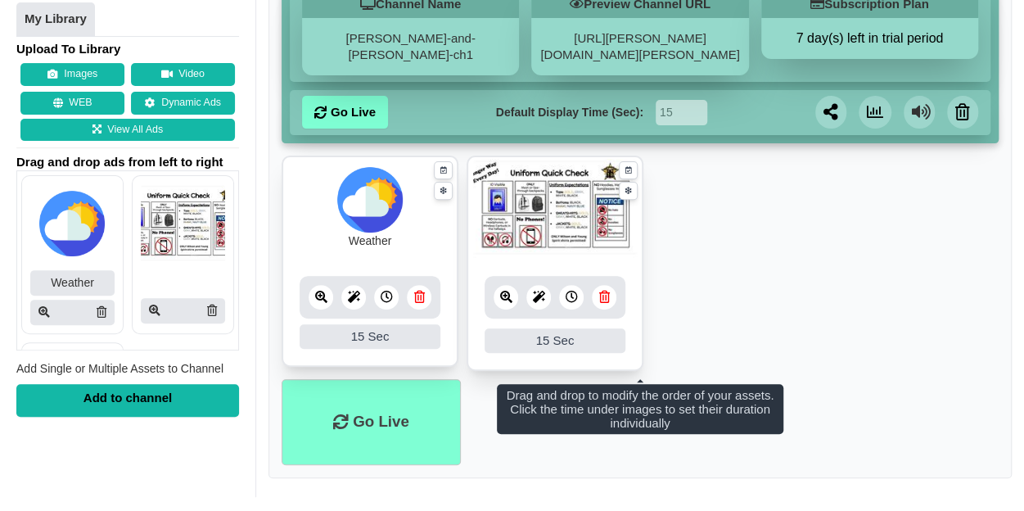
click at [382, 292] on icon at bounding box center [386, 297] width 12 height 12
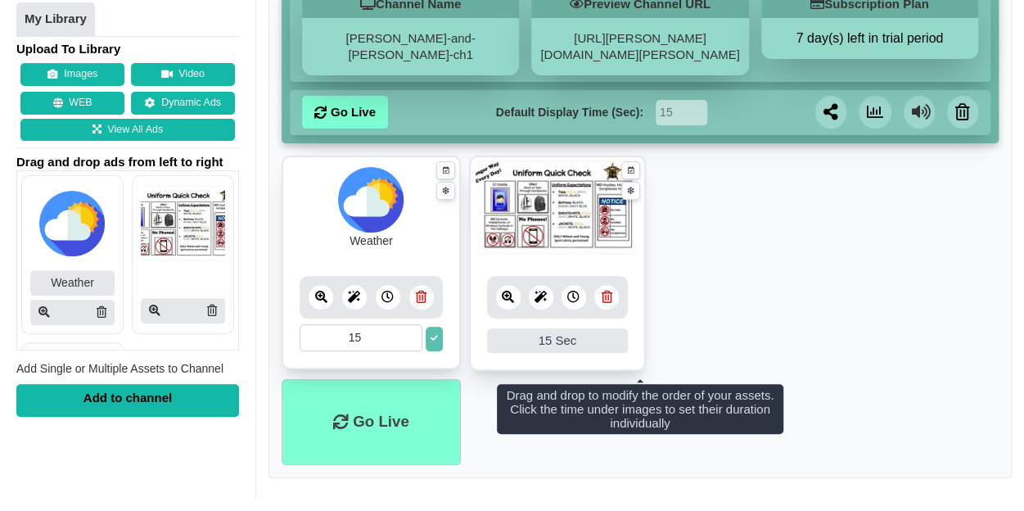
click at [382, 292] on icon at bounding box center [387, 297] width 12 height 12
click at [309, 296] on link at bounding box center [321, 297] width 25 height 25
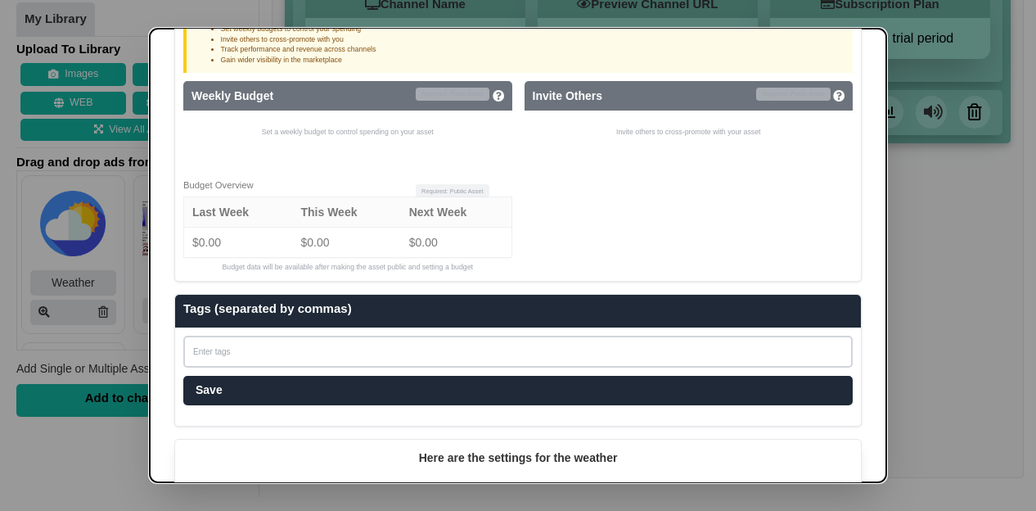
scroll to position [922, 0]
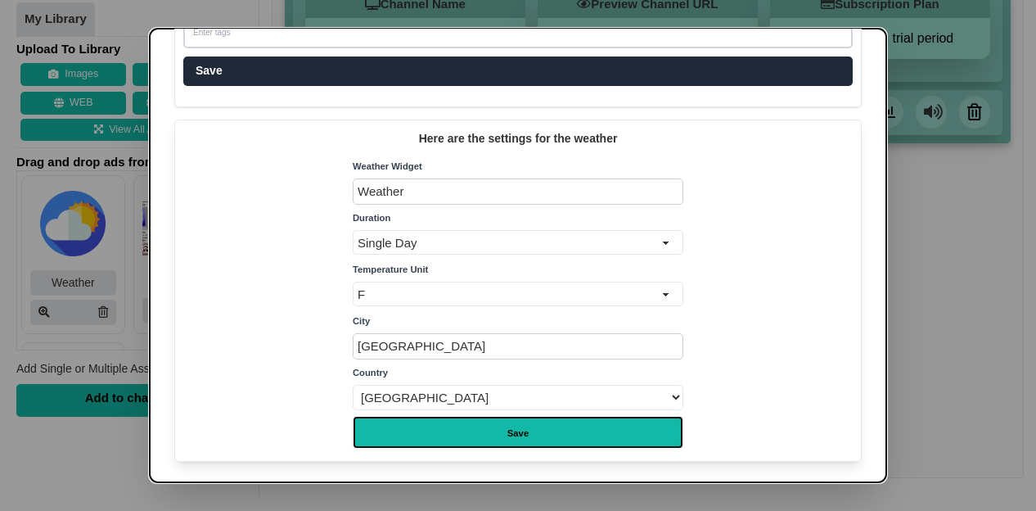
click at [566, 429] on input "Save" at bounding box center [518, 432] width 331 height 33
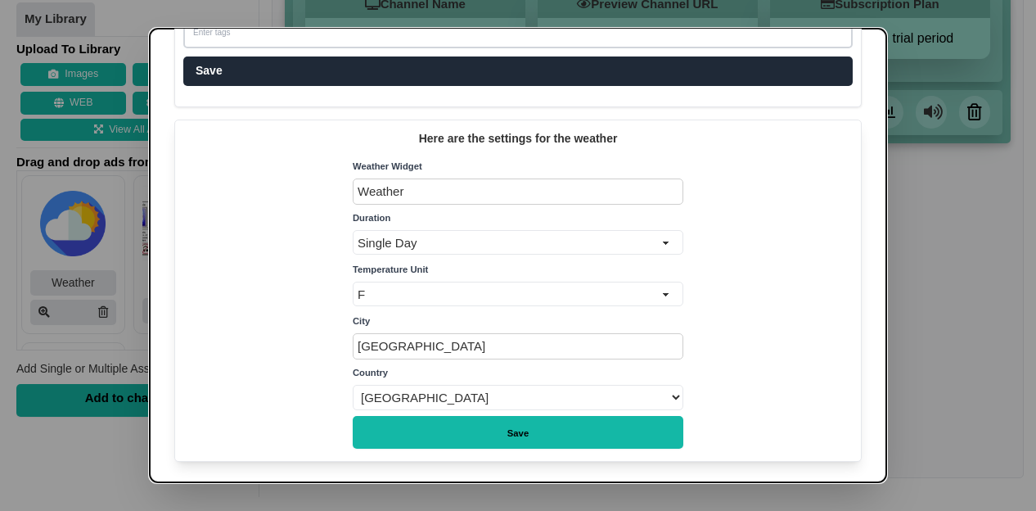
type input "Saving..."
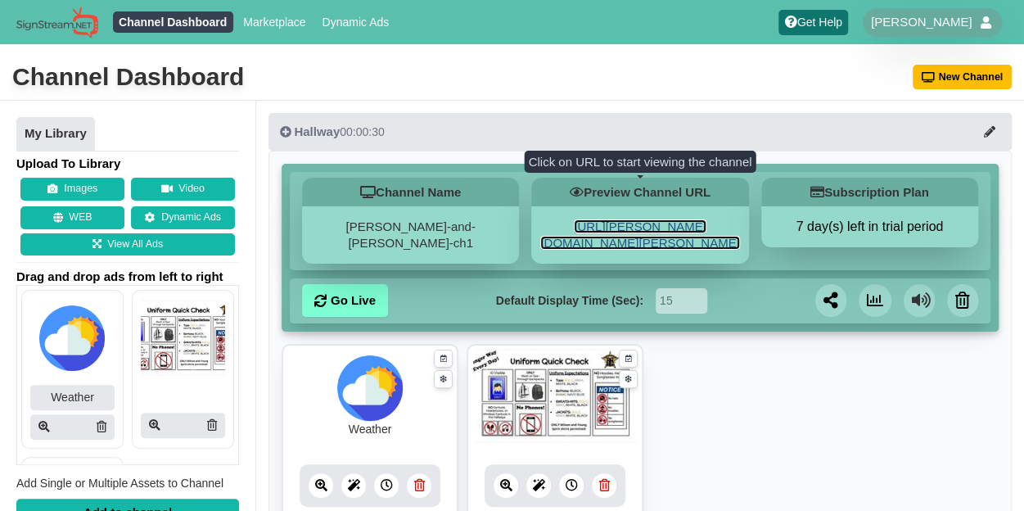
click at [640, 236] on link "[URL][PERSON_NAME][DOMAIN_NAME][PERSON_NAME]" at bounding box center [639, 234] width 199 height 30
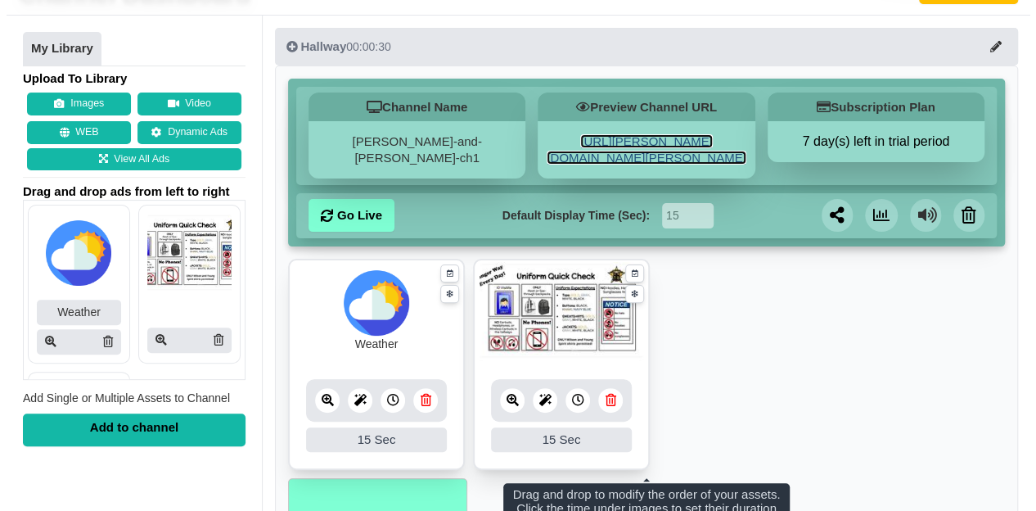
scroll to position [92, 0]
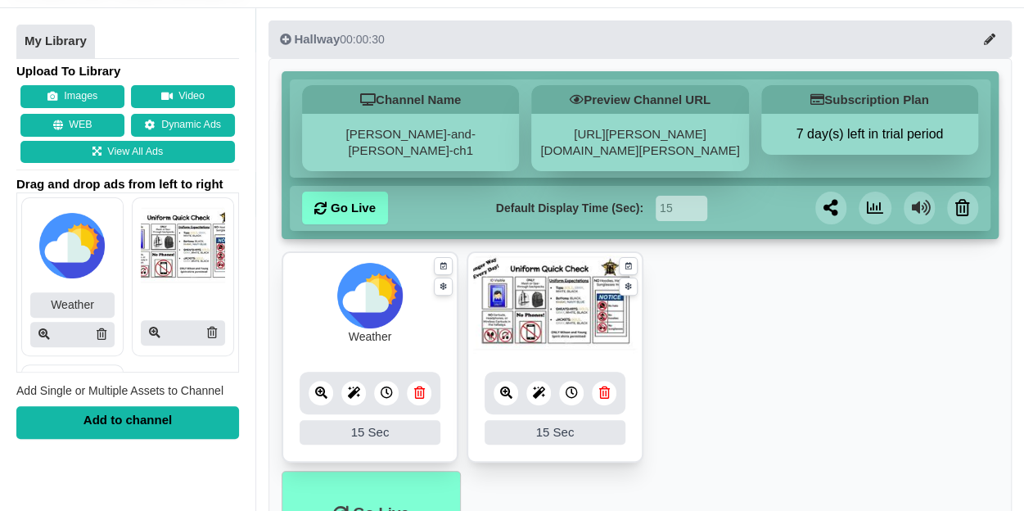
click at [99, 270] on img at bounding box center [72, 245] width 82 height 65
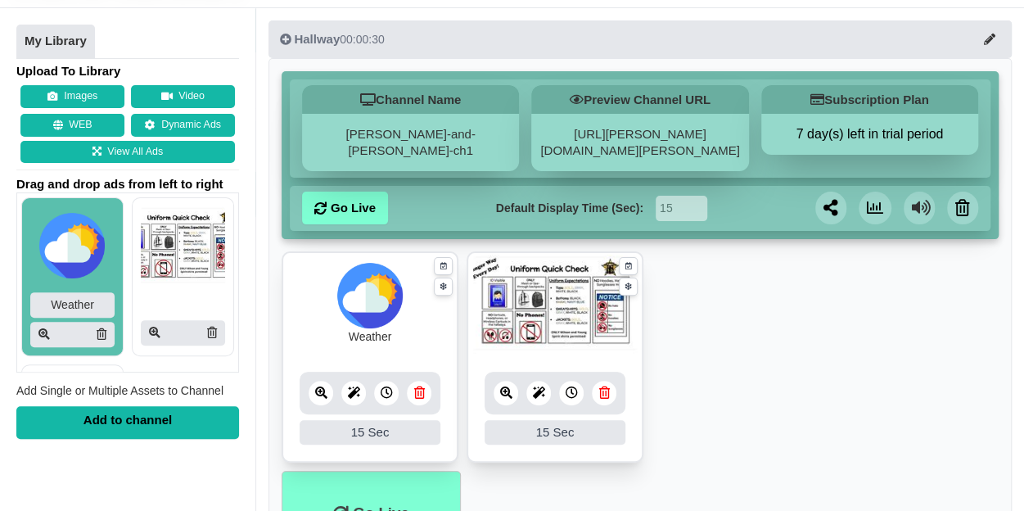
click at [75, 255] on img at bounding box center [72, 245] width 82 height 65
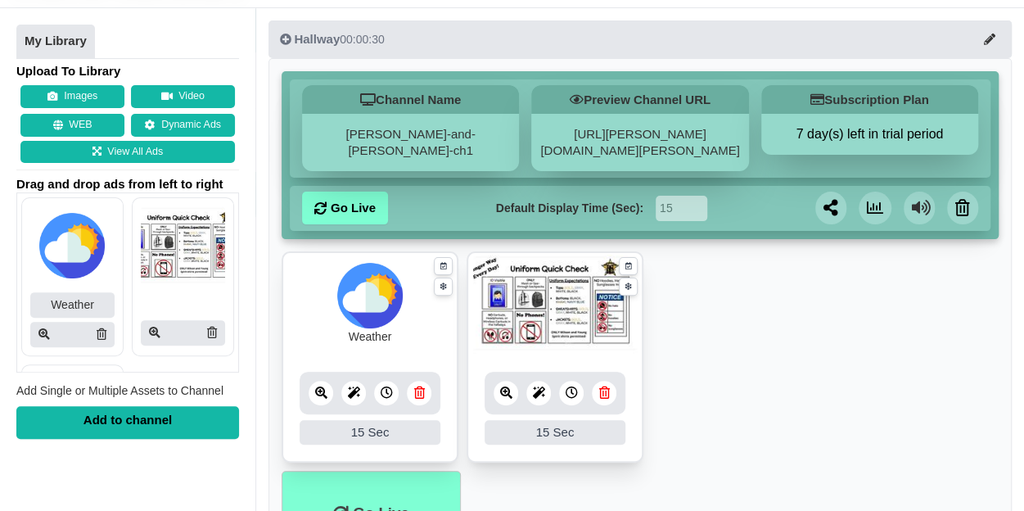
click at [75, 255] on img at bounding box center [72, 245] width 82 height 65
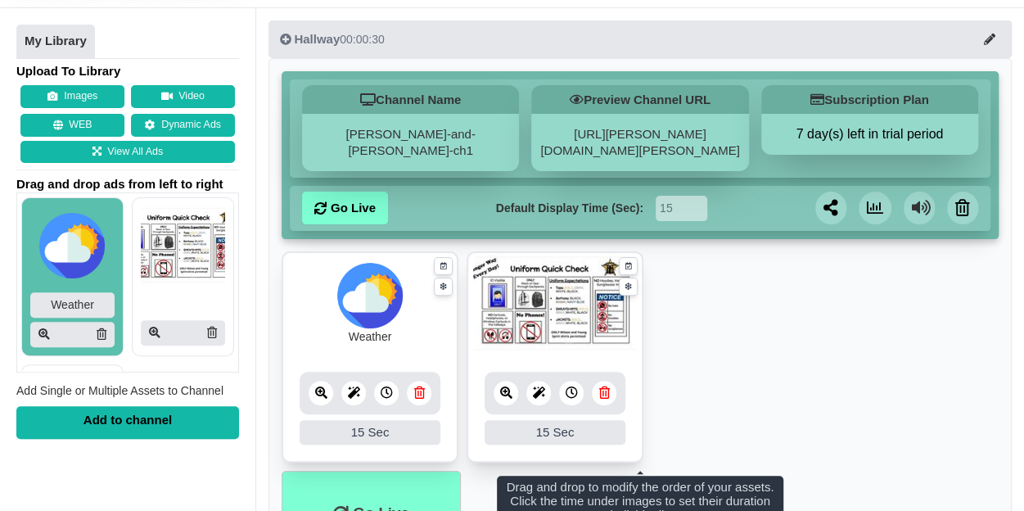
click at [356, 394] on icon at bounding box center [353, 392] width 12 height 12
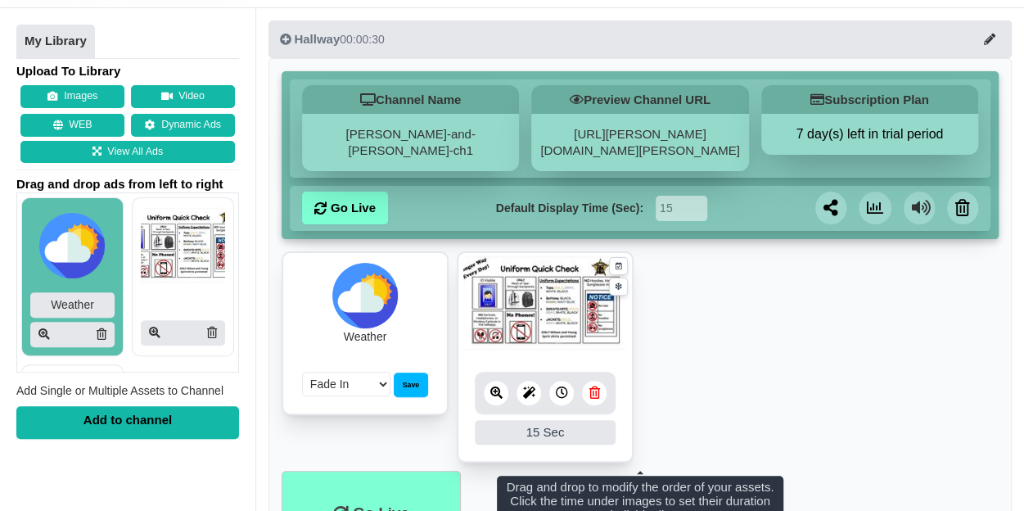
click at [416, 302] on div "Weather" at bounding box center [365, 304] width 164 height 102
click at [417, 378] on div "Save" at bounding box center [411, 384] width 34 height 25
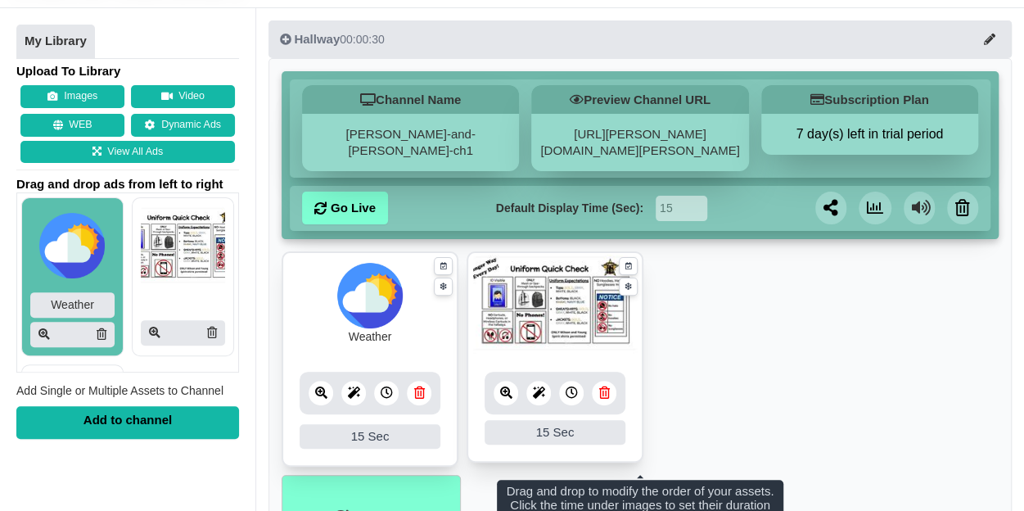
click at [322, 394] on icon at bounding box center [320, 392] width 12 height 12
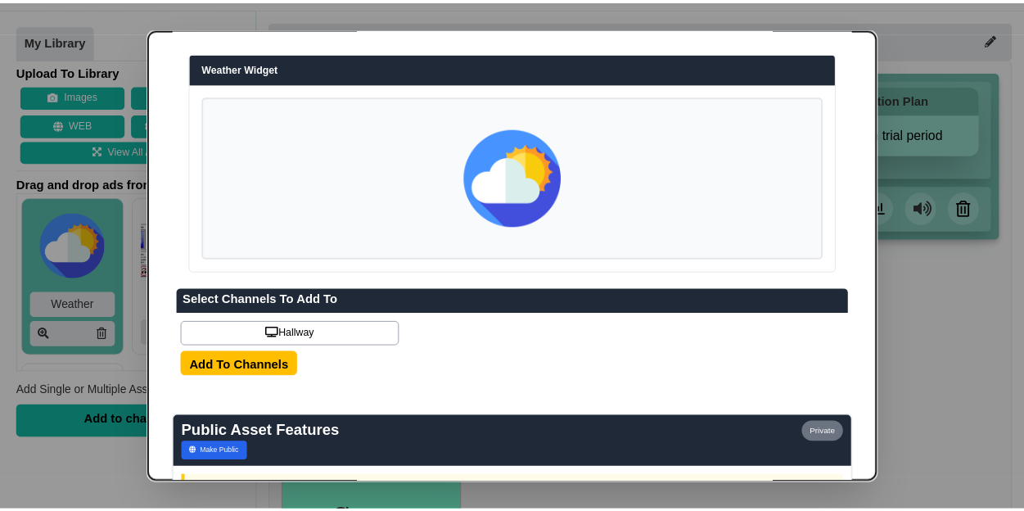
scroll to position [0, 0]
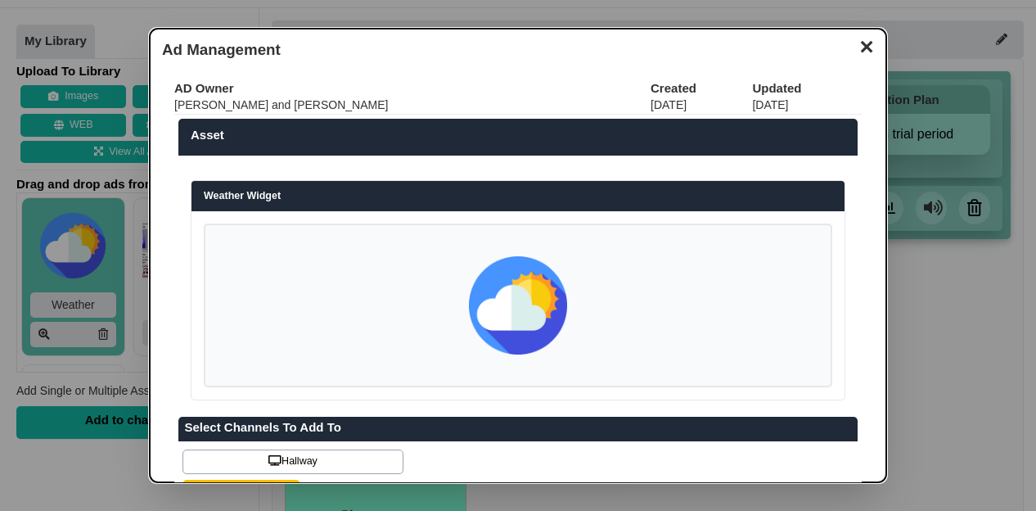
click at [616, 274] on div at bounding box center [518, 305] width 629 height 164
click at [856, 46] on button "✕" at bounding box center [866, 45] width 32 height 25
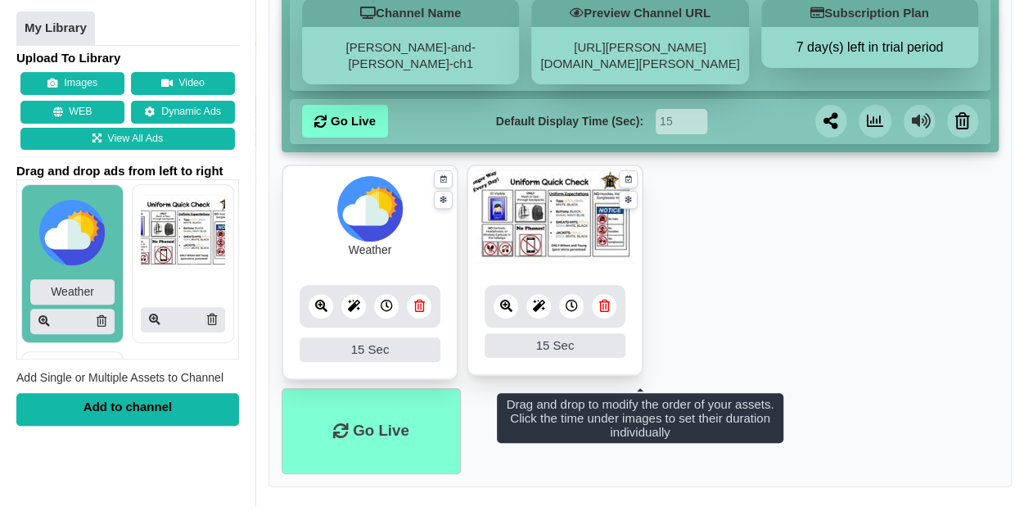
scroll to position [185, 0]
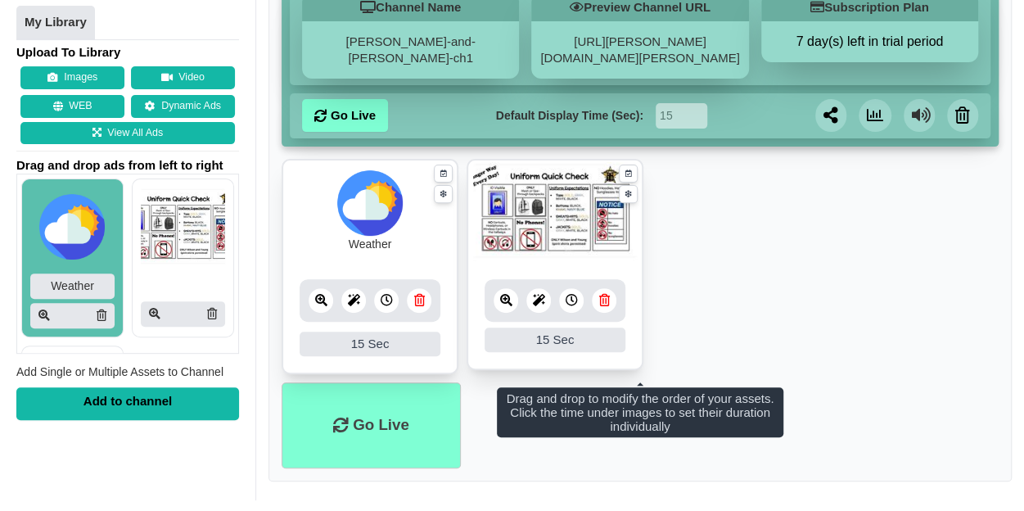
click at [370, 344] on div "15 Sec" at bounding box center [370, 343] width 141 height 25
click at [390, 300] on icon at bounding box center [386, 300] width 12 height 12
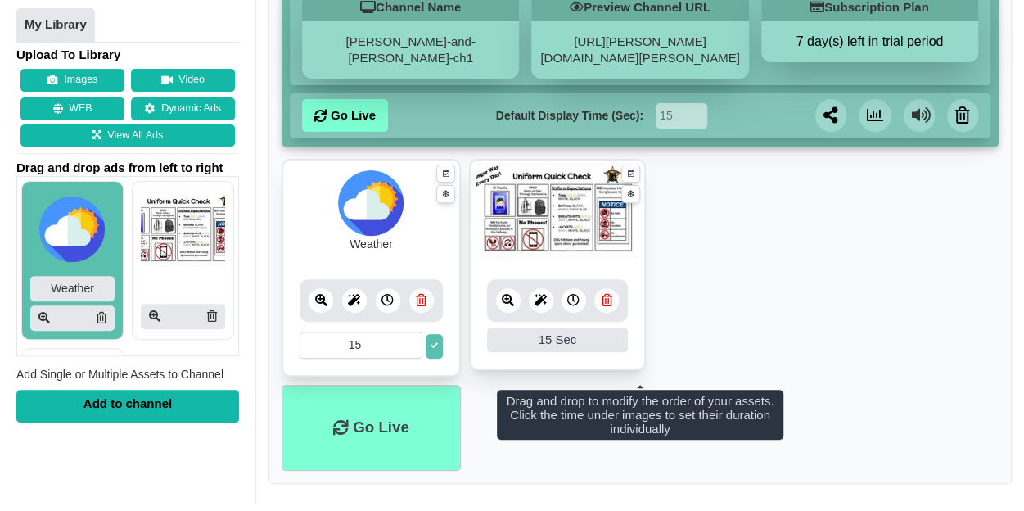
click at [377, 337] on input "15" at bounding box center [361, 344] width 123 height 27
type input "30"
click at [733, 264] on ul "Weather 30 15 Sec Fade In Scale In Swirl In Slide In Slide Elliptic Roll In Swi…" at bounding box center [640, 272] width 717 height 227
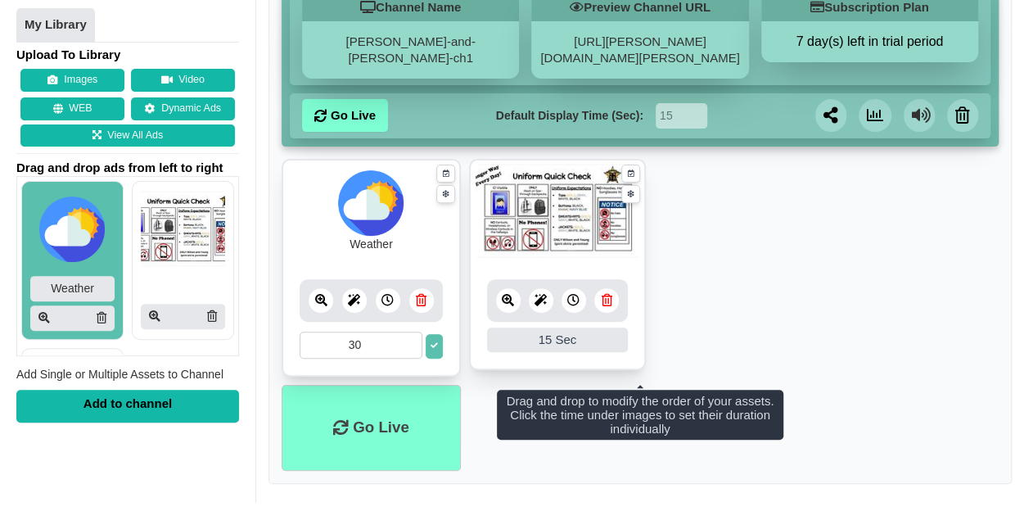
click at [432, 345] on icon at bounding box center [433, 345] width 7 height 7
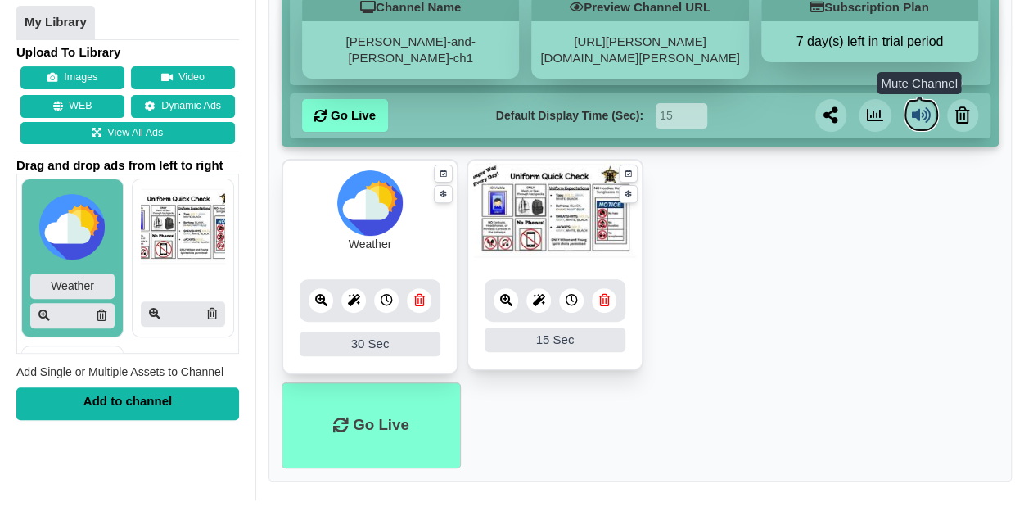
click at [924, 110] on icon at bounding box center [921, 115] width 35 height 33
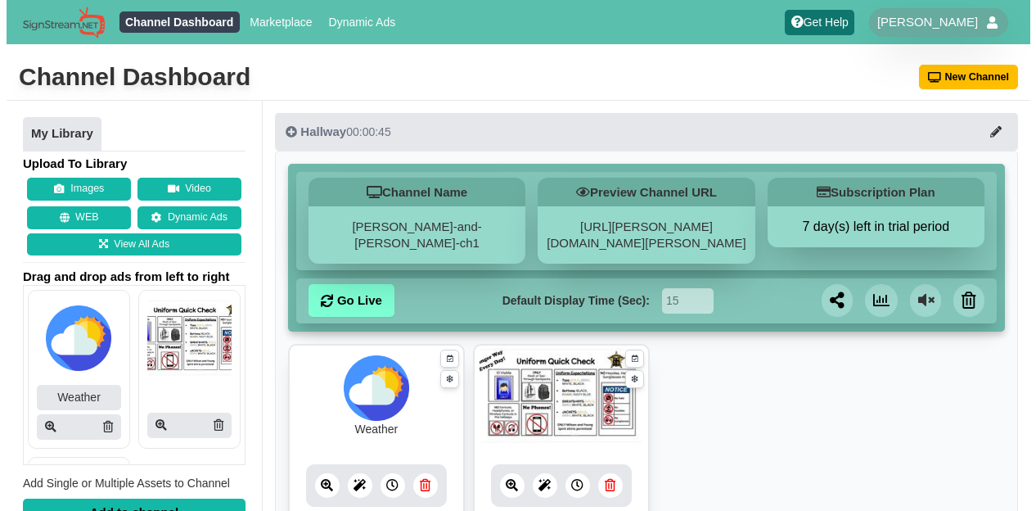
scroll to position [185, 0]
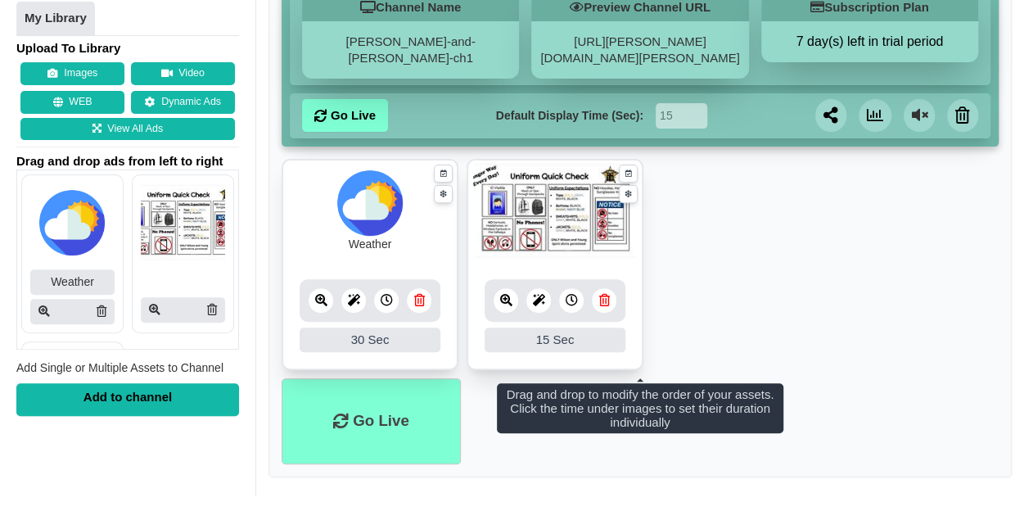
click at [316, 295] on icon at bounding box center [320, 300] width 12 height 12
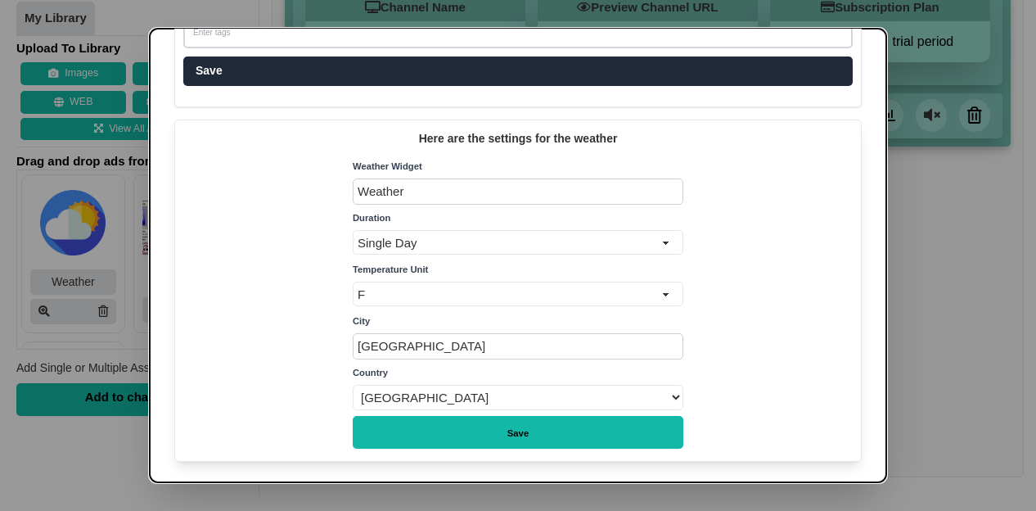
scroll to position [918, 0]
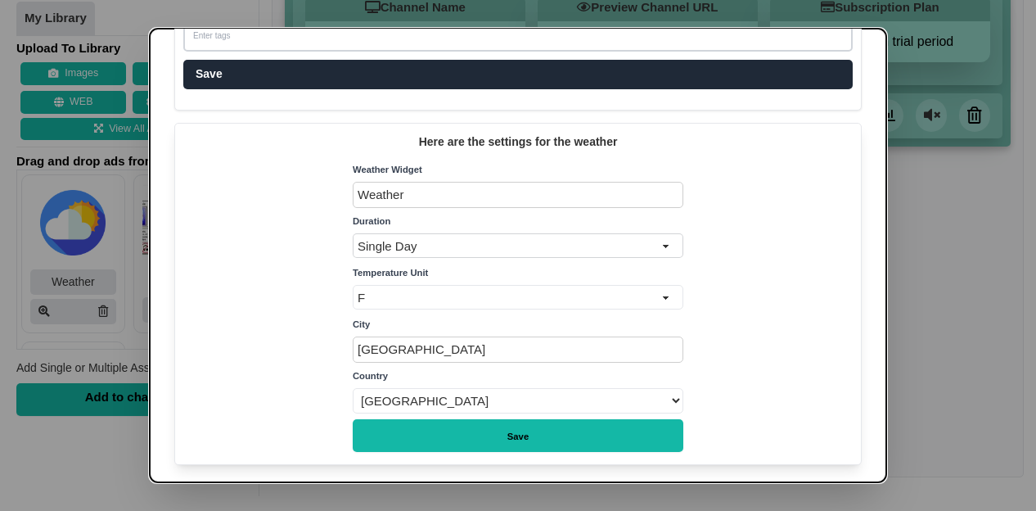
click at [430, 235] on select "Single Day Multiple Days" at bounding box center [518, 245] width 331 height 25
select select "multiple_days"
click at [353, 233] on select "Single Day Multiple Days" at bounding box center [518, 245] width 331 height 25
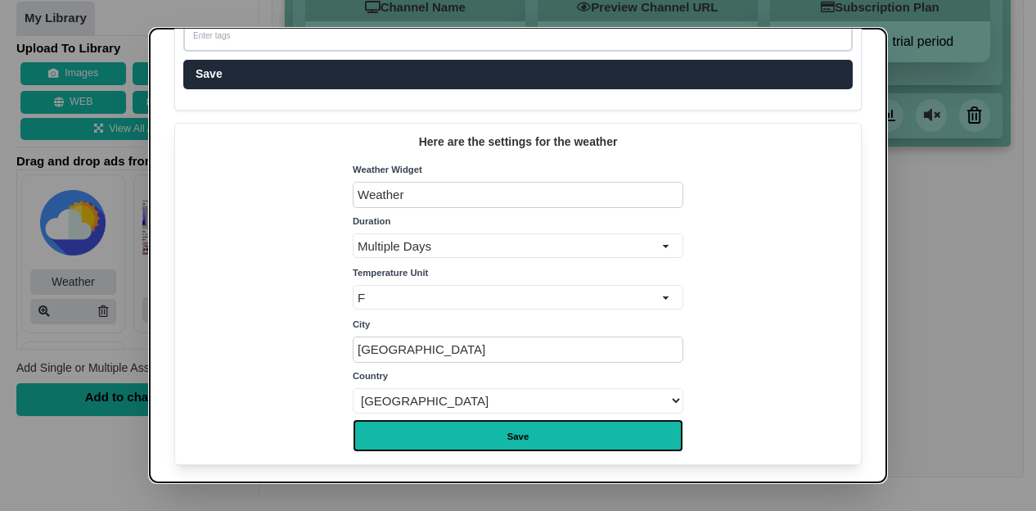
click at [439, 423] on input "Save" at bounding box center [518, 435] width 331 height 33
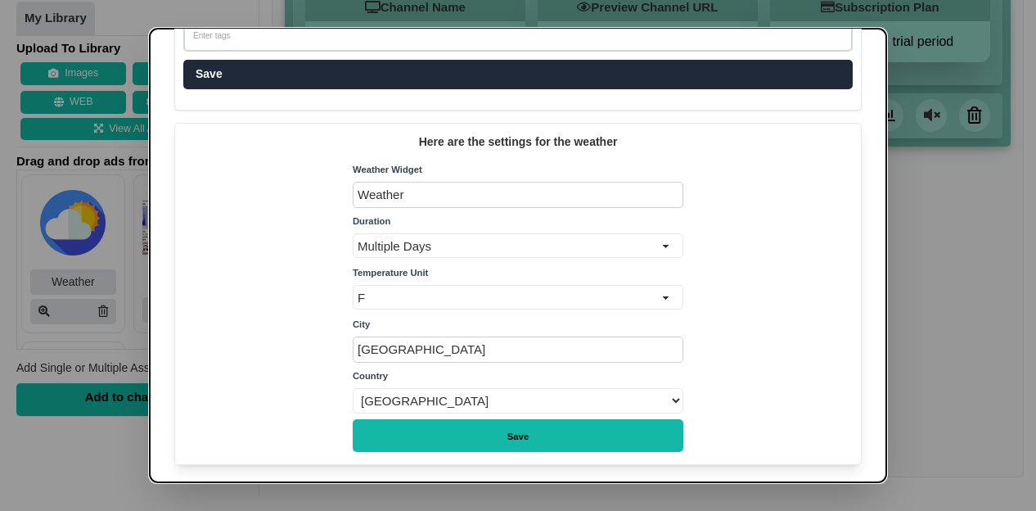
type input "Saving..."
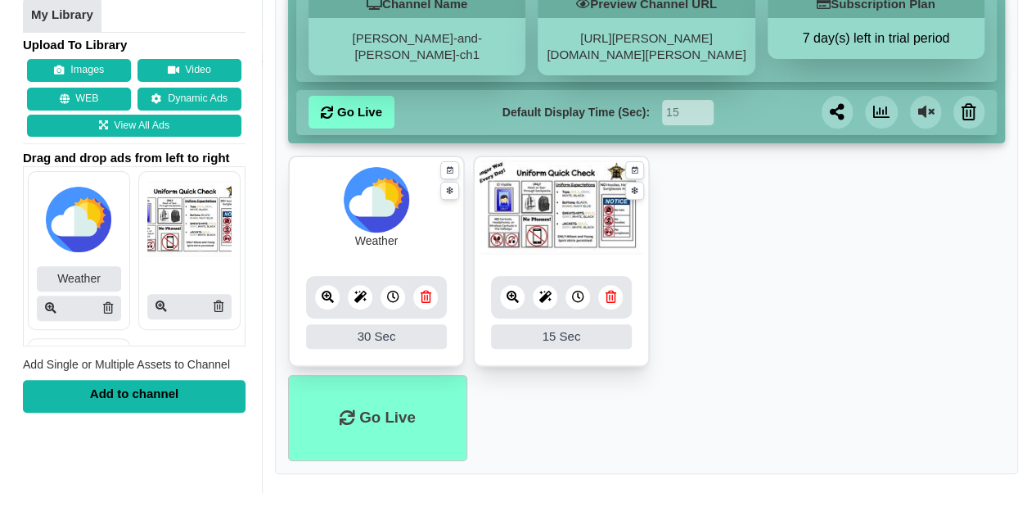
scroll to position [188, 0]
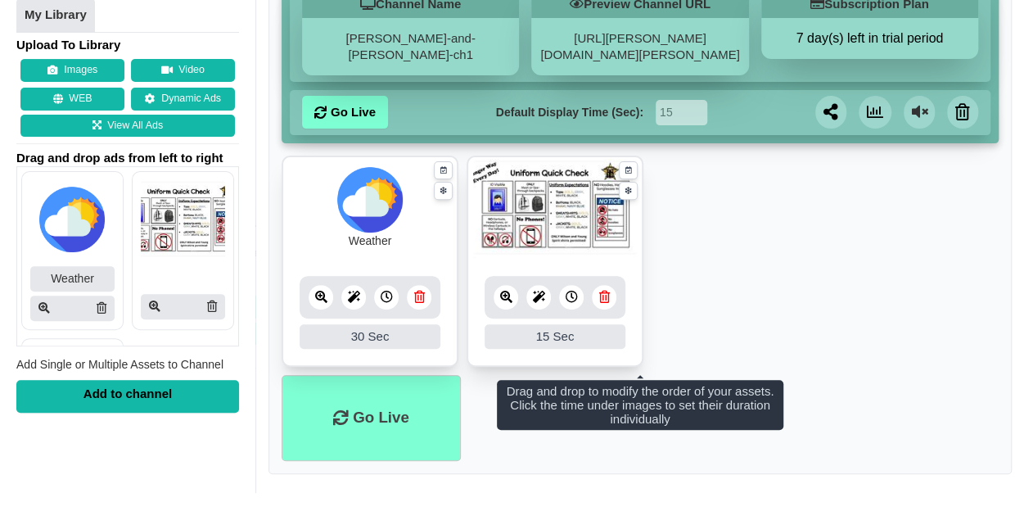
click at [545, 294] on div at bounding box center [538, 297] width 25 height 25
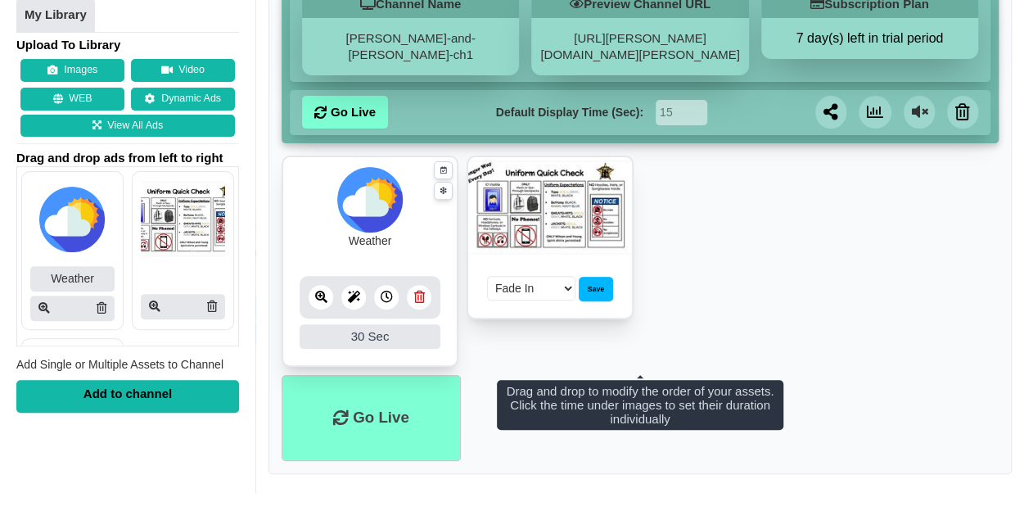
click at [549, 282] on select "Fade In Scale In Swirl In Slide In Slide Elliptic Roll In Swing In" at bounding box center [531, 288] width 88 height 25
click at [683, 322] on ul "Weather 30 30 Sec Fade In Scale In Swirl In Slide In Slide Elliptic Roll In Swi…" at bounding box center [640, 265] width 717 height 220
click at [604, 291] on div "Save" at bounding box center [596, 289] width 34 height 25
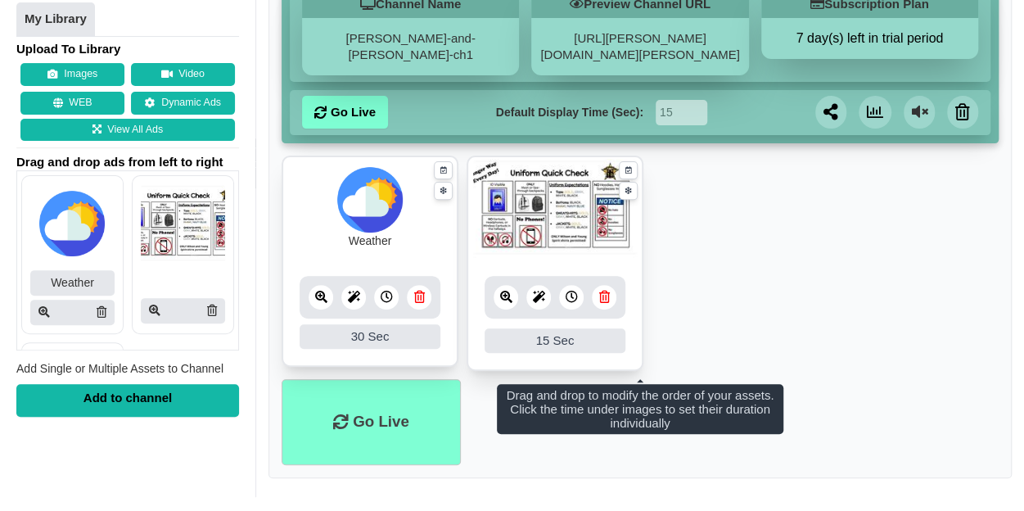
click at [719, 277] on ul "Weather 30 30 Sec Fade In Scale In Swirl In Slide In Slide Elliptic Roll In Swi…" at bounding box center [640, 267] width 717 height 224
click at [380, 295] on icon at bounding box center [386, 297] width 12 height 12
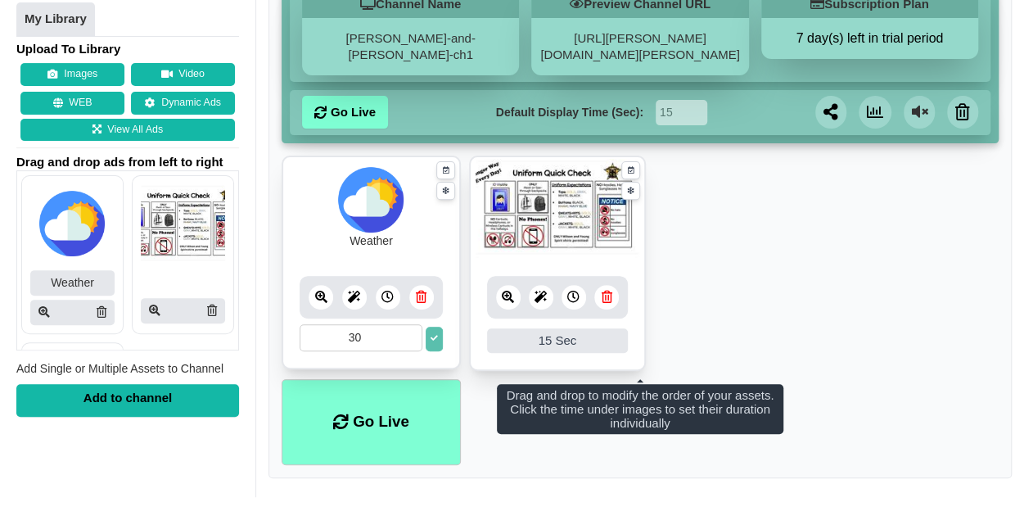
click at [354, 300] on icon at bounding box center [354, 297] width 12 height 12
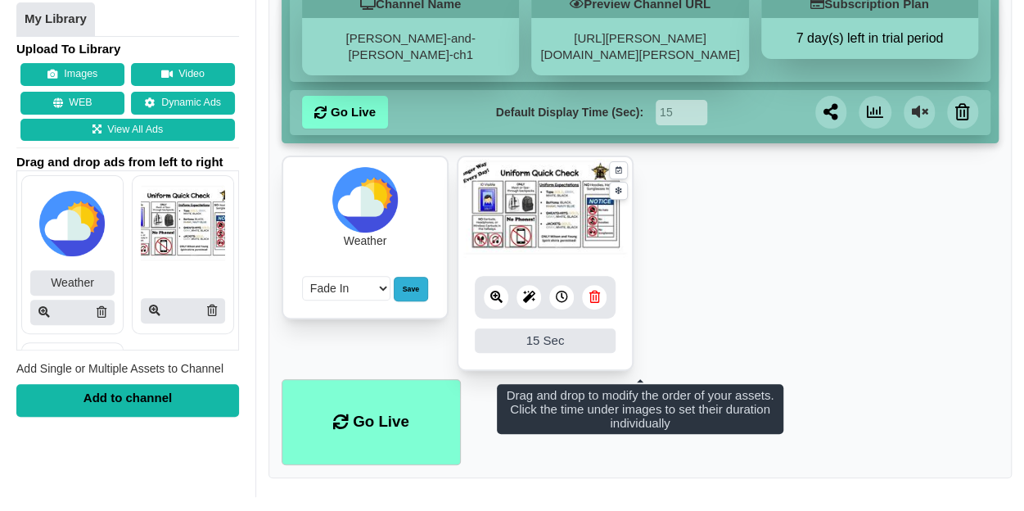
click at [419, 284] on div "Save" at bounding box center [411, 289] width 34 height 25
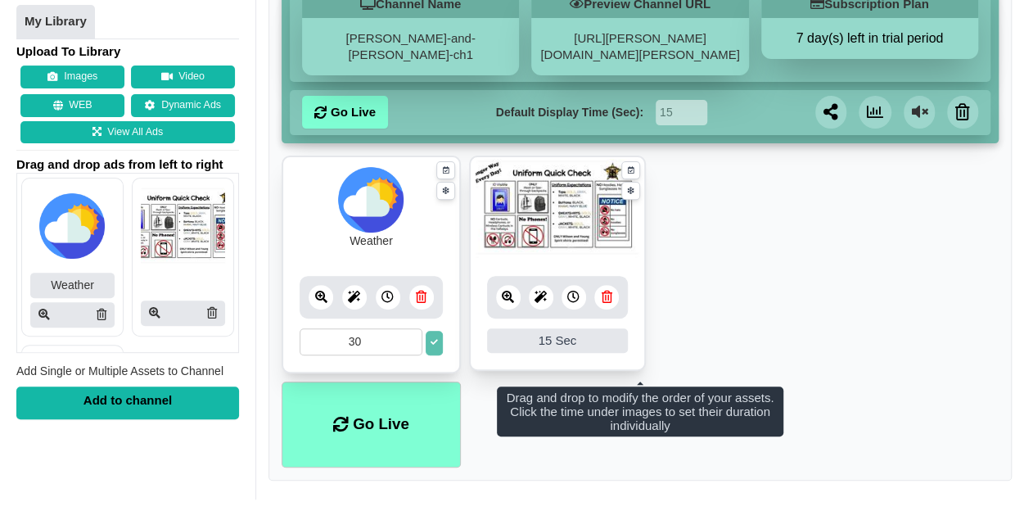
click at [321, 295] on icon at bounding box center [320, 297] width 12 height 12
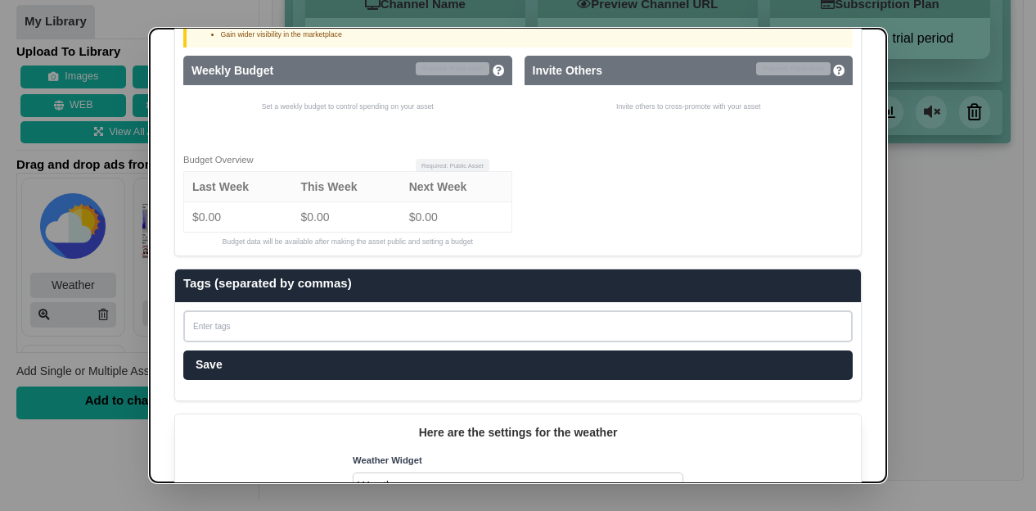
scroll to position [922, 0]
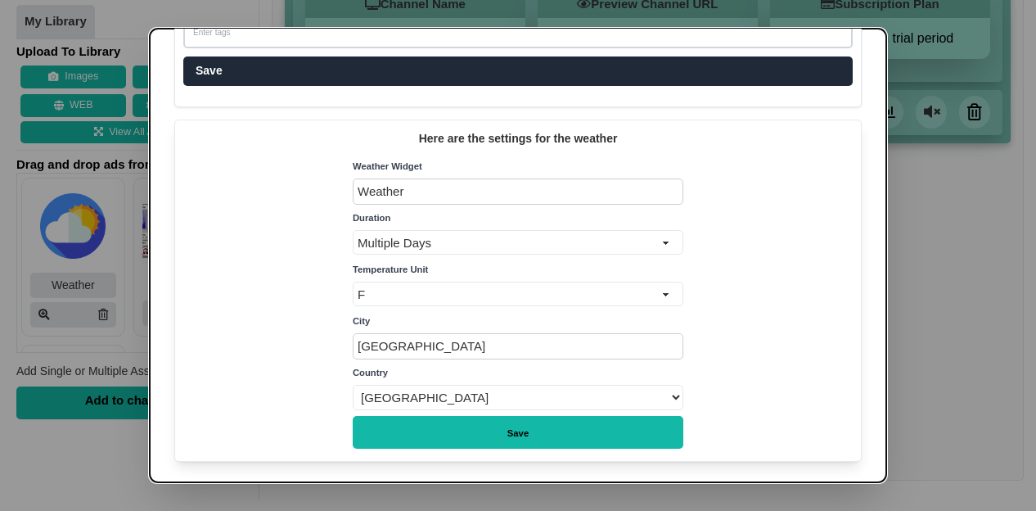
click at [539, 451] on form "Here are the settings for the weather Weather Widget Name Weather Duration Dura…" at bounding box center [517, 290] width 687 height 342
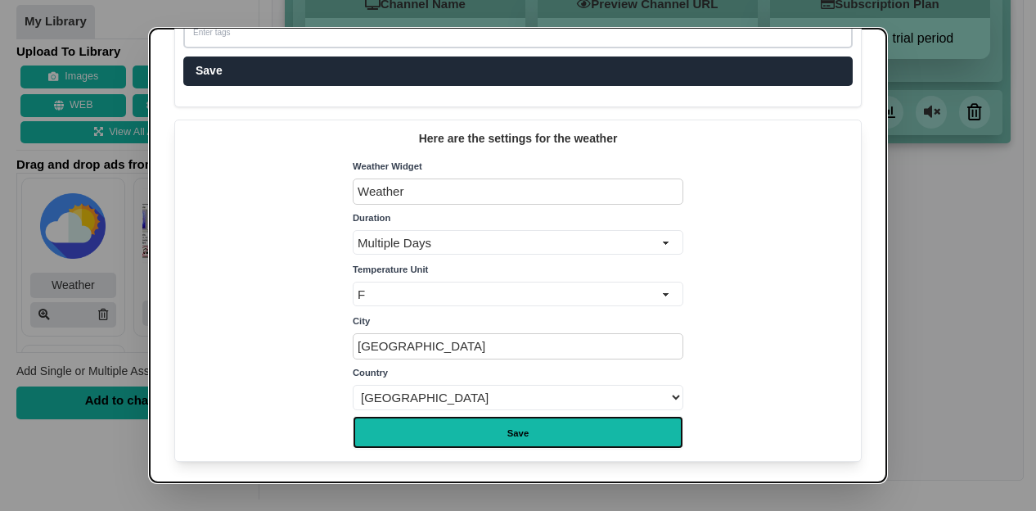
click at [539, 438] on input "Save" at bounding box center [518, 432] width 331 height 33
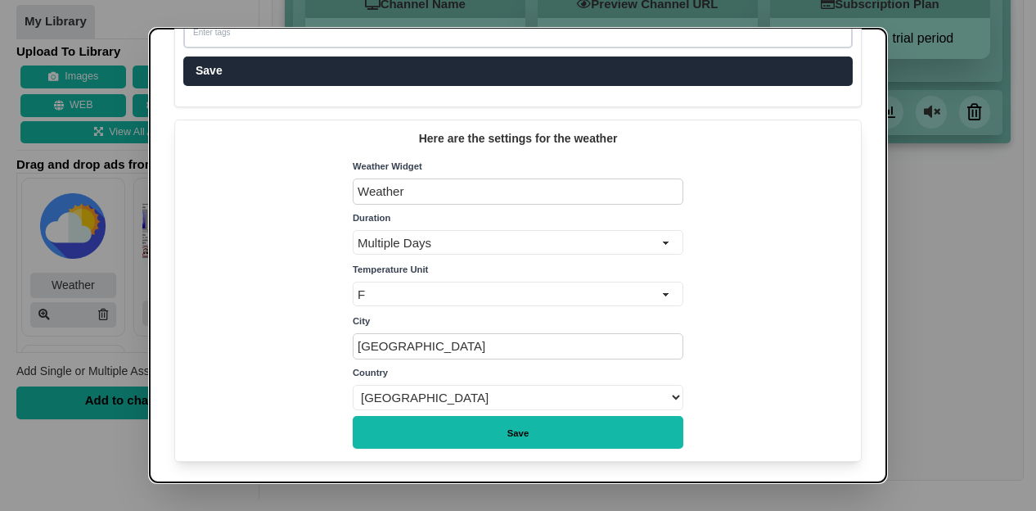
type input "Saving..."
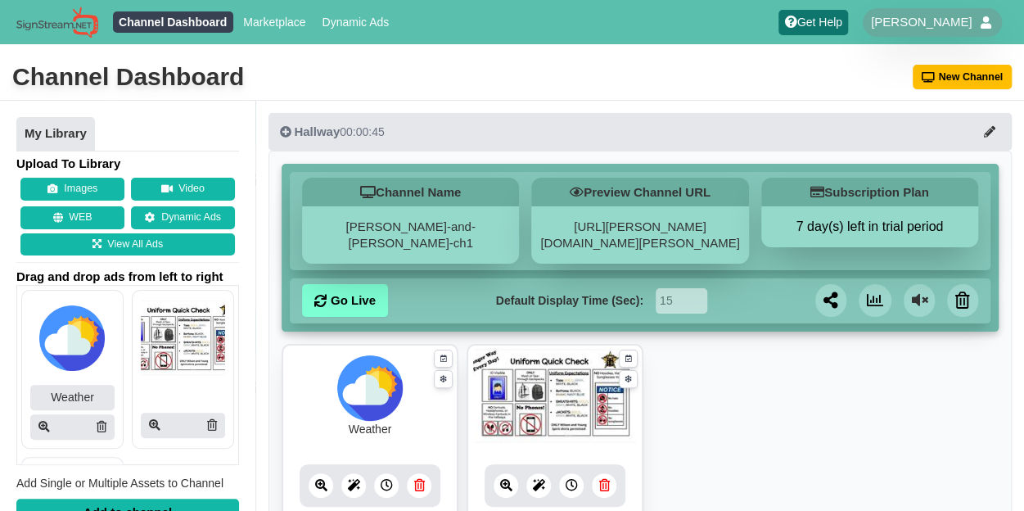
scroll to position [188, 0]
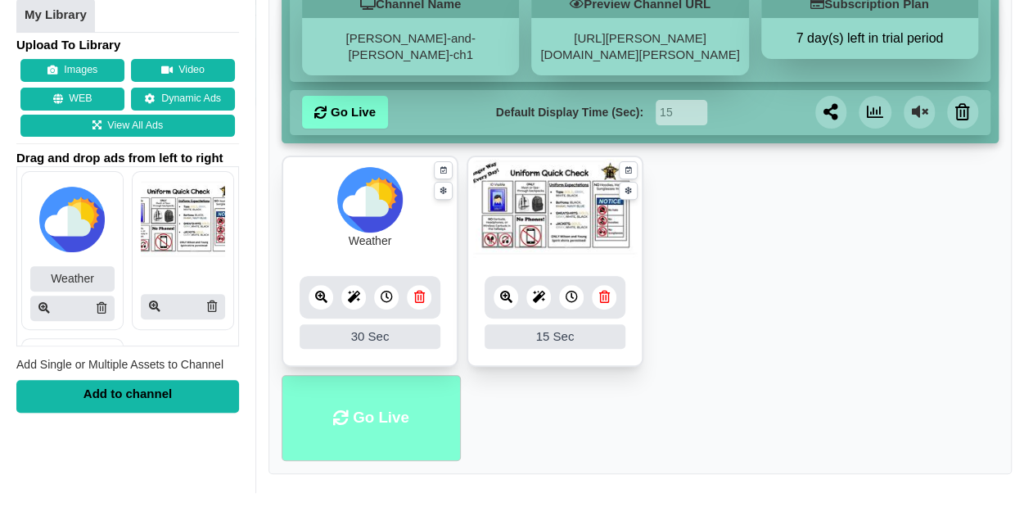
click at [390, 433] on li "Go Live" at bounding box center [371, 418] width 179 height 86
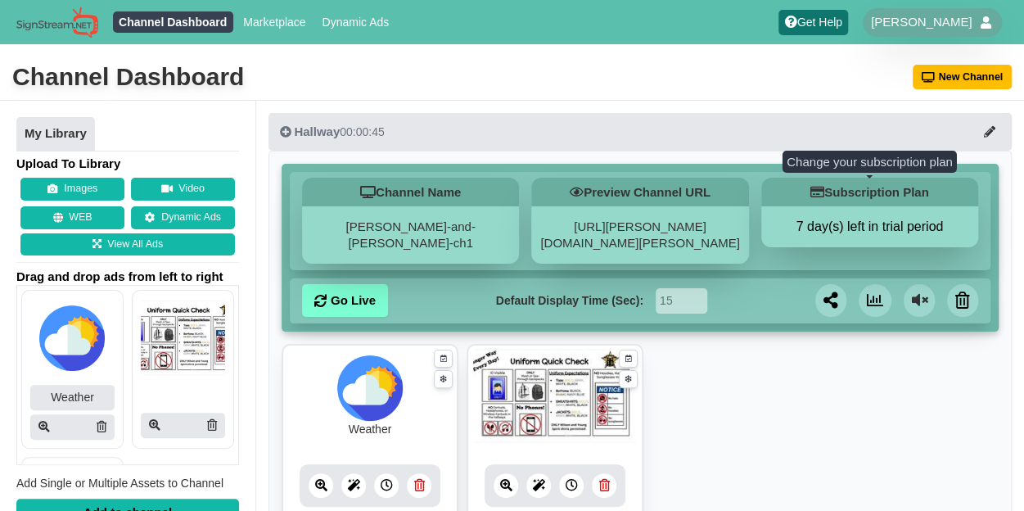
click at [838, 221] on button "7 day(s) left in trial period" at bounding box center [869, 227] width 217 height 16
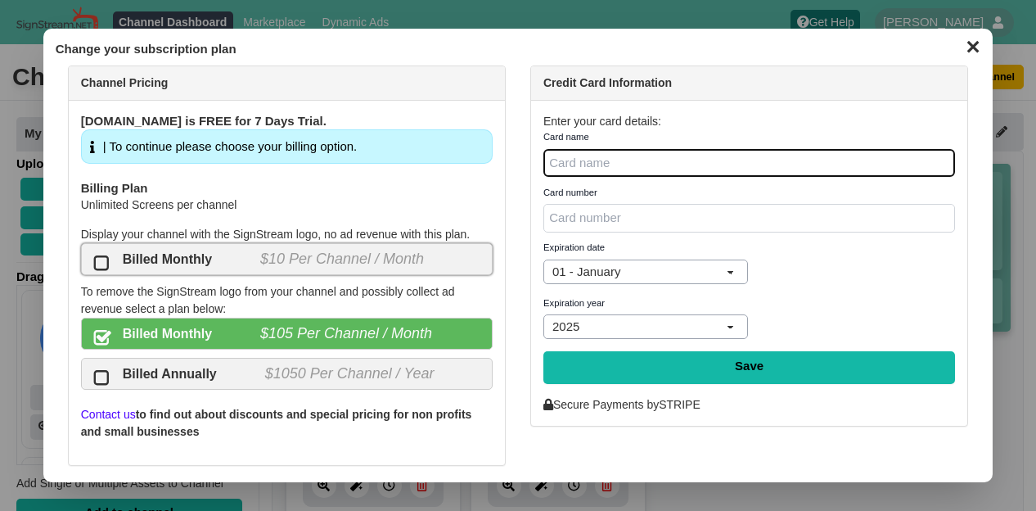
click at [183, 251] on span "Billed Monthly" at bounding box center [167, 260] width 89 height 20
click at [0, 0] on input "Billed Monthly $10 Per Channel / Month" at bounding box center [0, 0] width 0 height 0
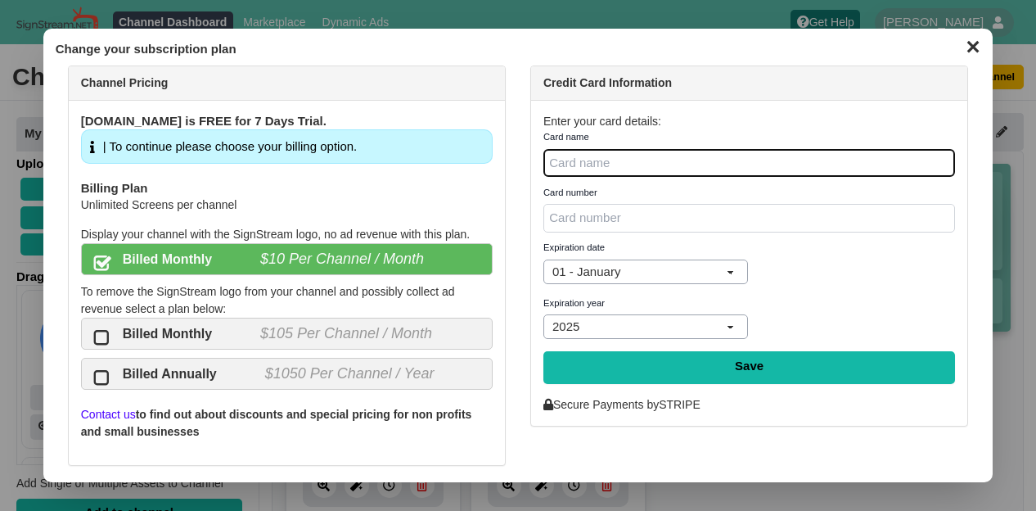
click at [973, 37] on button "✕" at bounding box center [973, 45] width 32 height 25
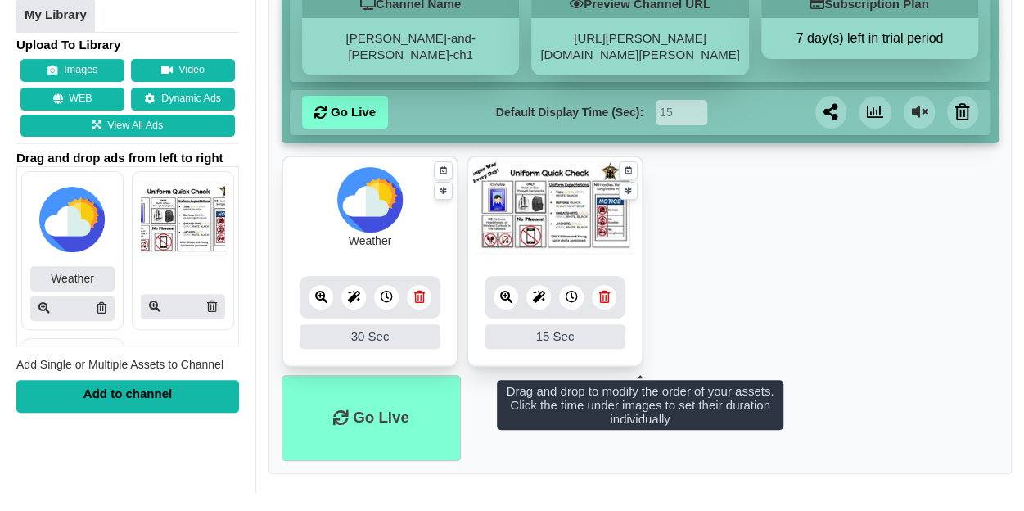
scroll to position [188, 0]
click at [722, 267] on ul "Weather 30 30 Sec Fade In Scale In Swirl In Slide In Slide Elliptic Roll In Swi…" at bounding box center [640, 265] width 717 height 220
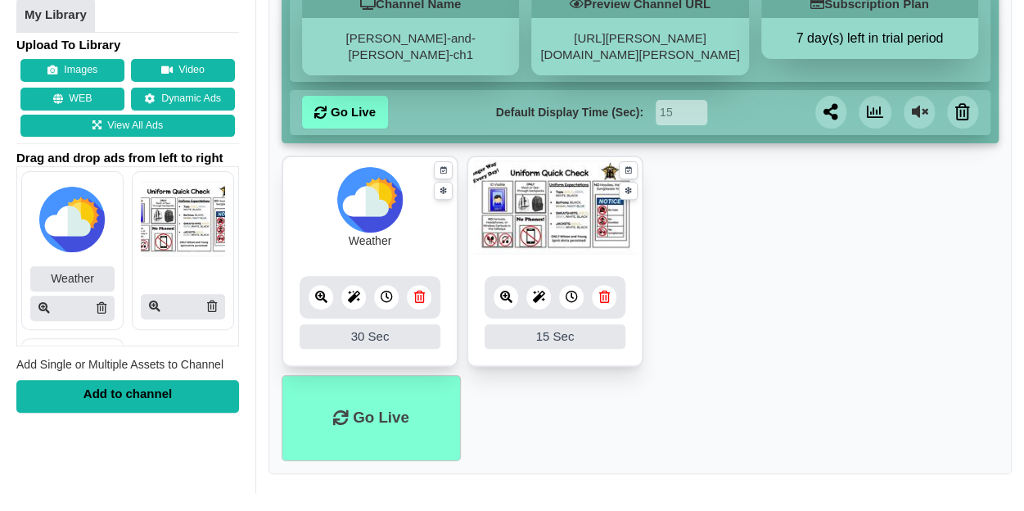
click at [623, 45] on div "[URL][PERSON_NAME][DOMAIN_NAME][PERSON_NAME]" at bounding box center [639, 46] width 217 height 57
click at [639, 37] on link "[URL][PERSON_NAME][DOMAIN_NAME][PERSON_NAME]" at bounding box center [639, 46] width 199 height 30
click at [88, 63] on button "Images" at bounding box center [72, 70] width 104 height 23
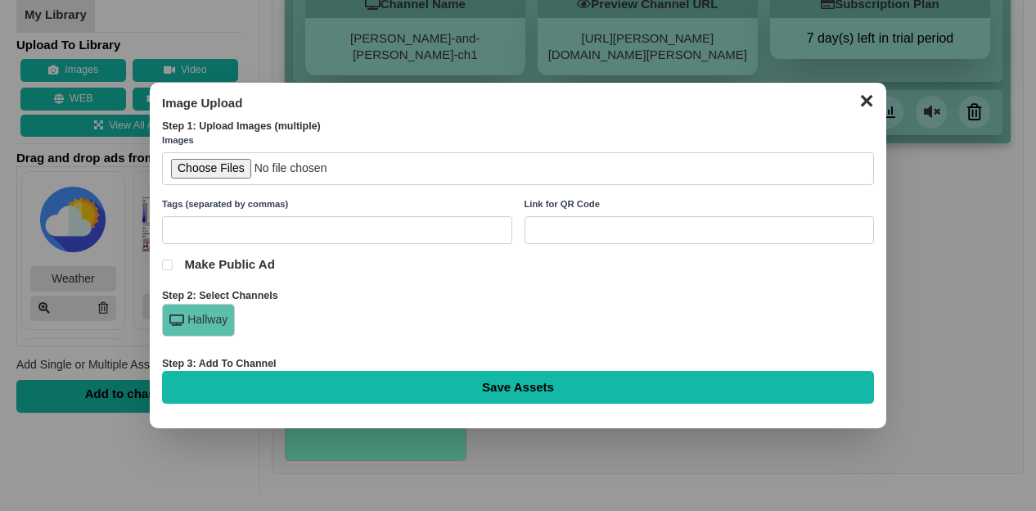
click at [185, 176] on input "file" at bounding box center [518, 169] width 712 height 34
type input "C:\fakepath\ChatGPT Image Sep 5, 2025, 02_27_08 PM.png"
click at [365, 236] on input "text" at bounding box center [337, 230] width 350 height 29
type input "E"
type input "Calendar"
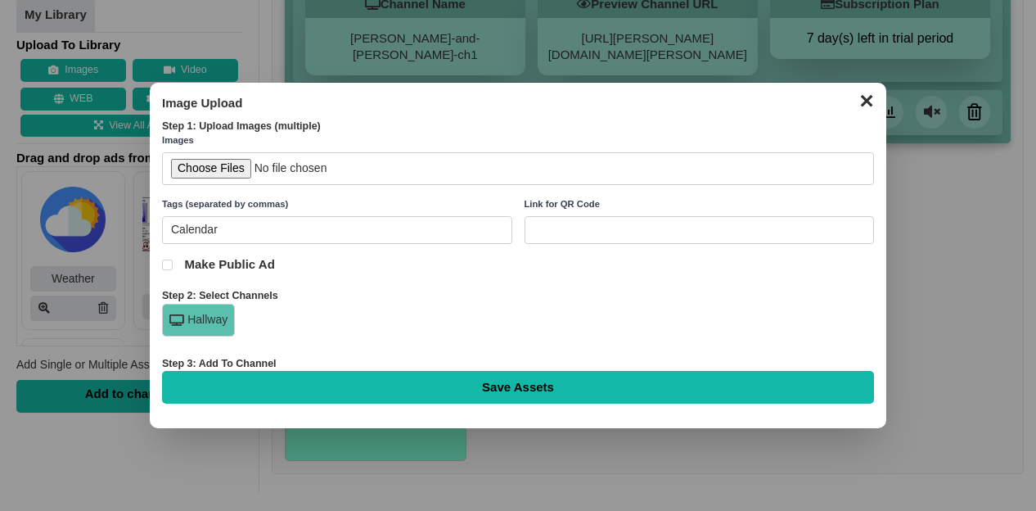
click at [162, 371] on input "Save Assets" at bounding box center [518, 387] width 712 height 33
type input "Saving..."
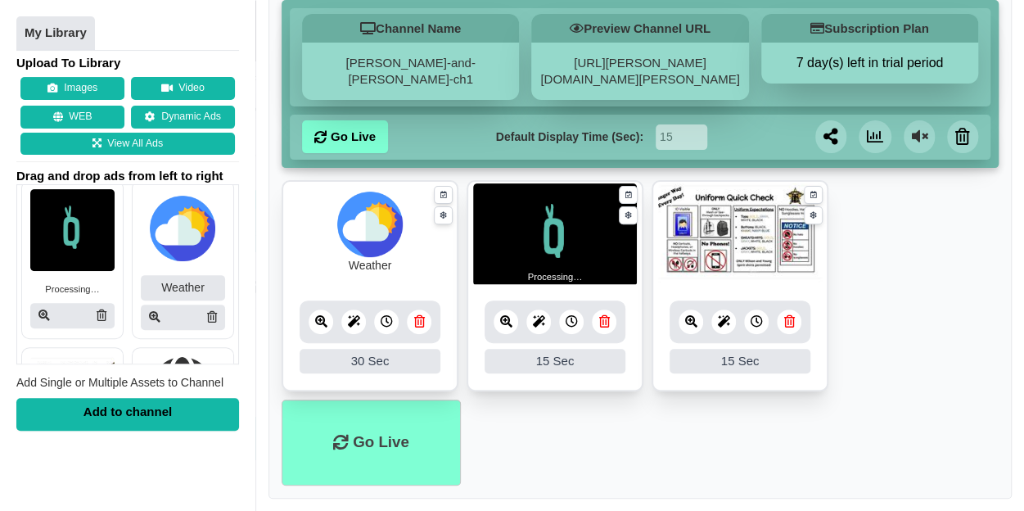
scroll to position [187, 0]
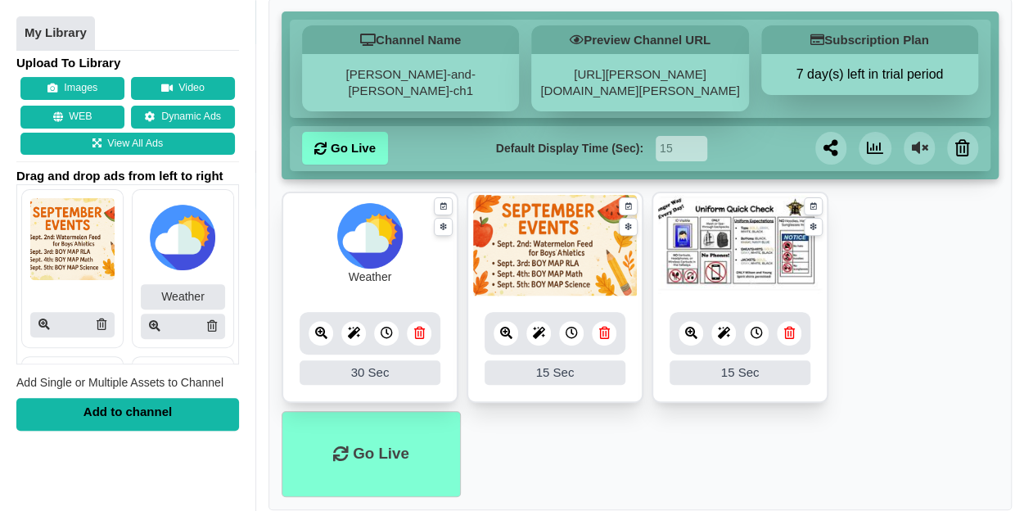
scroll to position [157, 0]
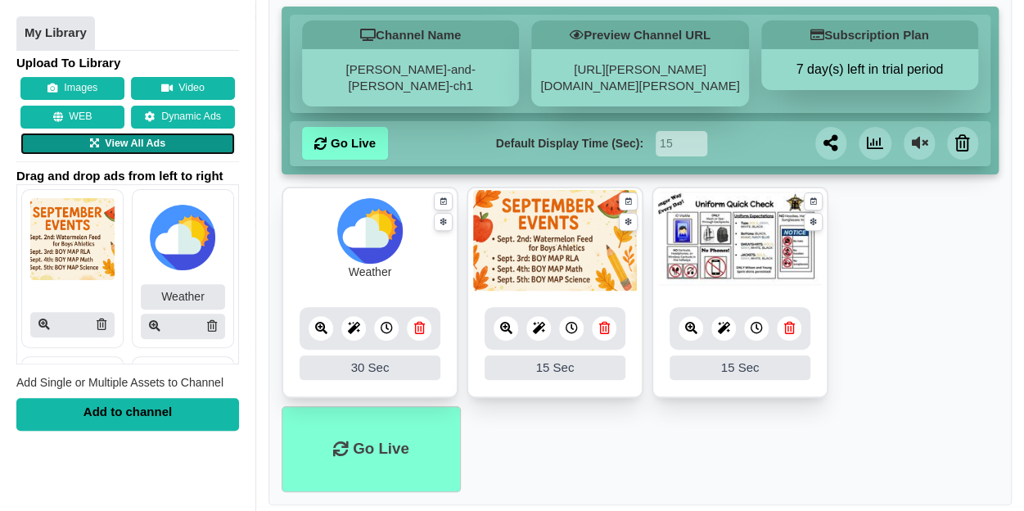
click at [92, 146] on icon at bounding box center [94, 144] width 9 height 11
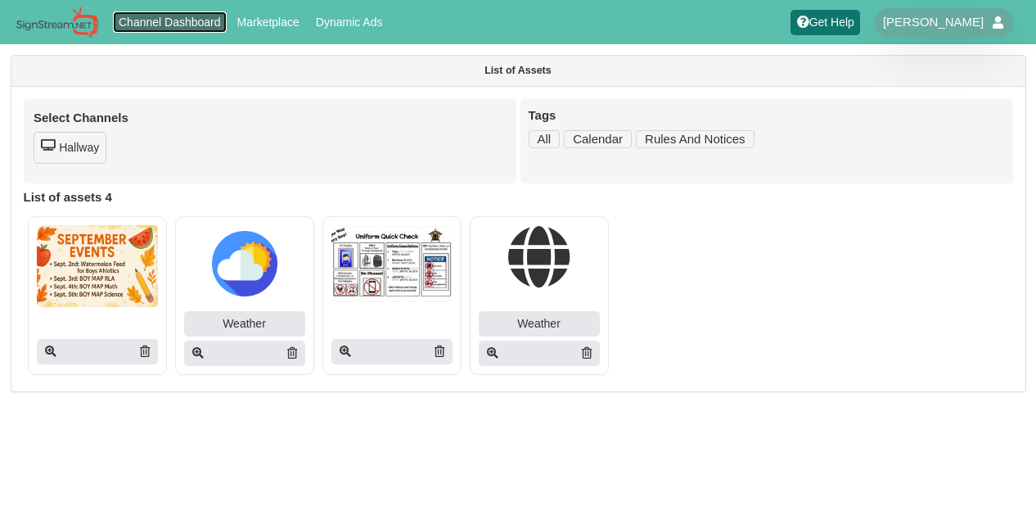
click at [130, 20] on link "Channel Dashboard" at bounding box center [170, 21] width 115 height 21
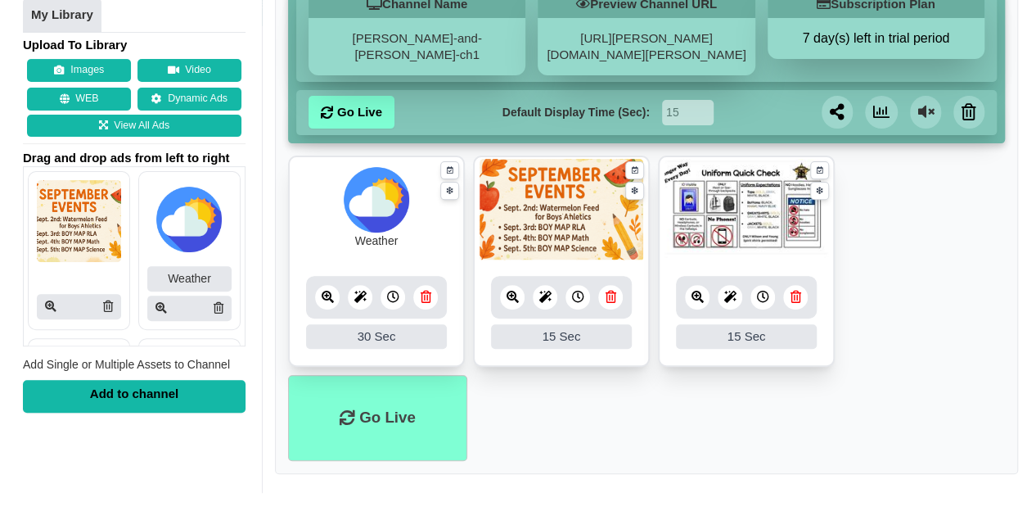
scroll to position [187, 0]
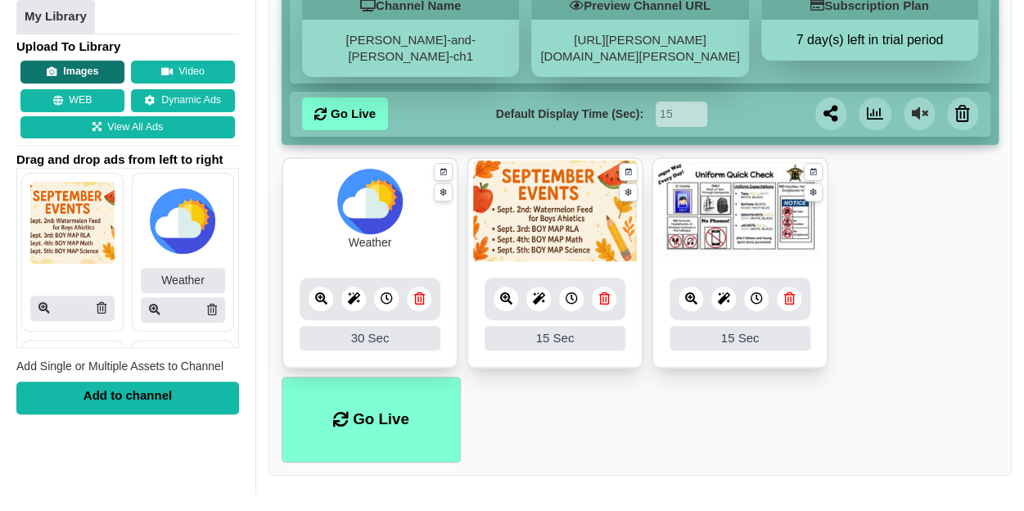
click at [80, 69] on button "Images" at bounding box center [72, 72] width 104 height 23
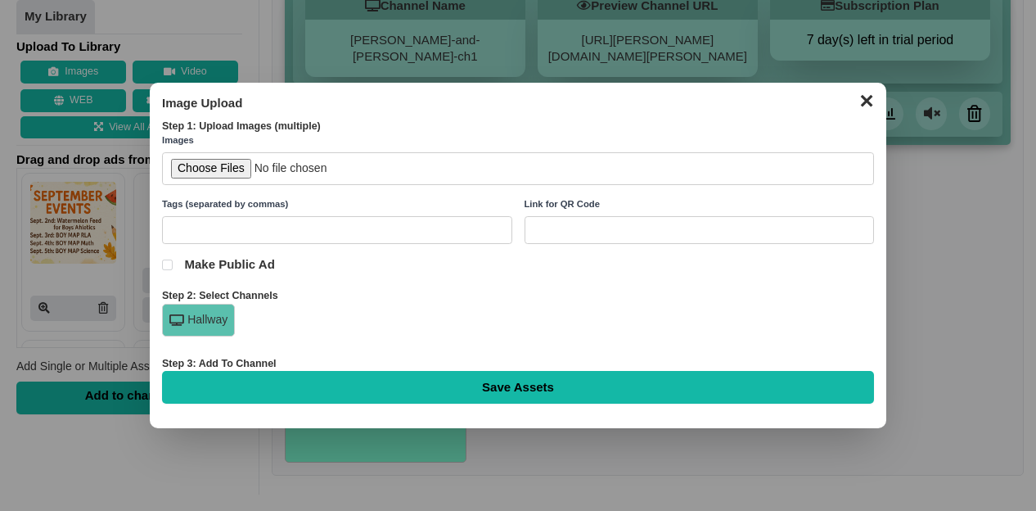
click at [237, 167] on input "file" at bounding box center [518, 169] width 712 height 34
type input "C:\fakepath\WY Volleyball Schedule Post.png"
click at [372, 229] on input "text" at bounding box center [337, 230] width 350 height 29
type input "Sports Schedule"
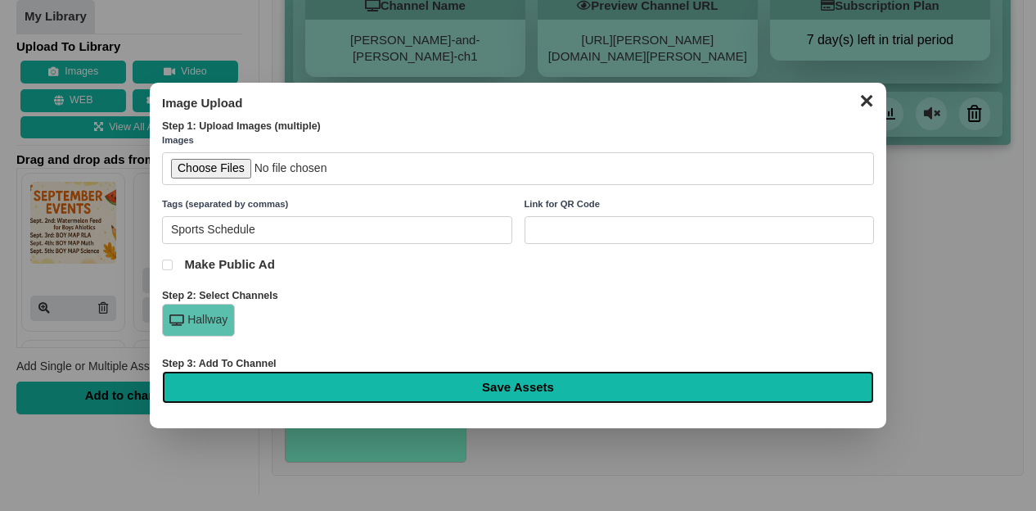
click at [346, 384] on input "Save Assets" at bounding box center [518, 387] width 712 height 33
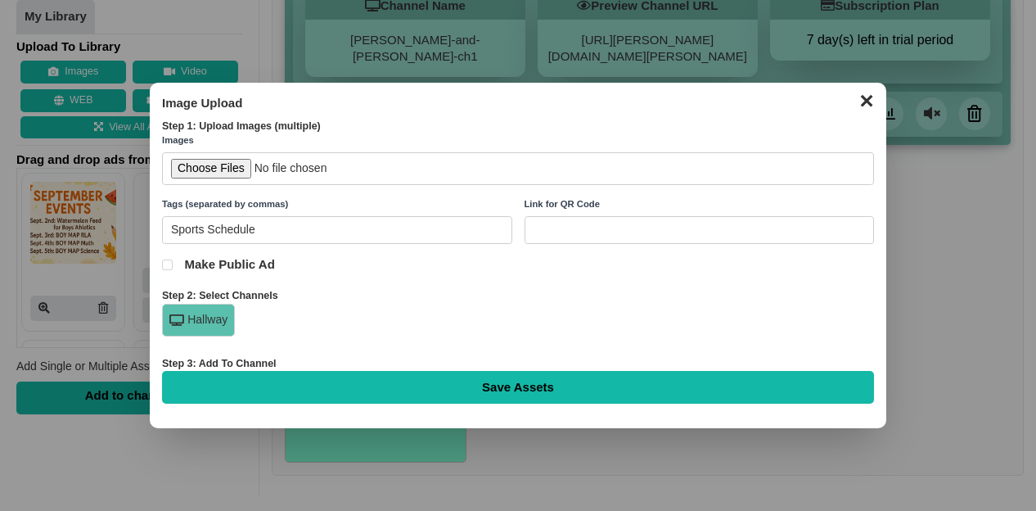
type input "Saving..."
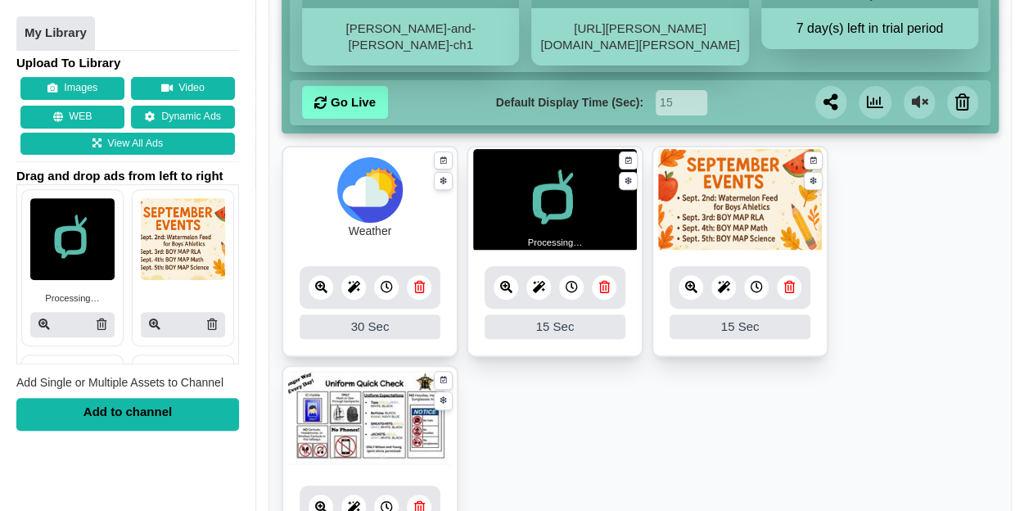
scroll to position [199, 0]
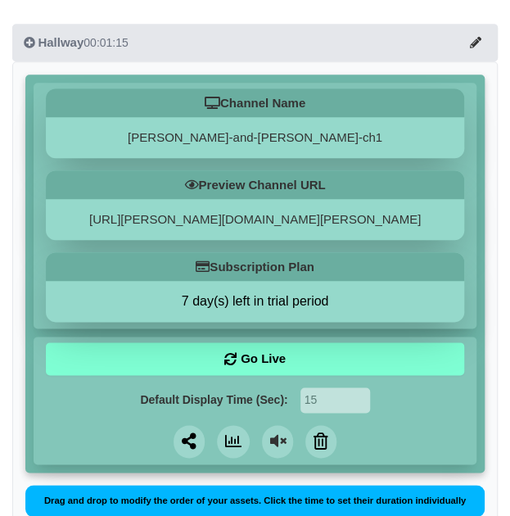
scroll to position [223, 0]
